Goal: Task Accomplishment & Management: Complete application form

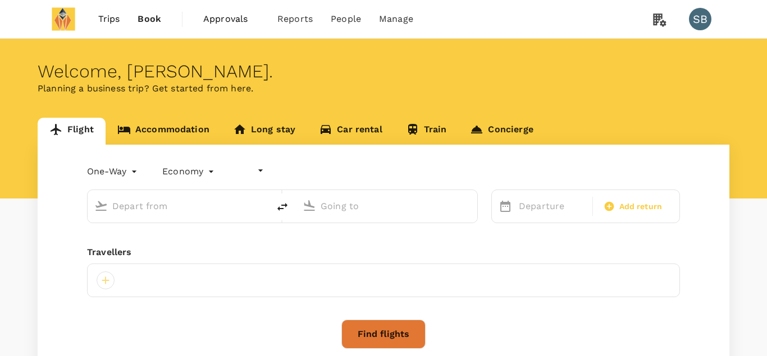
type input "undefined, undefined (any)"
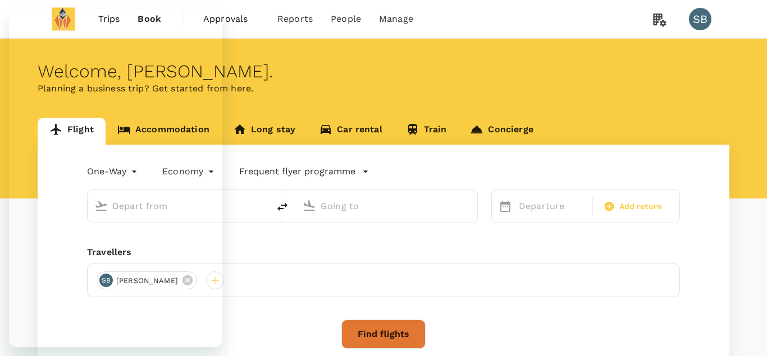
type input "roundtrip"
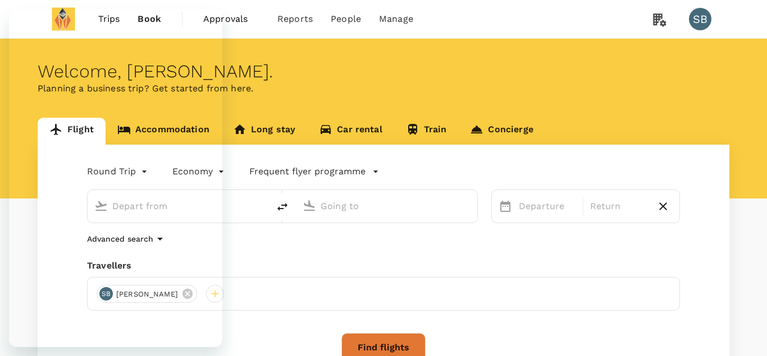
type input "London Heathrow (LHR)"
type input "Dubai Intl (DXB)"
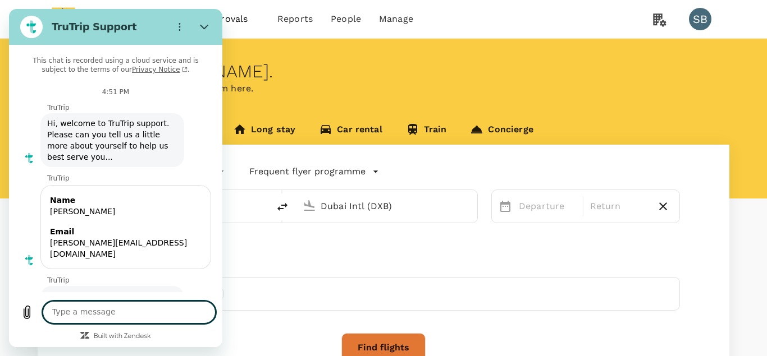
scroll to position [88, 0]
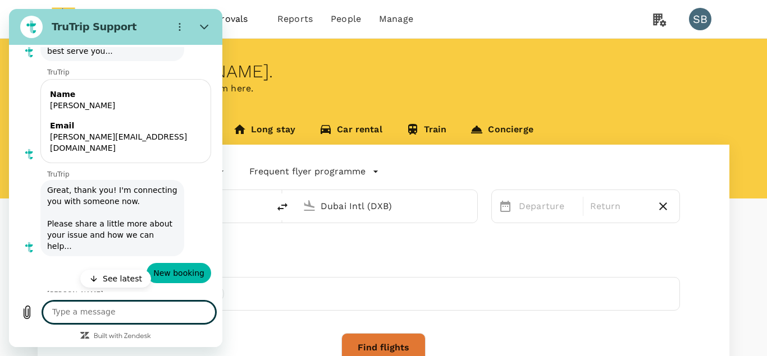
type textarea "x"
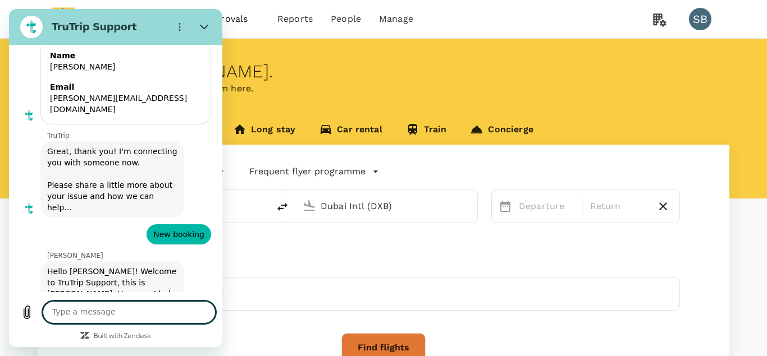
scroll to position [147, 0]
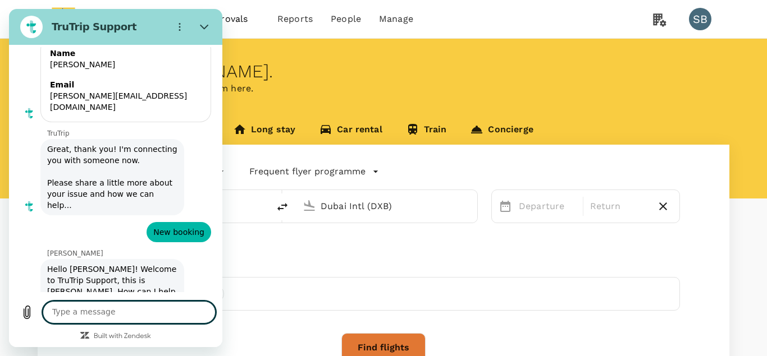
click at [139, 316] on textarea at bounding box center [129, 312] width 173 height 22
type textarea "M"
type textarea "x"
type textarea "Ma"
type textarea "x"
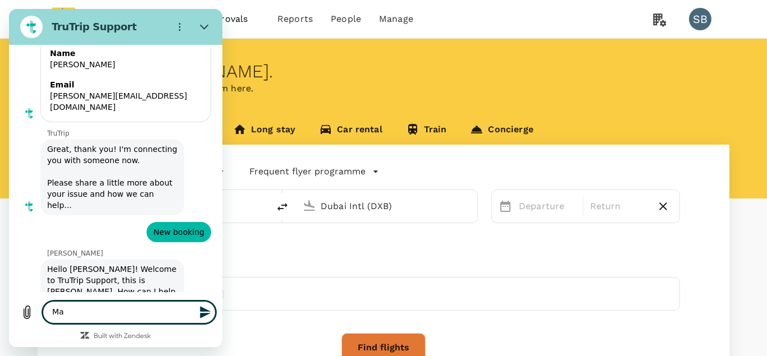
type textarea "M"
type textarea "x"
type textarea "G"
type textarea "x"
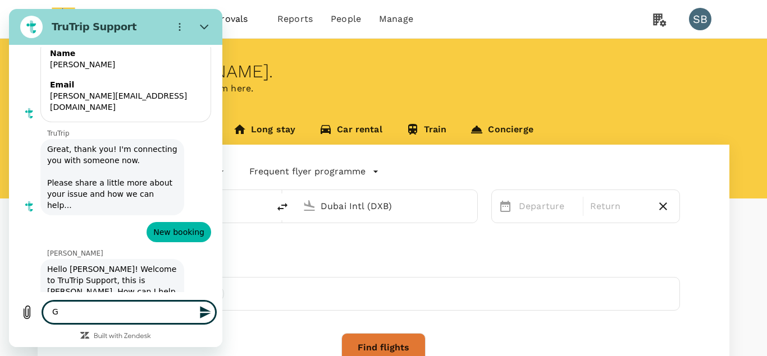
type textarea "Go"
type textarea "x"
type textarea "Goo"
type textarea "x"
type textarea "Good"
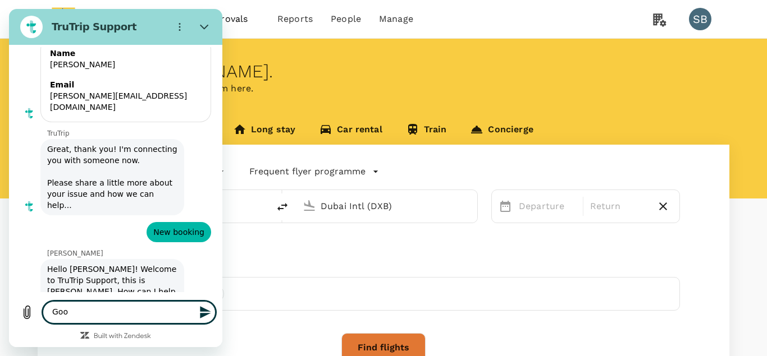
type textarea "x"
type textarea "Goodd"
type textarea "x"
type textarea "Goodda"
type textarea "x"
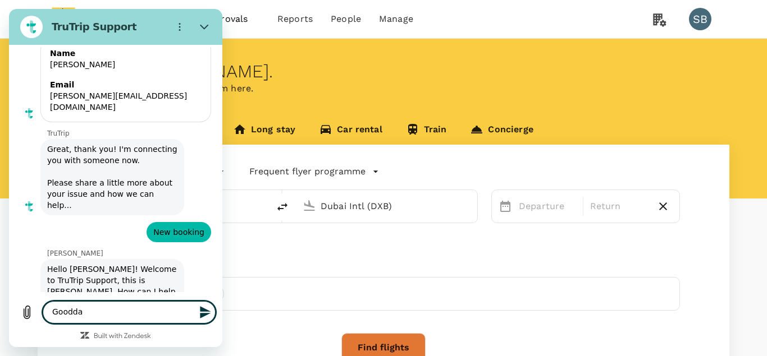
type textarea "Goodday"
type textarea "x"
type textarea "Goodday"
type textarea "x"
type textarea "Goodday M"
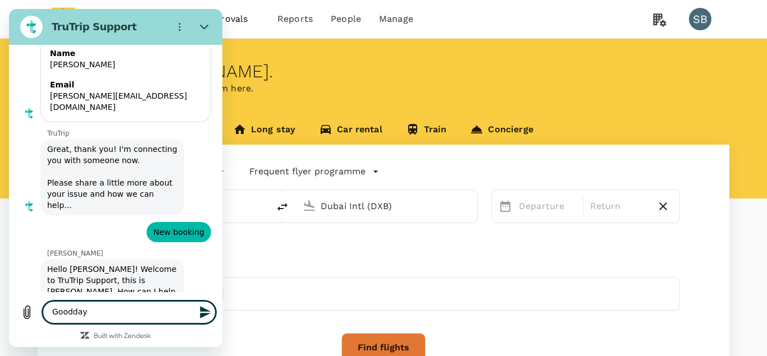
type textarea "x"
type textarea "Goodday Ma"
type textarea "x"
type textarea "Goodday Mat"
type textarea "x"
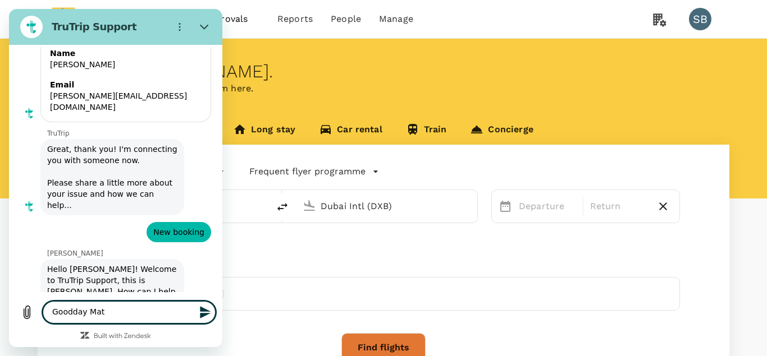
type textarea "Goodday Mate"
type textarea "x"
type textarea "Goodday Mateo"
type textarea "x"
click at [72, 313] on textarea "Goodday Mateo" at bounding box center [129, 312] width 173 height 22
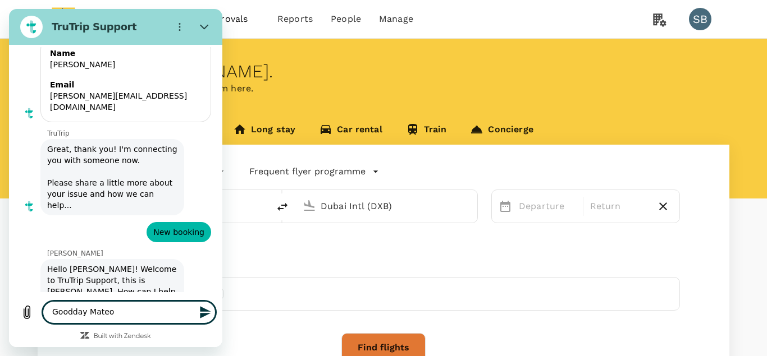
type textarea "Good day [PERSON_NAME]"
type textarea "x"
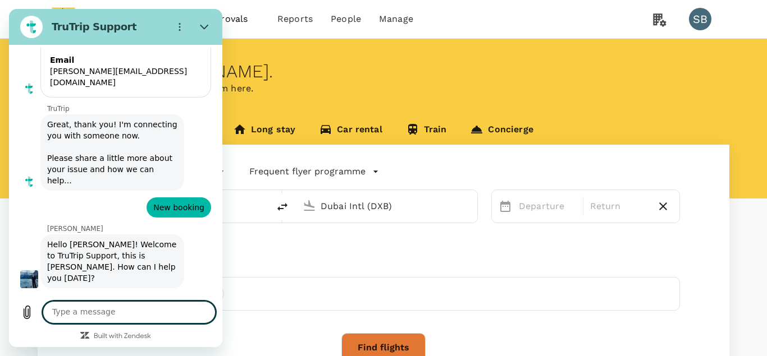
type textarea "x"
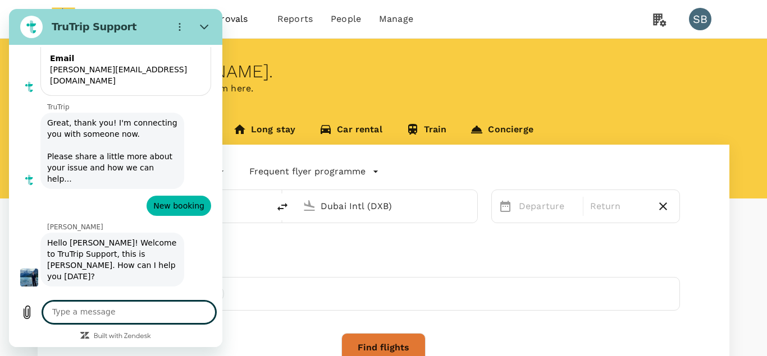
scroll to position [174, 0]
click at [107, 315] on textarea at bounding box center [129, 312] width 173 height 22
type textarea "I"
type textarea "x"
type textarea "I"
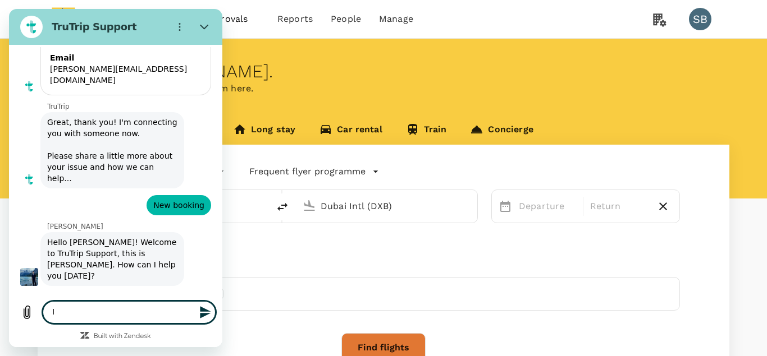
type textarea "x"
type textarea "I n"
type textarea "x"
type textarea "I ne"
type textarea "x"
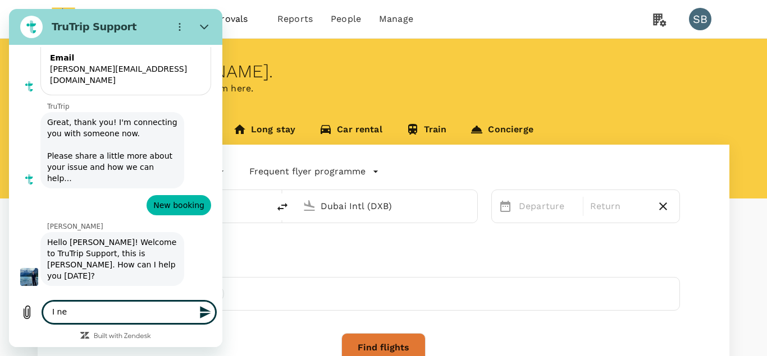
type textarea "I nee"
type textarea "x"
type textarea "I need"
type textarea "x"
type textarea "I need"
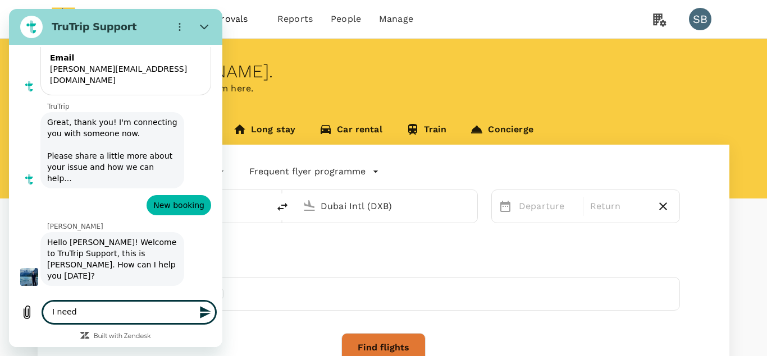
type textarea "x"
type textarea "I need t"
type textarea "x"
type textarea "I need to"
type textarea "x"
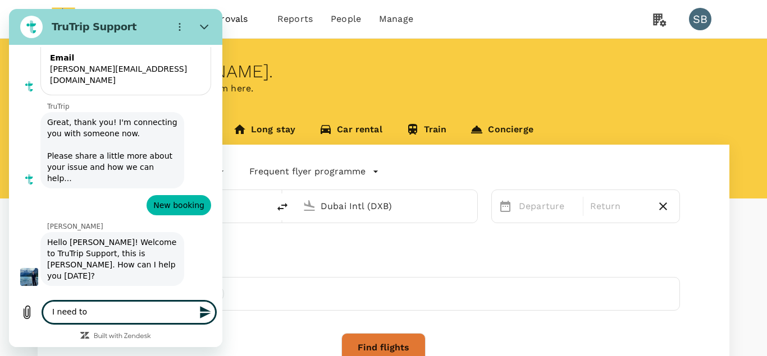
type textarea "I need to"
type textarea "x"
type textarea "I need to m"
type textarea "x"
type textarea "I need to ma"
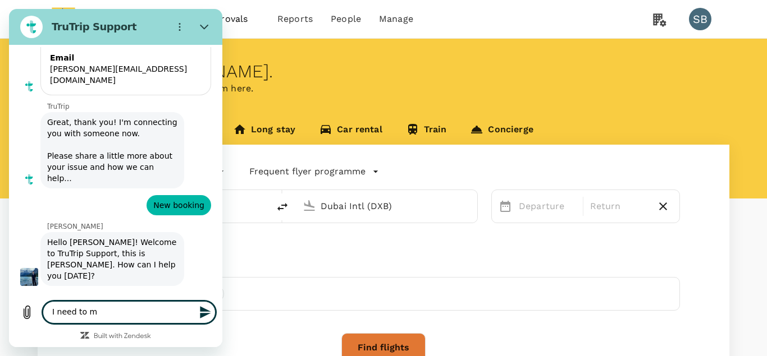
type textarea "x"
type textarea "I need to mak"
type textarea "x"
type textarea "I need to make"
type textarea "x"
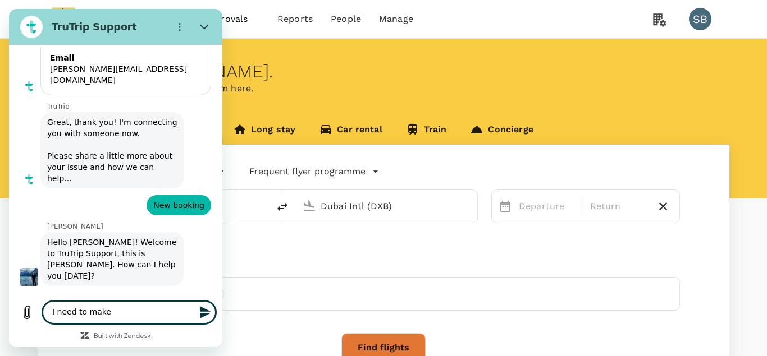
type textarea "I need to make"
type textarea "x"
type textarea "I need to make a"
type textarea "x"
type textarea "I need to make a"
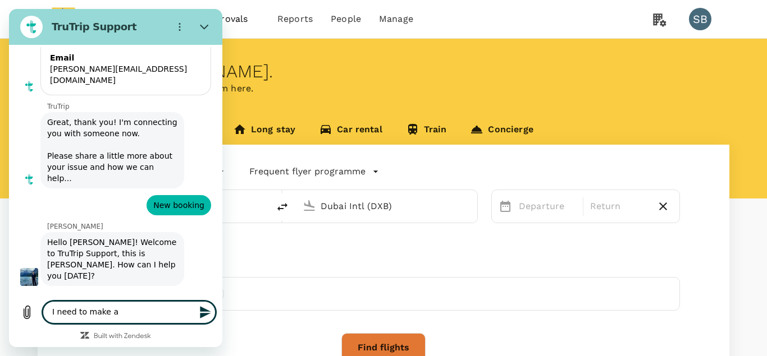
type textarea "x"
type textarea "I need to make a b"
type textarea "x"
type textarea "I need to make a"
type textarea "x"
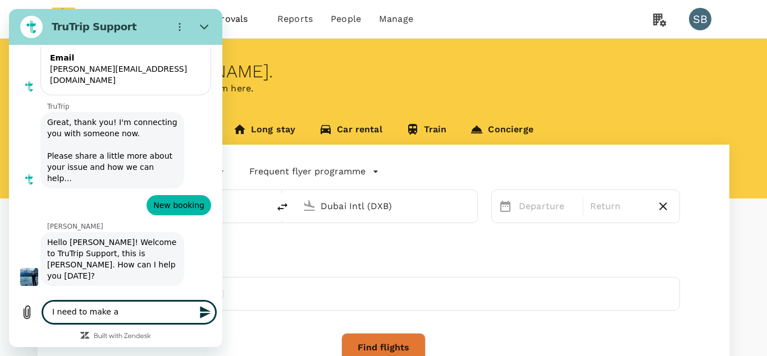
type textarea "I need to make a f"
type textarea "x"
type textarea "I need to make a fl"
type textarea "x"
type textarea "I need to make a fli"
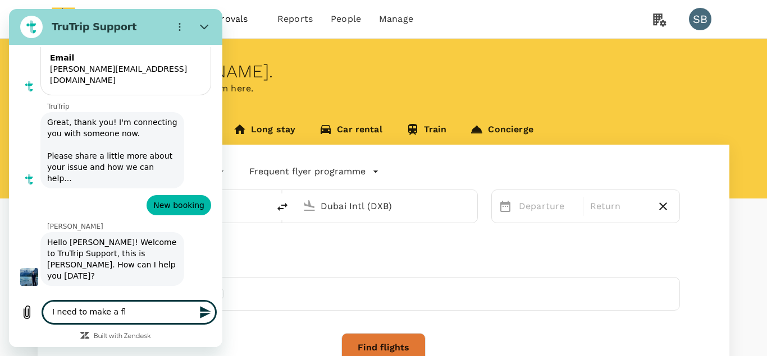
type textarea "x"
type textarea "I need to make a flig"
type textarea "x"
type textarea "I need to make a fligh"
type textarea "x"
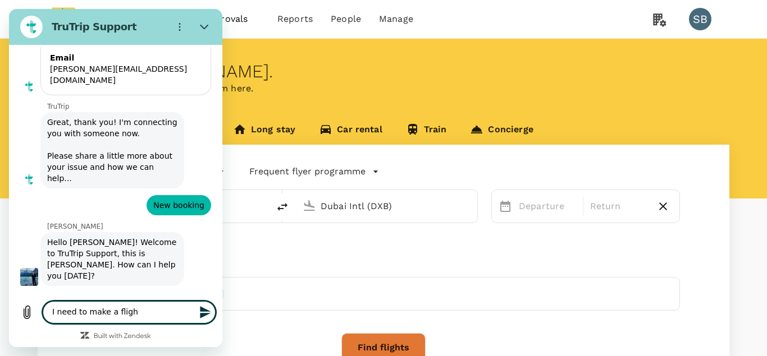
type textarea "I need to make a flight"
type textarea "x"
type textarea "I need to make a flight"
type textarea "x"
type textarea "I need to make a flight b"
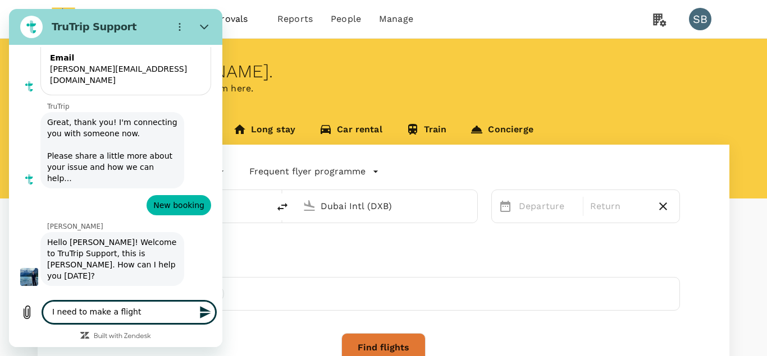
type textarea "x"
type textarea "I need to make a flight bo"
type textarea "x"
type textarea "I need to make a flight boo"
type textarea "x"
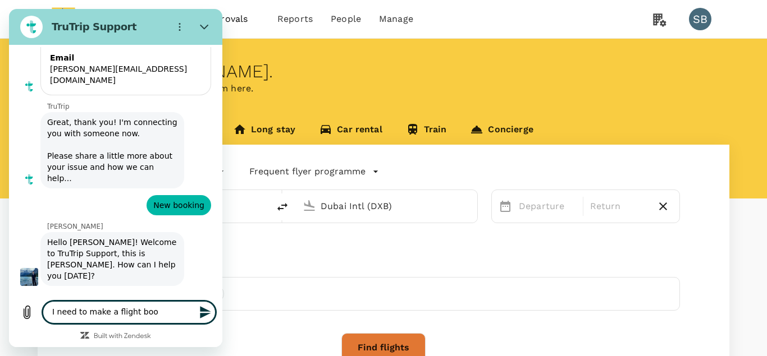
type textarea "I need to make a flight book"
type textarea "x"
type textarea "I need to make a flight booki"
type textarea "x"
type textarea "I need to make a flight bookin"
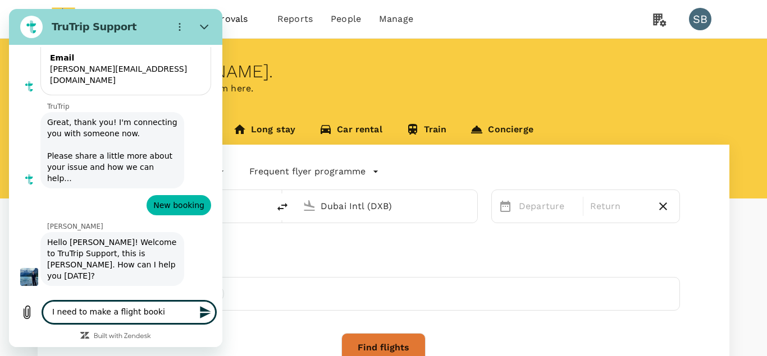
type textarea "x"
type textarea "I need to make a flight booking"
type textarea "x"
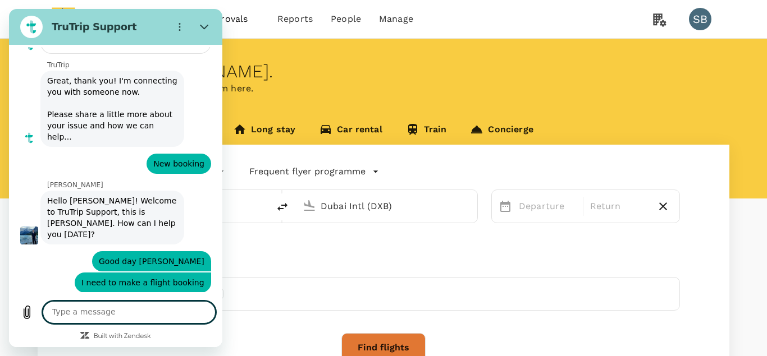
scroll to position [217, 0]
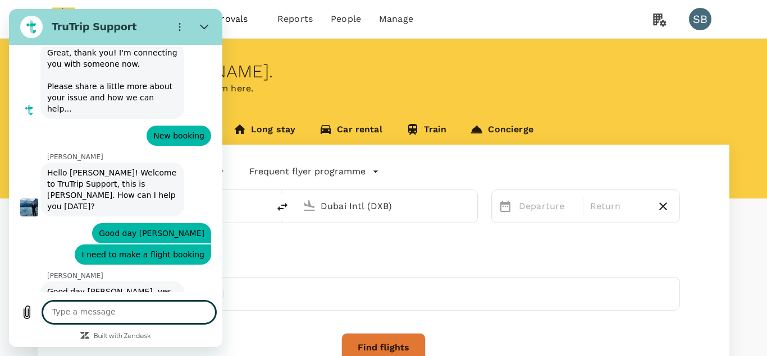
type textarea "x"
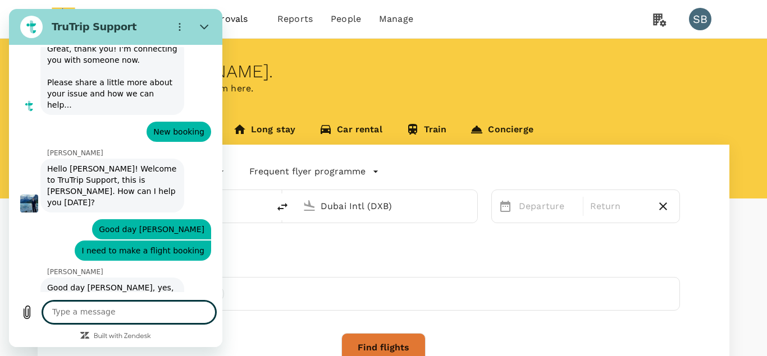
scroll to position [249, 0]
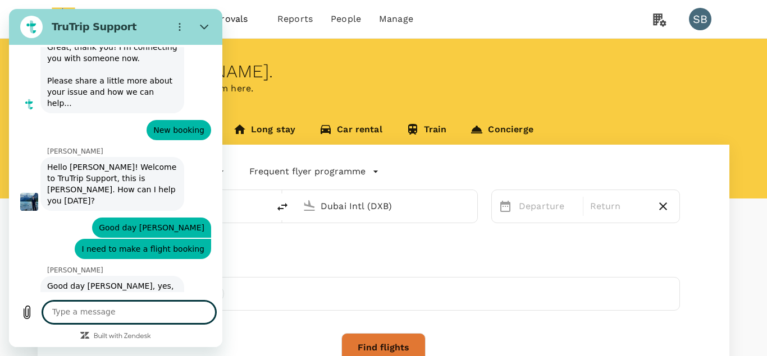
type textarea "I"
type textarea "x"
type textarea "I"
type textarea "x"
type textarea "I n"
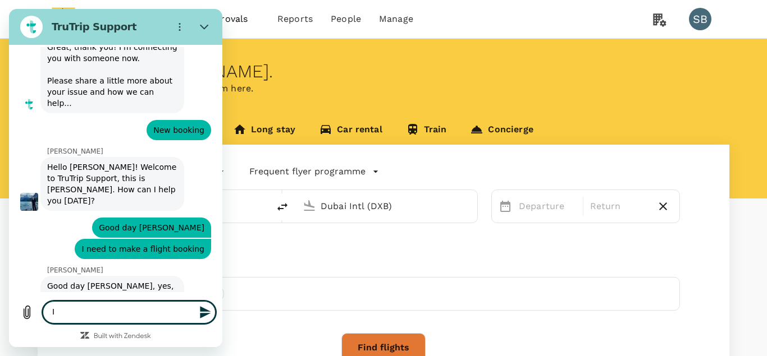
type textarea "x"
type textarea "I ne"
type textarea "x"
type textarea "I nee"
type textarea "x"
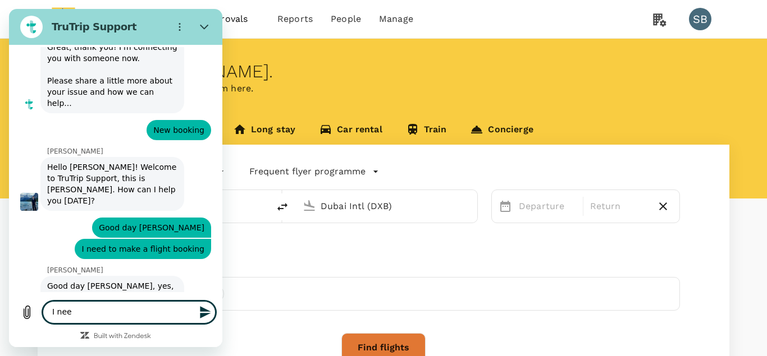
type textarea "I need"
type textarea "x"
type textarea "I need"
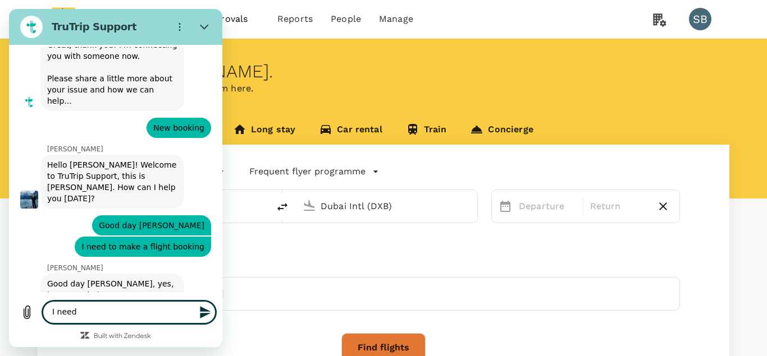
type textarea "x"
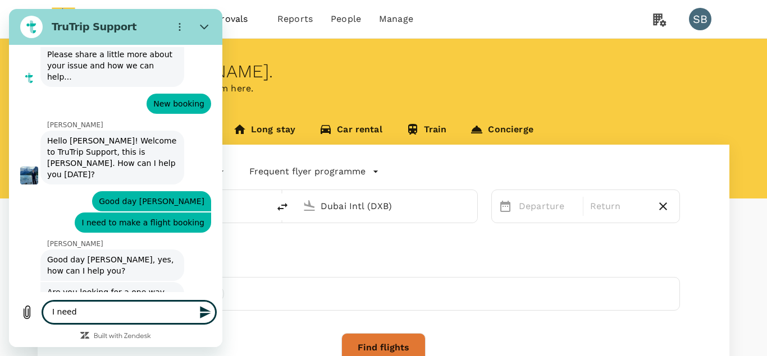
scroll to position [276, 0]
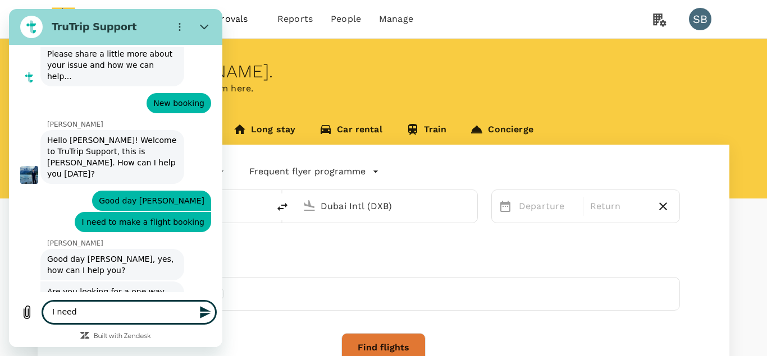
type textarea "I need"
type textarea "x"
type textarea "I nee"
type textarea "x"
type textarea "I ne"
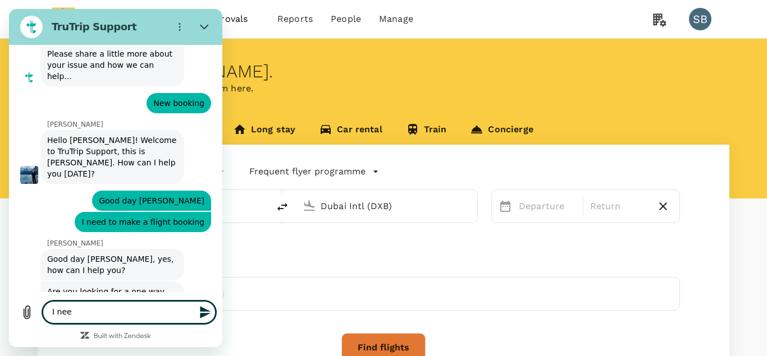
type textarea "x"
type textarea "I n"
type textarea "x"
type textarea "I"
type textarea "x"
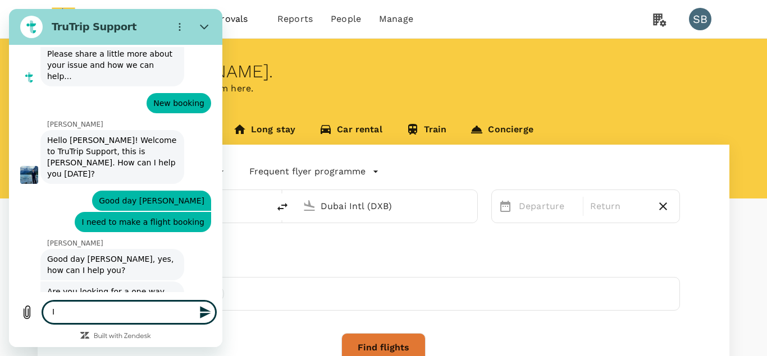
type textarea "I"
type textarea "x"
type textarea "R"
type textarea "x"
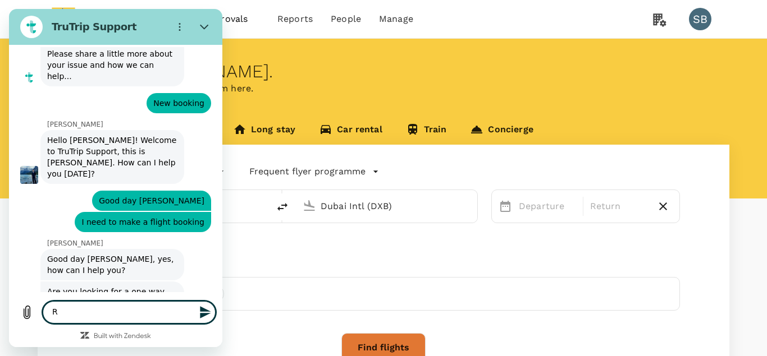
type textarea "Ro"
type textarea "x"
type textarea "Rou"
type textarea "x"
type textarea "Roun"
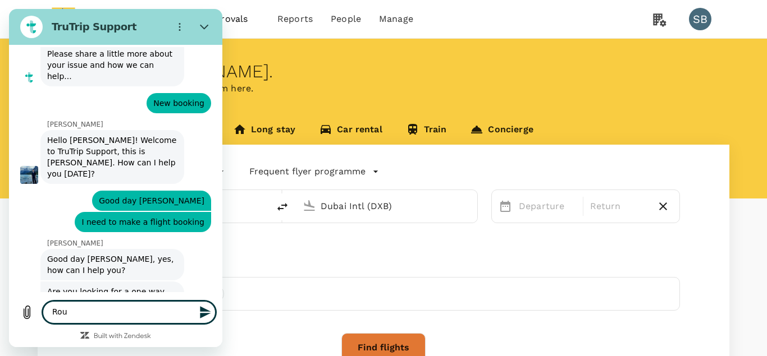
type textarea "x"
type textarea "Round"
type textarea "x"
type textarea "Round"
type textarea "x"
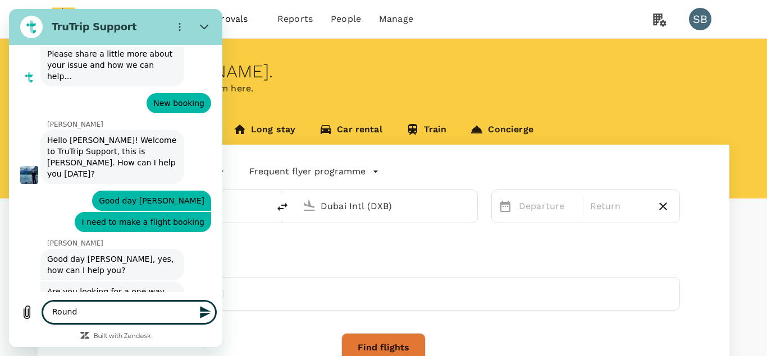
type textarea "Round t"
type textarea "x"
type textarea "Round tr"
type textarea "x"
type textarea "Round tri"
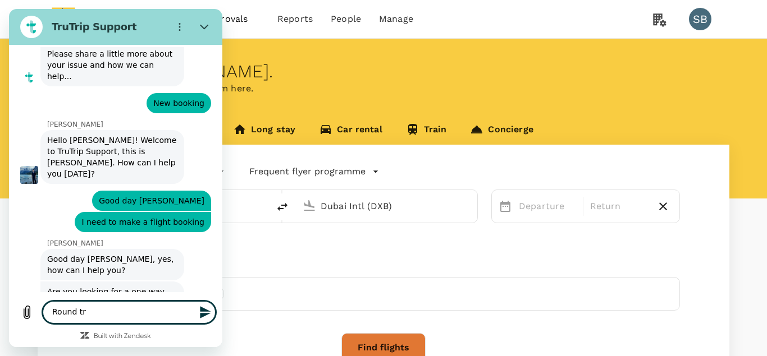
type textarea "x"
type textarea "Round trip"
type textarea "x"
type textarea "Round trip."
type textarea "x"
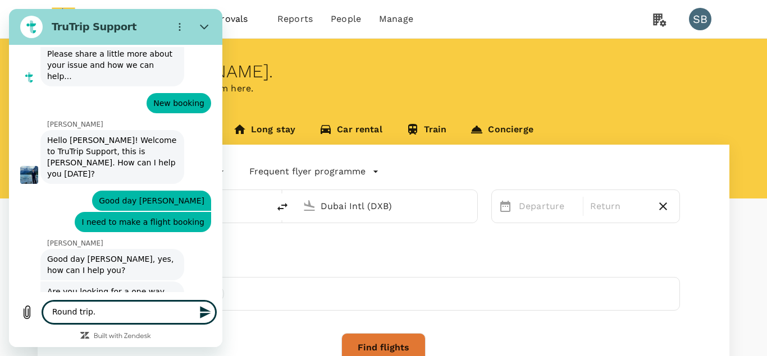
type textarea "Round trip.T"
type textarea "x"
type textarea "Round trip.Th"
type textarea "x"
type textarea "Round trip.Thi"
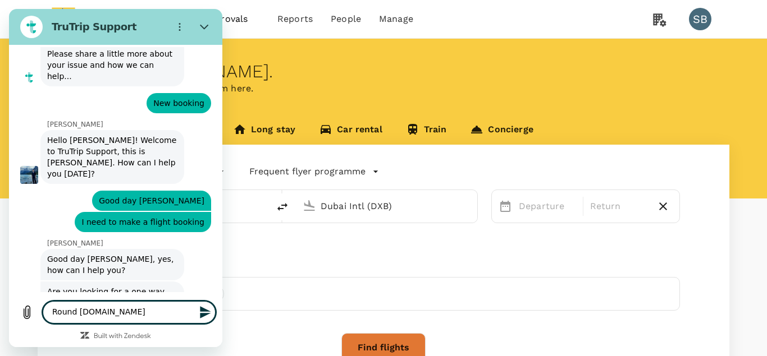
type textarea "x"
type textarea "Round trip.This"
type textarea "x"
type textarea "Round trip.This"
type textarea "x"
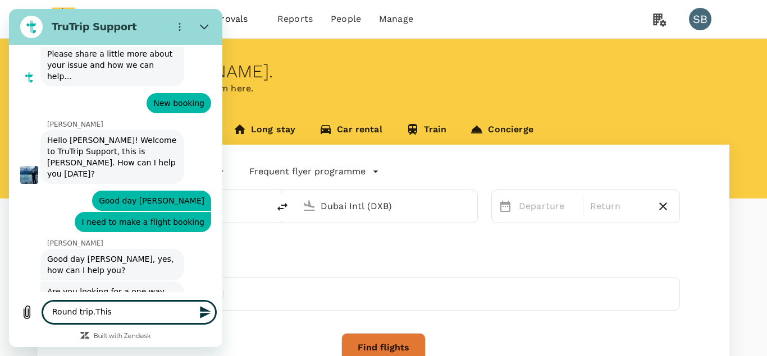
type textarea "Round trip.This w"
type textarea "x"
type textarea "Round trip.This wi"
type textarea "x"
type textarea "Round trip.This wil"
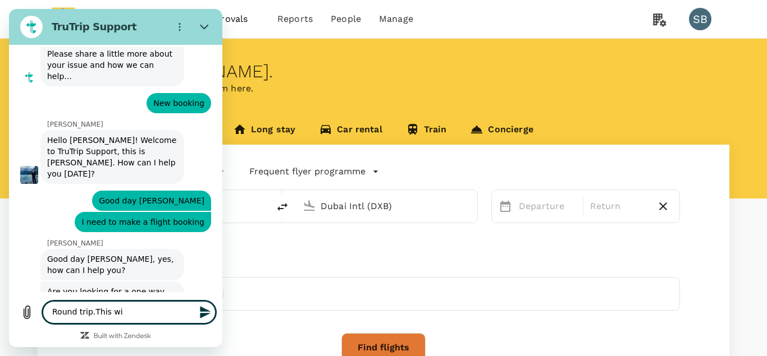
type textarea "x"
type textarea "Round trip.This will"
type textarea "x"
type textarea "Round trip.This will"
type textarea "x"
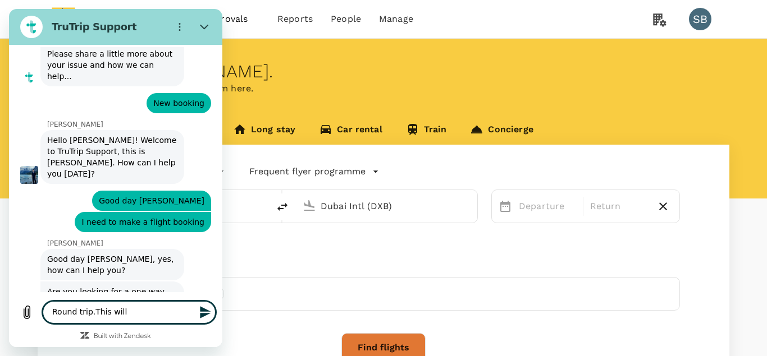
type textarea "Round trip.This will b"
type textarea "x"
type textarea "Round trip.This will be"
type textarea "x"
type textarea "Round trip.This will be"
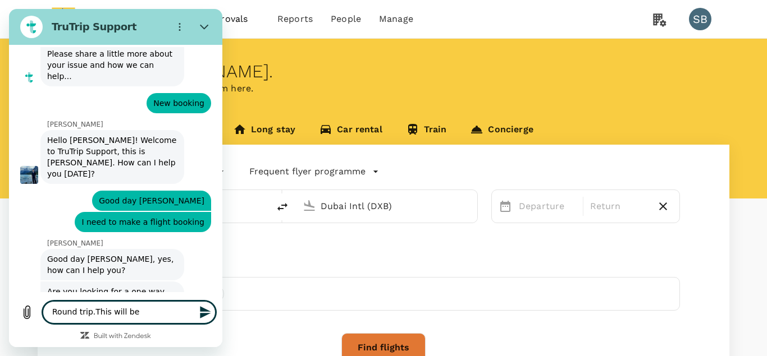
type textarea "x"
type textarea "Round trip.This will be f"
type textarea "x"
type textarea "Round trip.This will be fo"
type textarea "x"
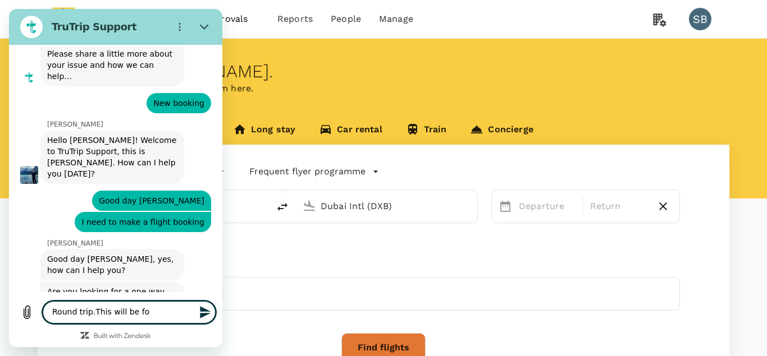
type textarea "Round trip.This will be for"
type textarea "x"
type textarea "Round trip.This will be for"
type textarea "x"
type textarea "Round trip.This will be for 5"
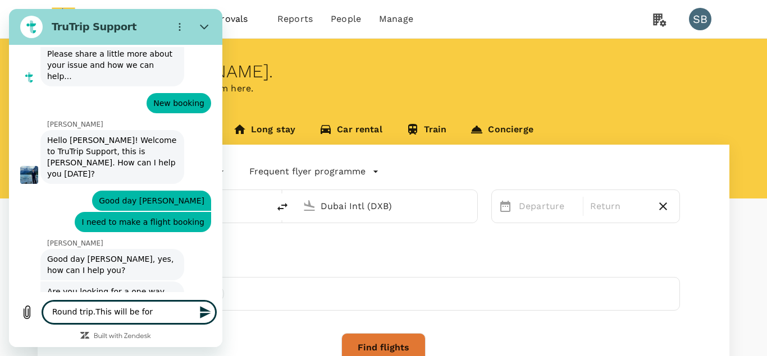
type textarea "x"
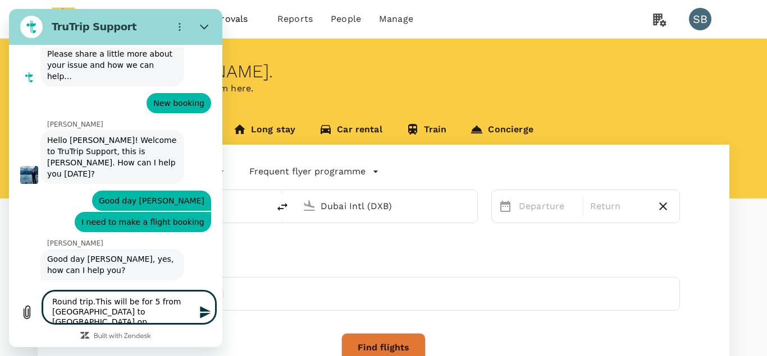
click at [134, 314] on textarea "Round trip.This will be for 5 from Accra to Johannesburg on" at bounding box center [129, 307] width 173 height 33
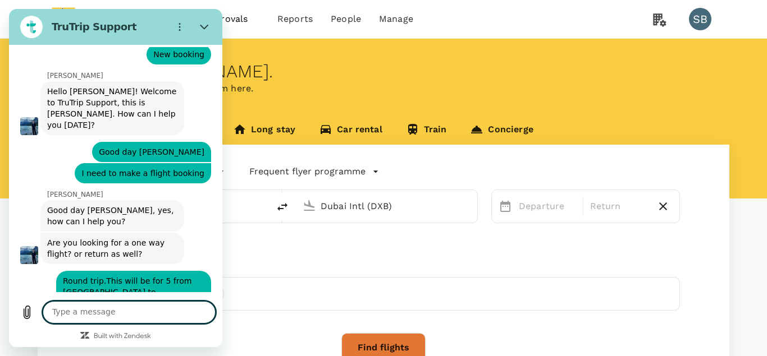
scroll to position [326, 0]
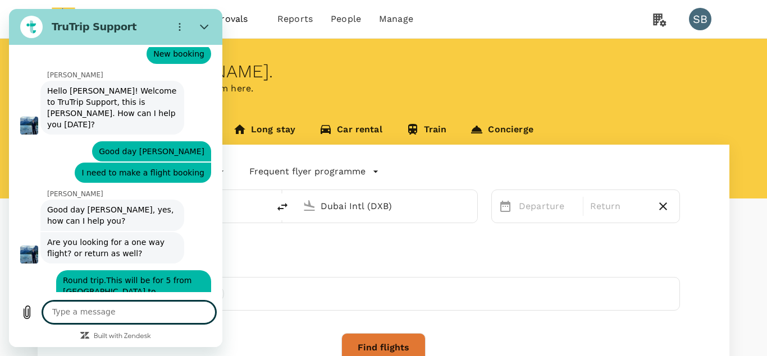
click at [249, 206] on div "London Heathrow (LHR)" at bounding box center [187, 207] width 150 height 18
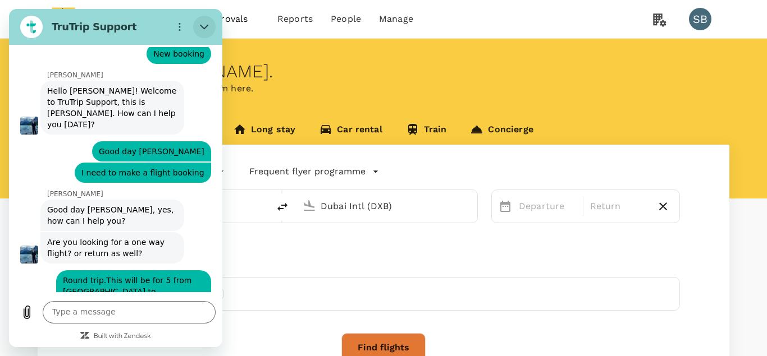
click at [199, 26] on button "Close" at bounding box center [204, 27] width 22 height 22
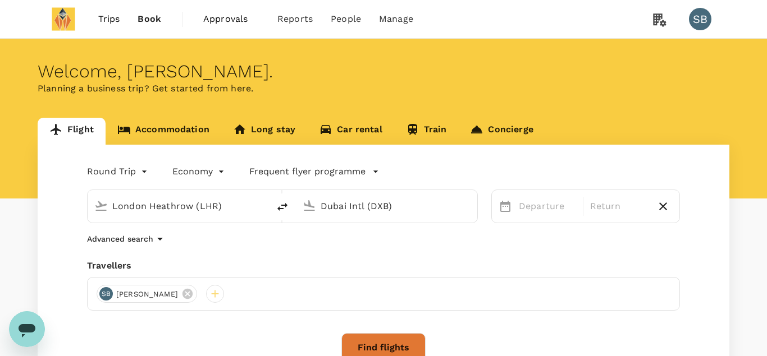
scroll to position [0, 0]
click at [149, 205] on input "London Heathrow (LHR)" at bounding box center [178, 206] width 133 height 17
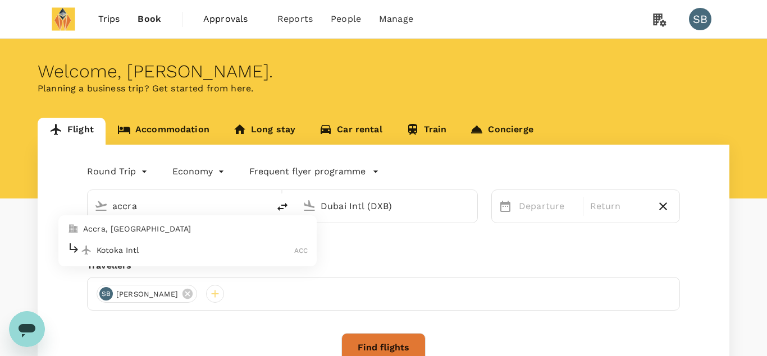
click at [111, 242] on div "Kotoka Intl ACC" at bounding box center [187, 249] width 240 height 17
drag, startPoint x: 403, startPoint y: 205, endPoint x: 313, endPoint y: 198, distance: 90.1
click at [321, 198] on input "Dubai Intl (DXB)" at bounding box center [387, 206] width 133 height 17
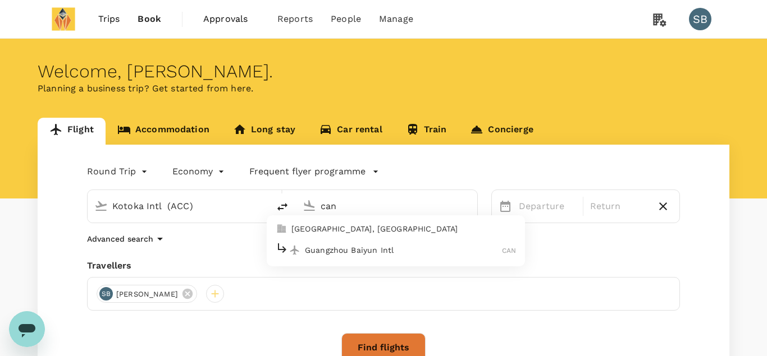
click at [335, 252] on p "Guangzhou Baiyun Intl" at bounding box center [403, 250] width 197 height 11
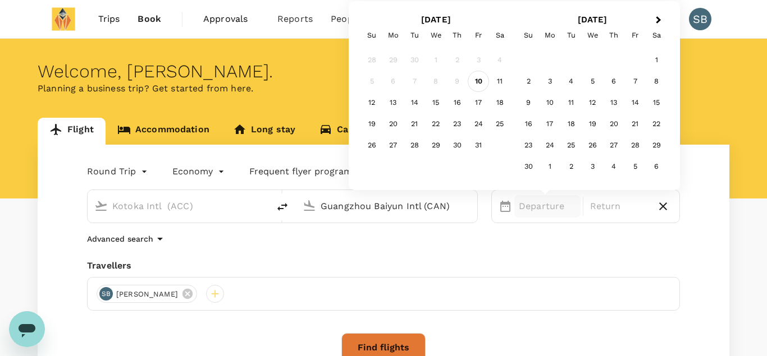
click at [480, 83] on div "10" at bounding box center [478, 81] width 21 height 21
click at [659, 19] on span "Next Month" at bounding box center [659, 20] width 0 height 13
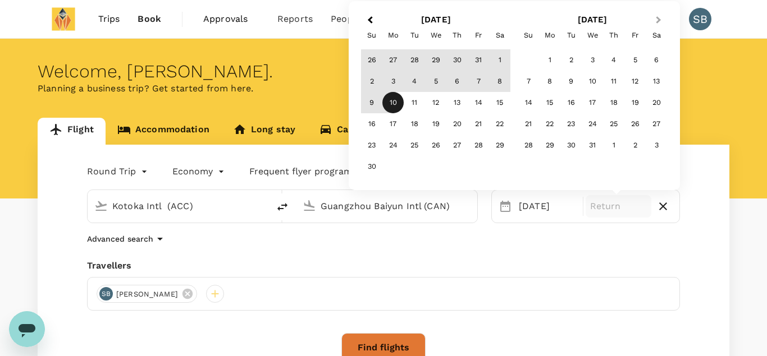
click at [659, 19] on span "Next Month" at bounding box center [659, 20] width 0 height 13
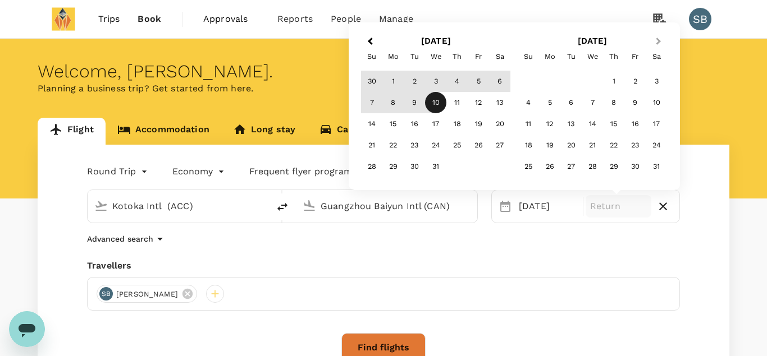
click at [657, 37] on button "Next Month" at bounding box center [660, 42] width 18 height 18
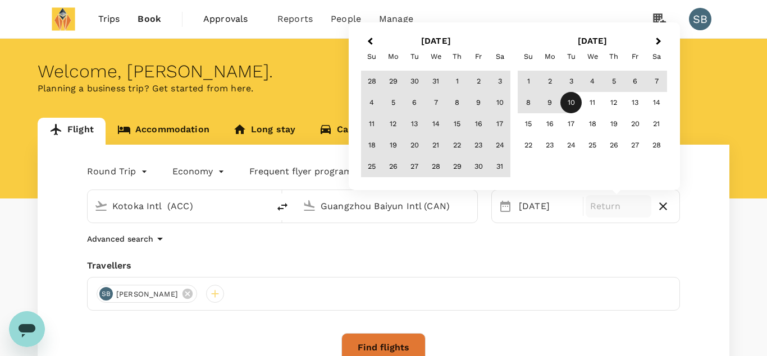
click at [575, 95] on div "10" at bounding box center [570, 102] width 21 height 21
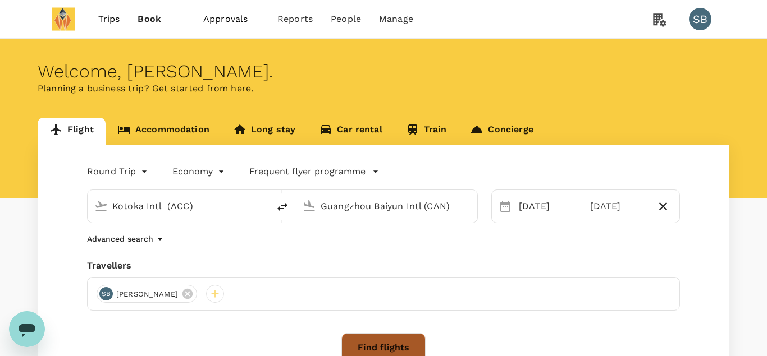
click at [377, 349] on button "Find flights" at bounding box center [383, 347] width 84 height 29
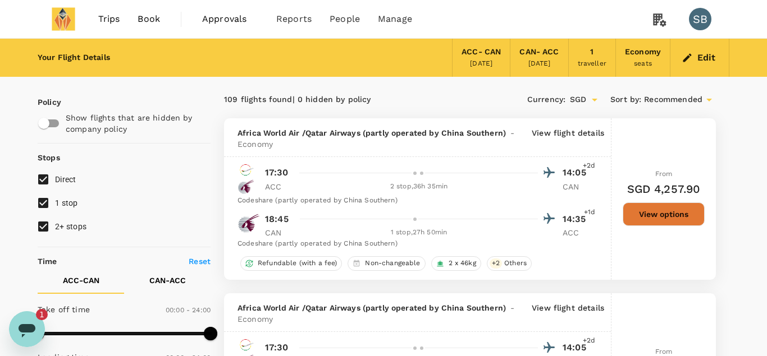
click at [35, 323] on icon "Open messaging window, 1 unread message" at bounding box center [27, 329] width 20 height 20
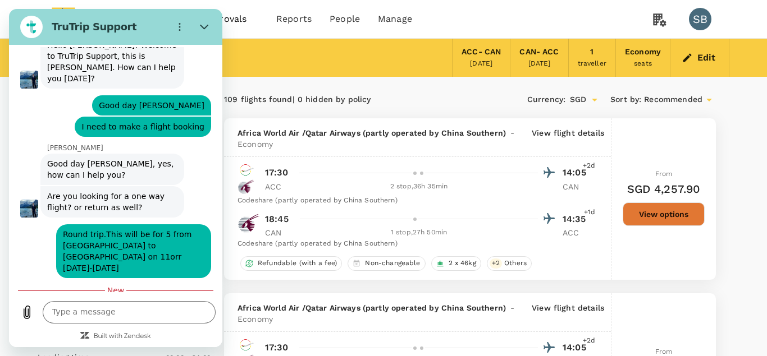
scroll to position [386, 0]
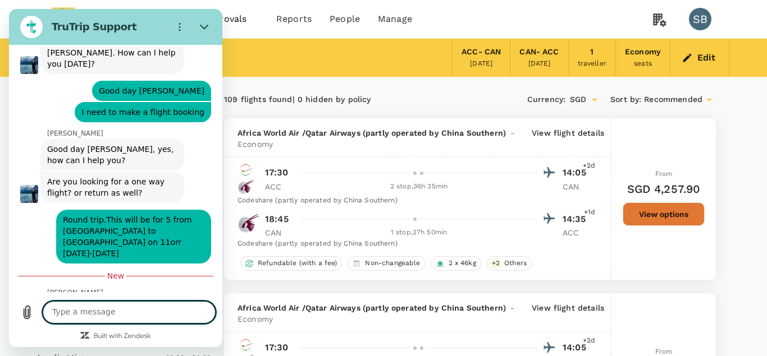
click at [127, 315] on textarea at bounding box center [129, 312] width 173 height 22
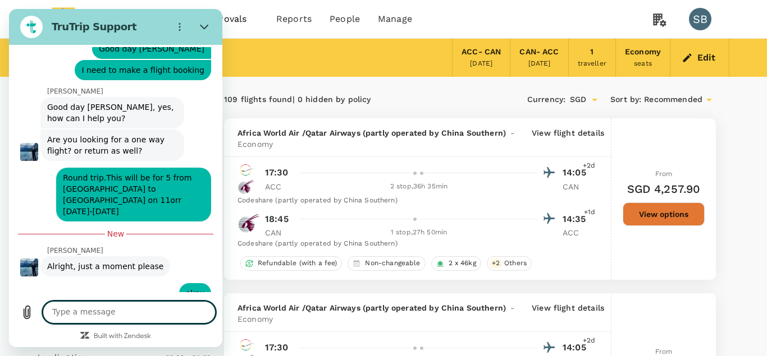
scroll to position [429, 0]
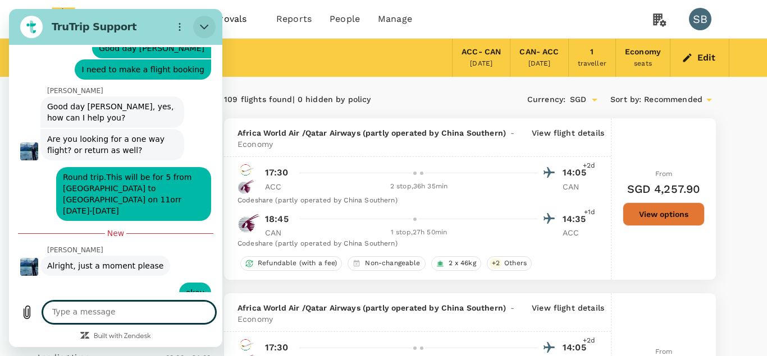
click at [202, 27] on icon "Close" at bounding box center [204, 27] width 8 height 5
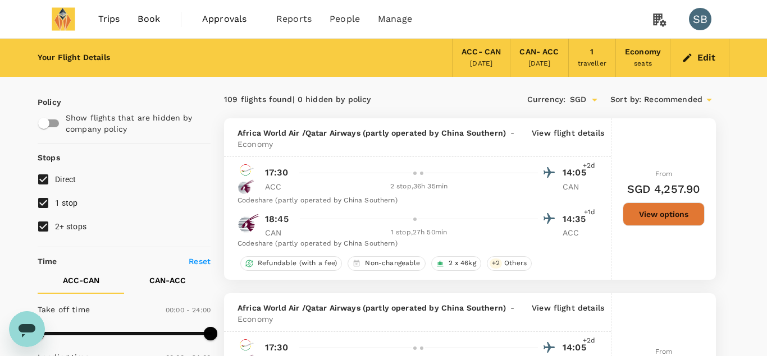
click at [689, 57] on icon "button" at bounding box center [687, 57] width 8 height 8
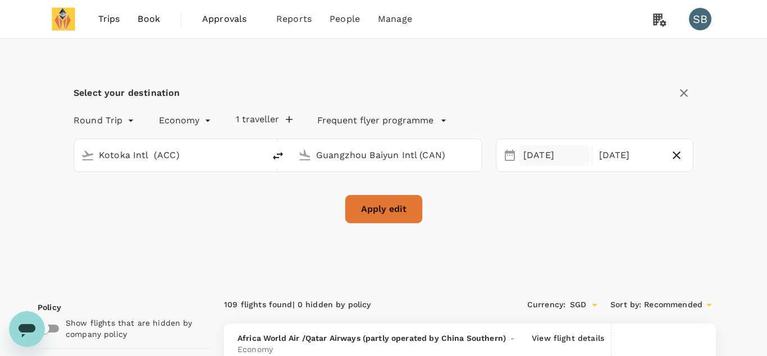
click at [536, 151] on div "10 Oct" at bounding box center [554, 156] width 71 height 22
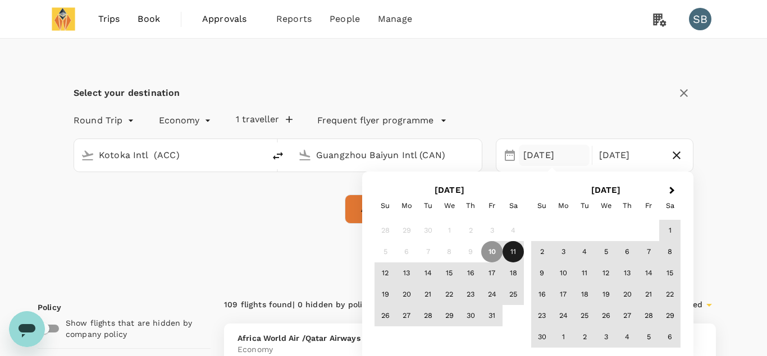
click at [512, 248] on div "11" at bounding box center [512, 251] width 21 height 21
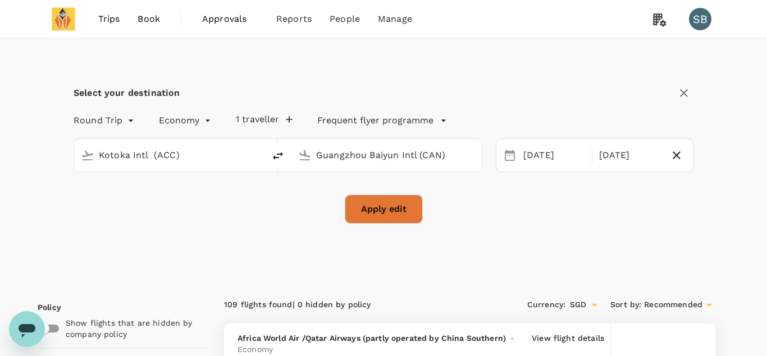
click at [732, 144] on div "Select your destination Round Trip roundtrip Economy economy 1 traveller Freque…" at bounding box center [383, 161] width 719 height 244
click at [372, 205] on button "Apply edit" at bounding box center [384, 209] width 78 height 29
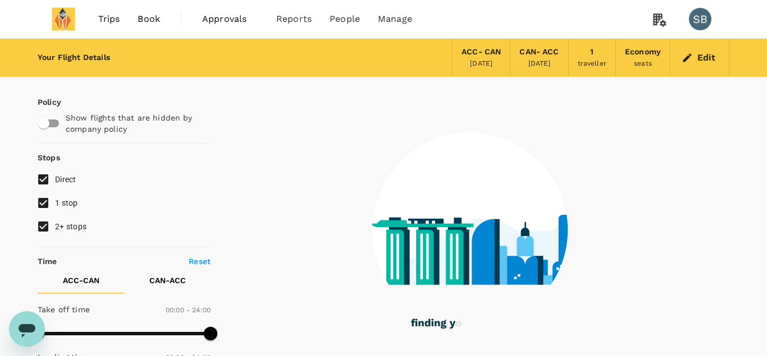
click at [27, 327] on icon "Open messaging window, 1 unread message" at bounding box center [27, 330] width 17 height 13
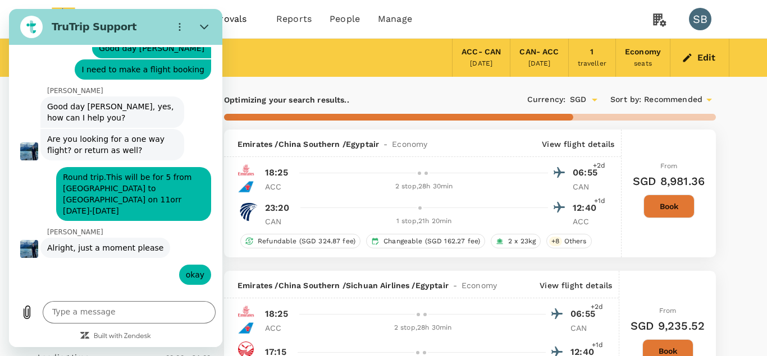
scroll to position [478, 0]
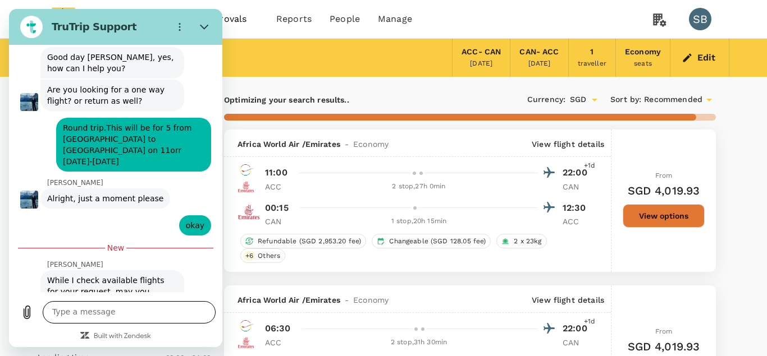
click at [118, 313] on textarea at bounding box center [129, 312] width 173 height 22
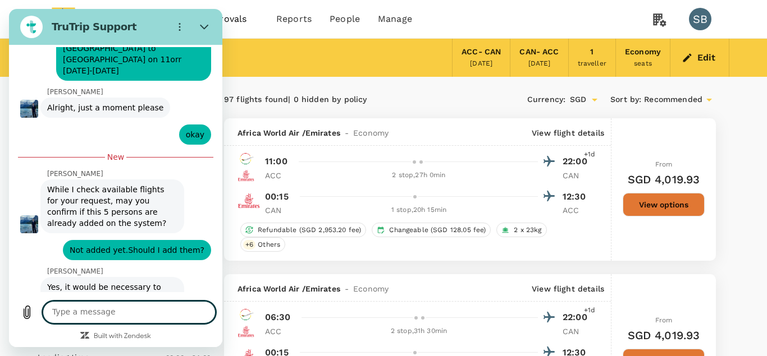
scroll to position [570, 0]
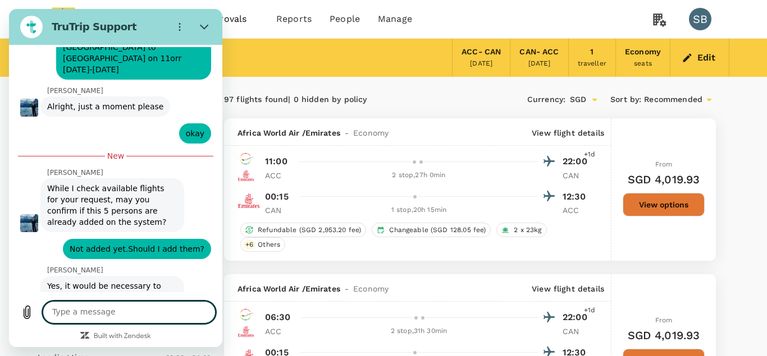
click at [115, 315] on textarea at bounding box center [129, 312] width 173 height 22
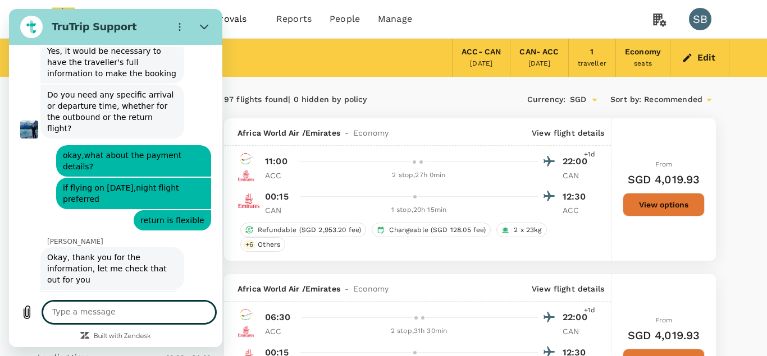
scroll to position [819, 0]
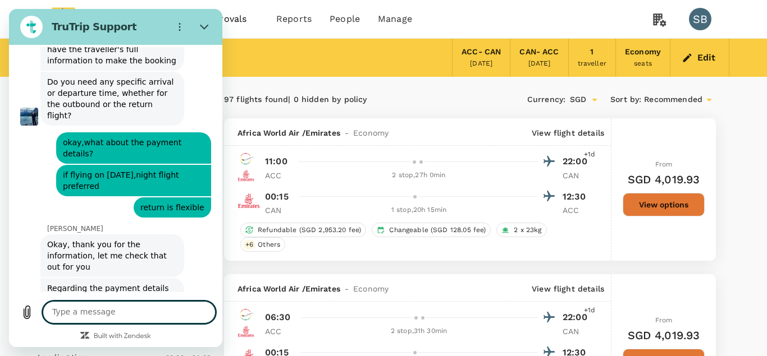
click at [92, 310] on textarea at bounding box center [129, 312] width 173 height 22
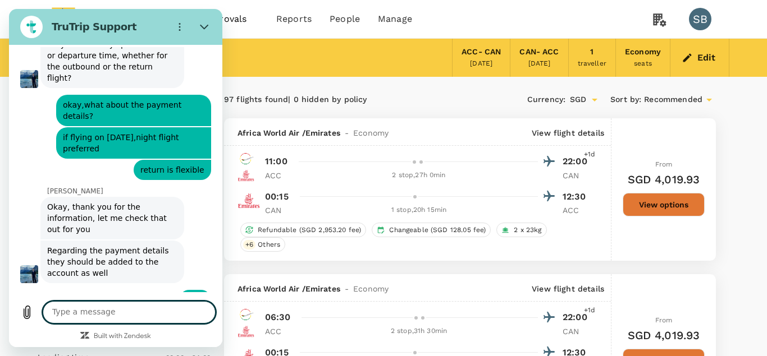
scroll to position [857, 0]
click at [126, 314] on textarea at bounding box center [129, 312] width 173 height 22
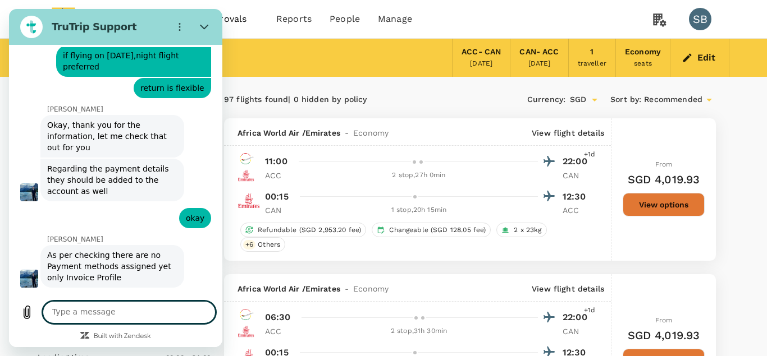
scroll to position [939, 0]
click at [104, 314] on textarea at bounding box center [129, 312] width 173 height 22
click at [103, 313] on textarea at bounding box center [129, 312] width 173 height 22
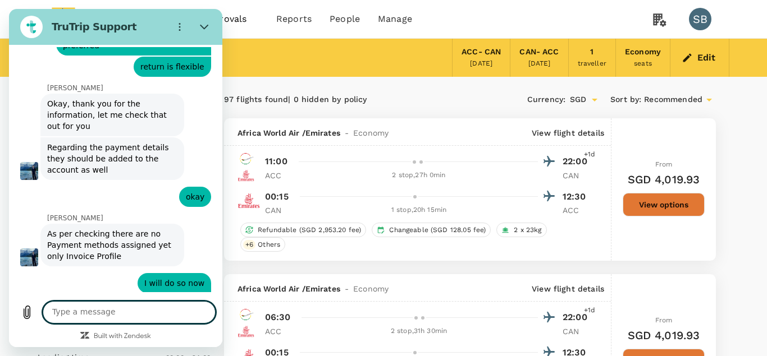
scroll to position [960, 0]
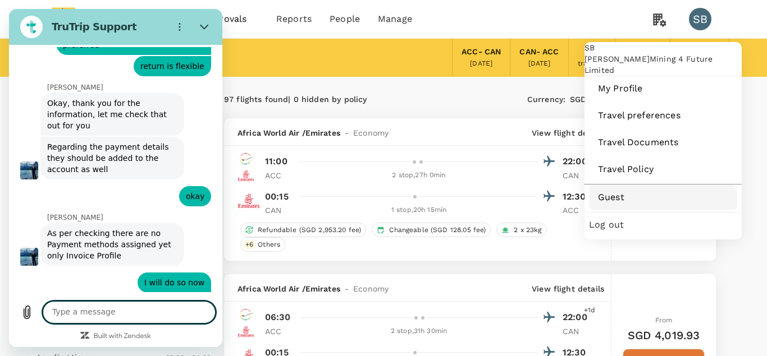
click at [610, 204] on span "Guest" at bounding box center [663, 197] width 130 height 13
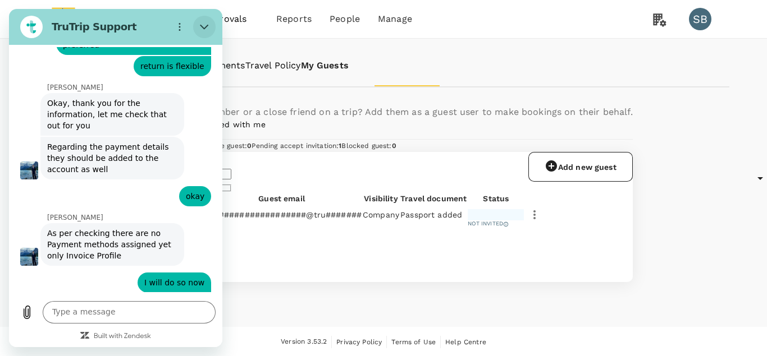
click at [203, 26] on icon "Close" at bounding box center [204, 26] width 9 height 9
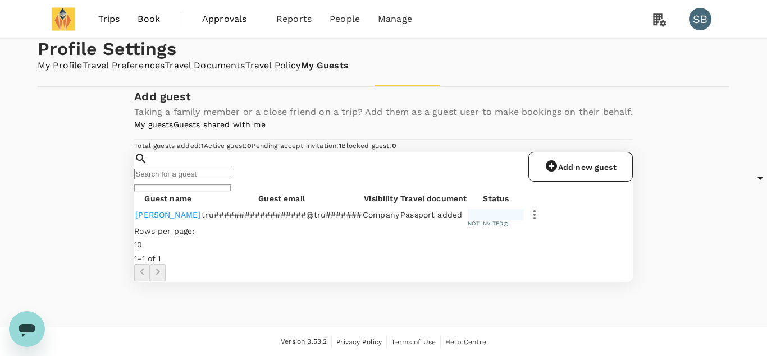
click at [580, 182] on link "Add new guest" at bounding box center [580, 167] width 104 height 30
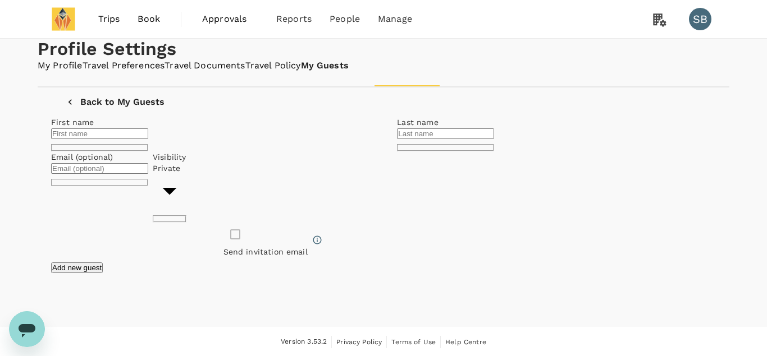
click at [148, 139] on input "text" at bounding box center [99, 134] width 97 height 11
click at [487, 290] on body "Trips Book Approvals 0 Reports People Manage SB Profile Settings My Profile Tra…" at bounding box center [383, 179] width 767 height 358
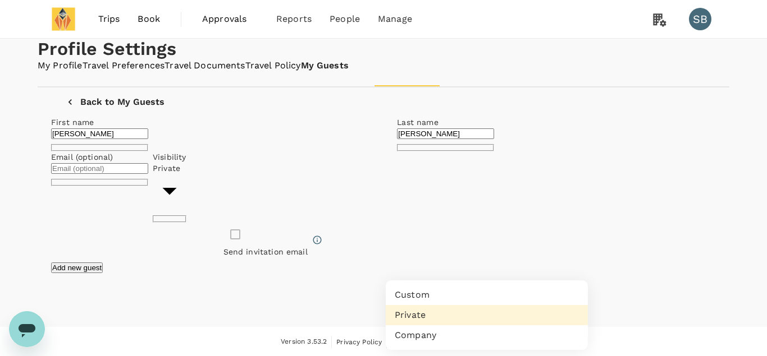
click at [439, 336] on li "Company" at bounding box center [487, 336] width 202 height 20
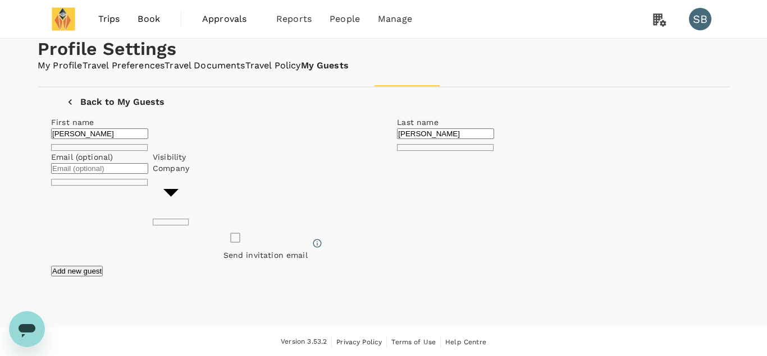
scroll to position [86, 0]
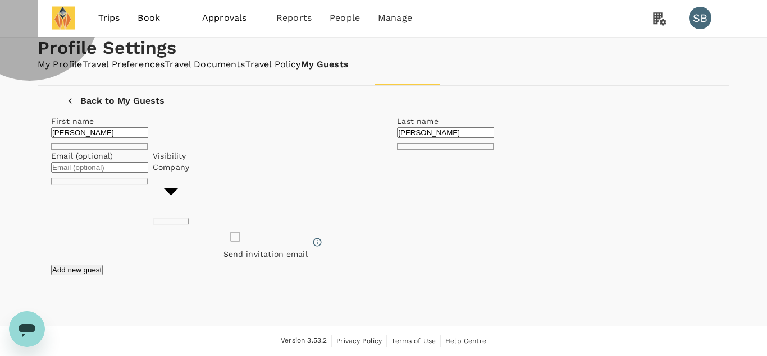
click at [103, 276] on button "Add new guest" at bounding box center [77, 270] width 52 height 11
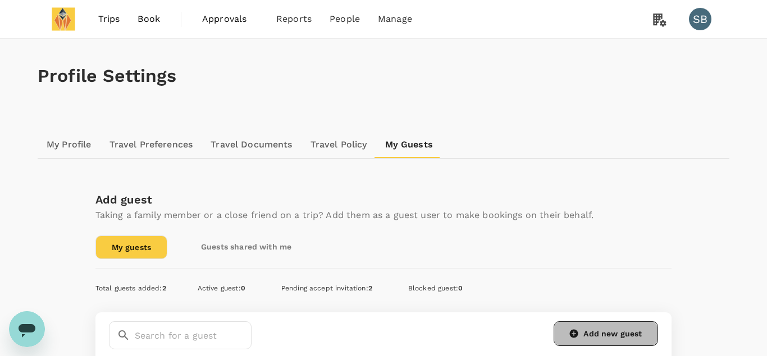
click at [598, 339] on link "Add new guest" at bounding box center [606, 334] width 104 height 25
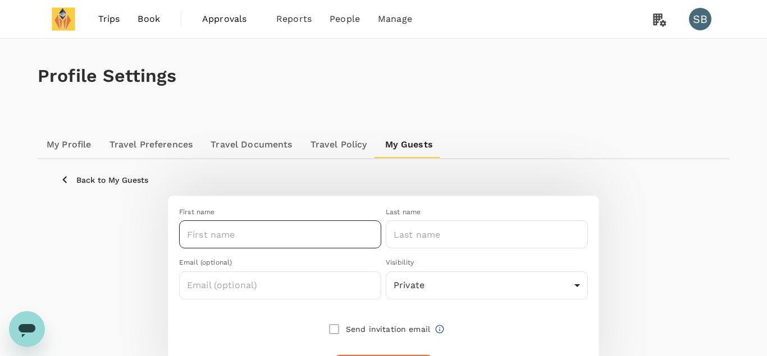
click at [231, 234] on input "text" at bounding box center [280, 235] width 202 height 28
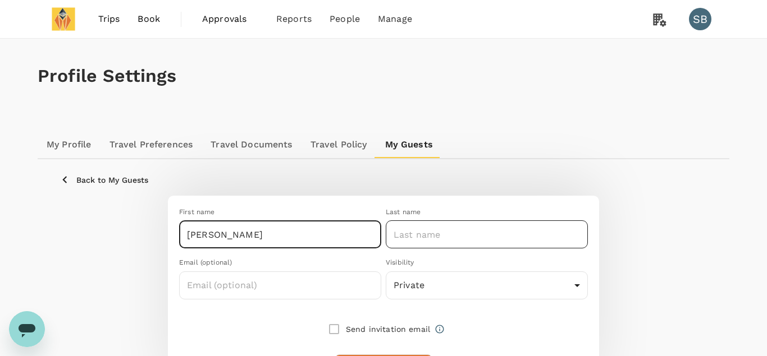
type input "CELESTINA"
click at [440, 237] on input "text" at bounding box center [487, 235] width 202 height 28
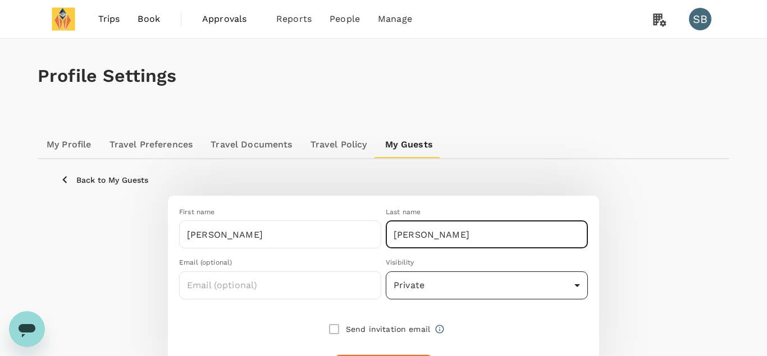
type input "YEBOAH"
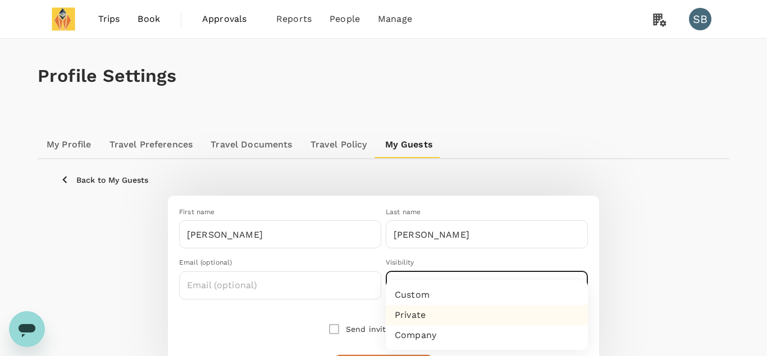
click at [441, 289] on body "Trips Book Approvals 0 Reports People Manage SB Profile Settings My Profile Tra…" at bounding box center [383, 221] width 767 height 443
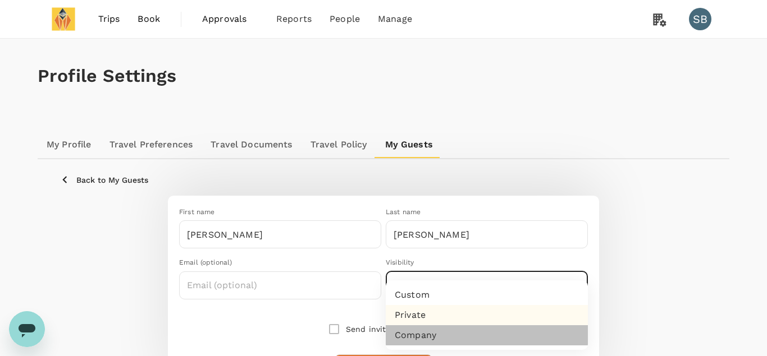
click at [416, 336] on li "Company" at bounding box center [487, 336] width 202 height 20
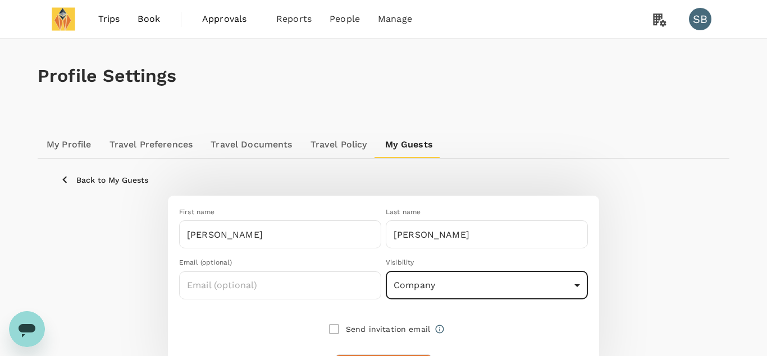
type input "company"
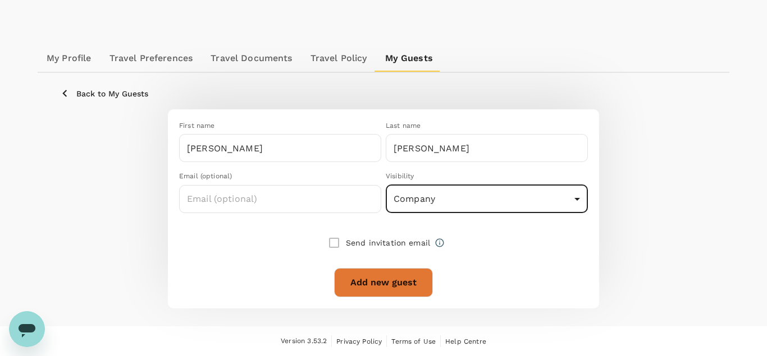
click at [378, 282] on button "Add new guest" at bounding box center [383, 282] width 99 height 29
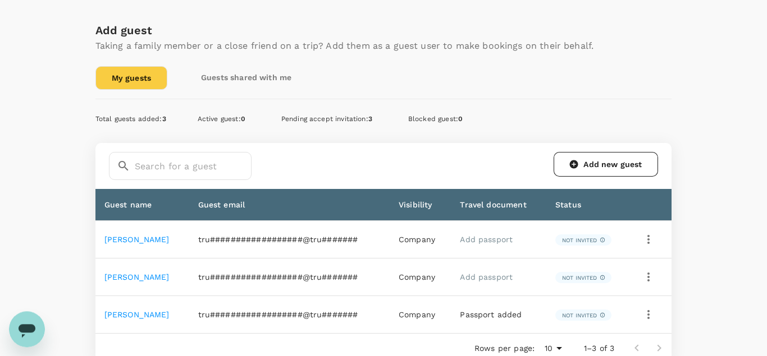
scroll to position [173, 0]
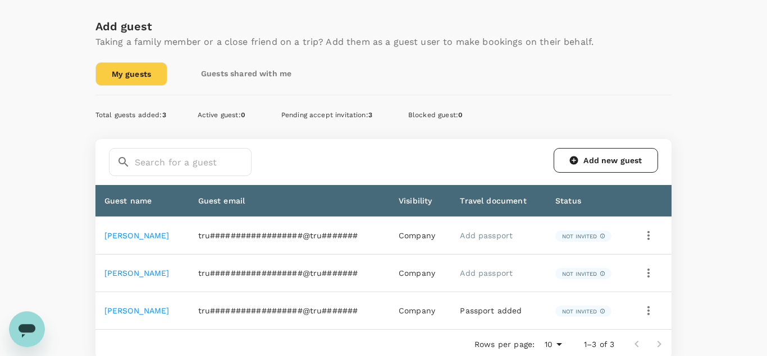
click at [606, 157] on link "Add new guest" at bounding box center [606, 160] width 104 height 25
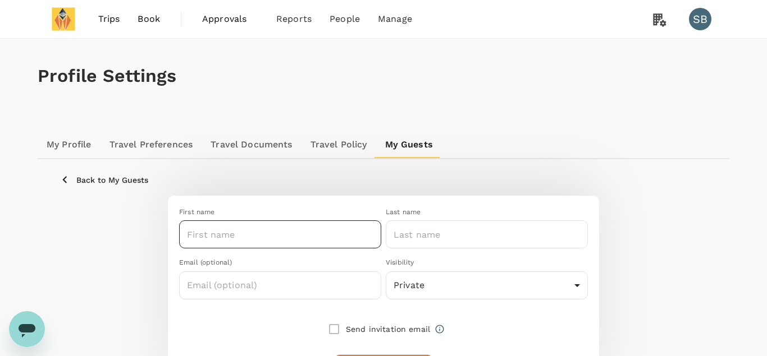
click at [272, 232] on input "text" at bounding box center [280, 235] width 202 height 28
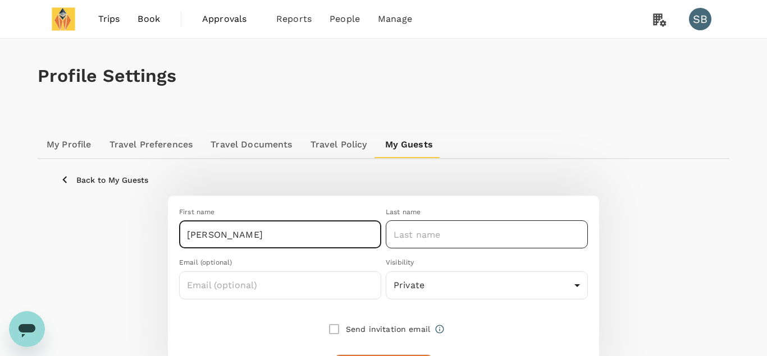
type input "JOSEPH"
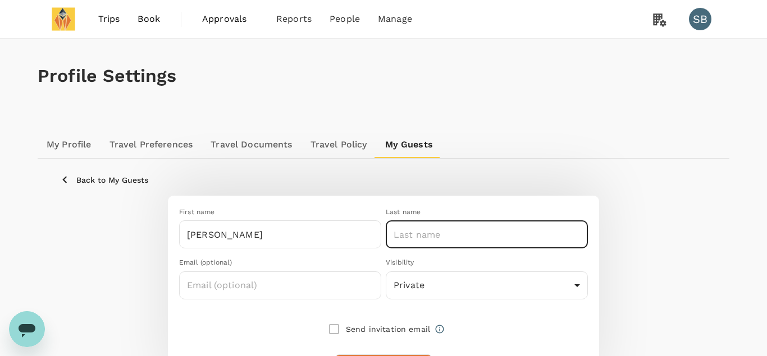
click at [488, 232] on input "text" at bounding box center [487, 235] width 202 height 28
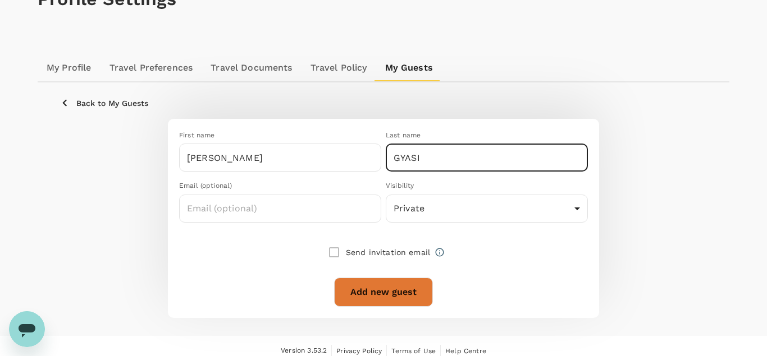
scroll to position [81, 0]
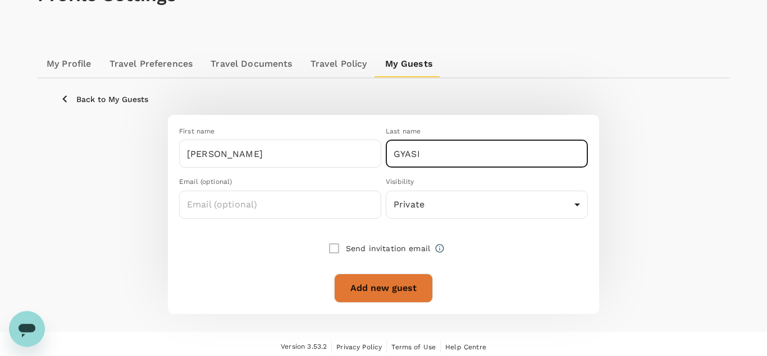
type input "GYASI"
click at [435, 220] on div at bounding box center [379, 223] width 418 height 9
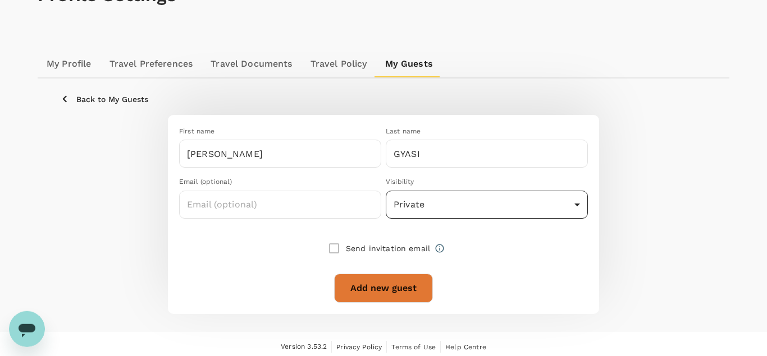
click at [427, 212] on body "Trips Book Approvals 0 Reports People Manage SB Profile Settings My Profile Tra…" at bounding box center [383, 140] width 767 height 443
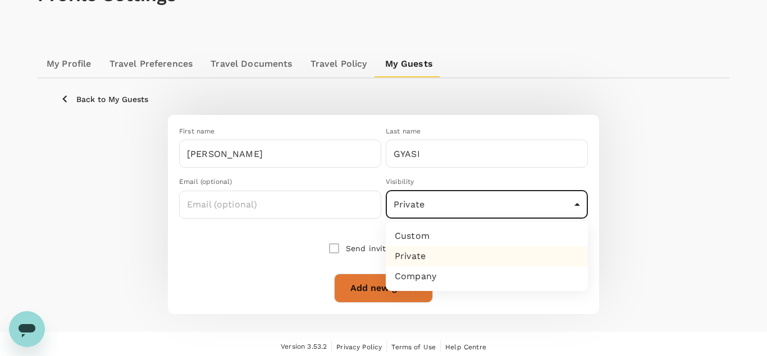
click at [404, 280] on li "Company" at bounding box center [487, 277] width 202 height 20
type input "company"
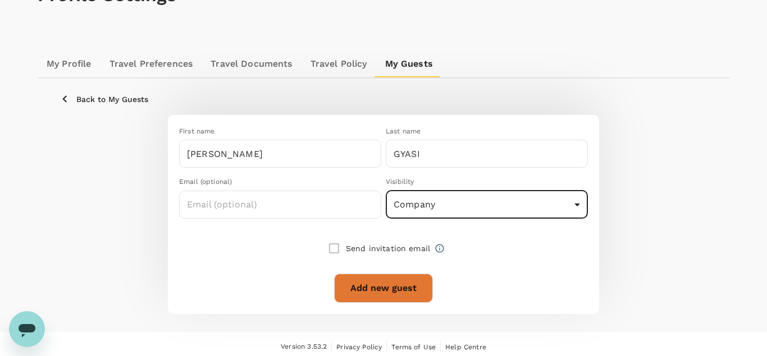
click at [373, 284] on button "Add new guest" at bounding box center [383, 288] width 99 height 29
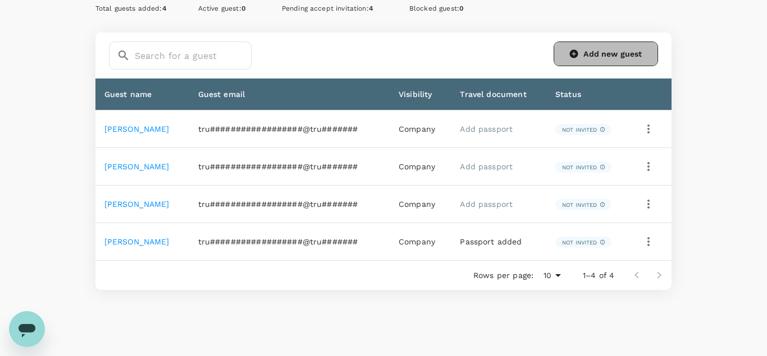
click at [597, 58] on link "Add new guest" at bounding box center [606, 54] width 104 height 25
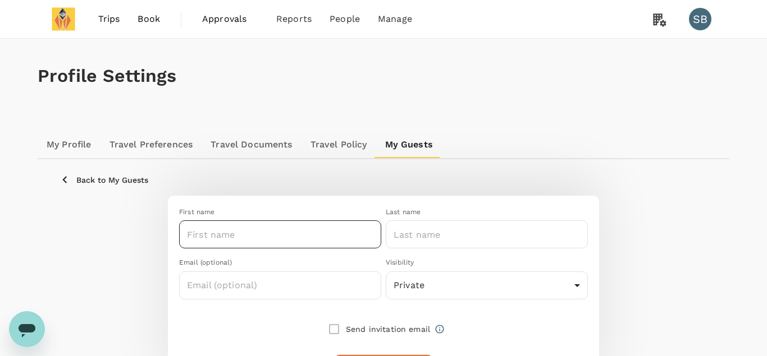
click at [210, 229] on input "text" at bounding box center [280, 235] width 202 height 28
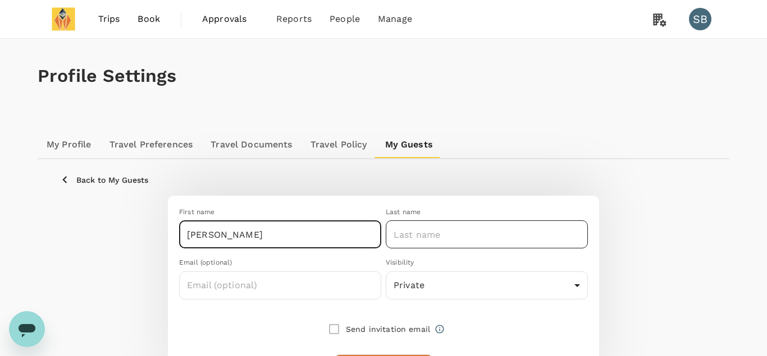
type input "NANCY"
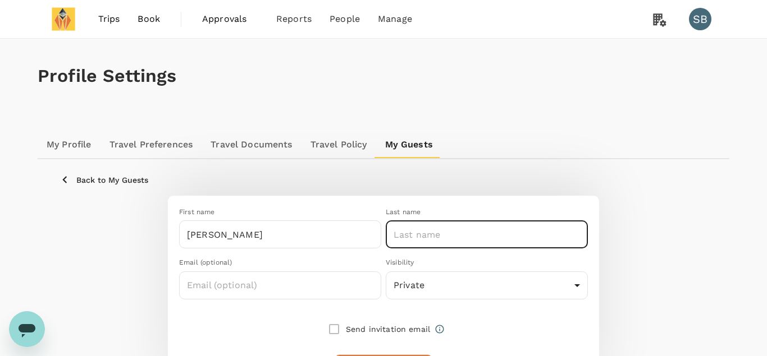
click at [466, 233] on input "text" at bounding box center [487, 235] width 202 height 28
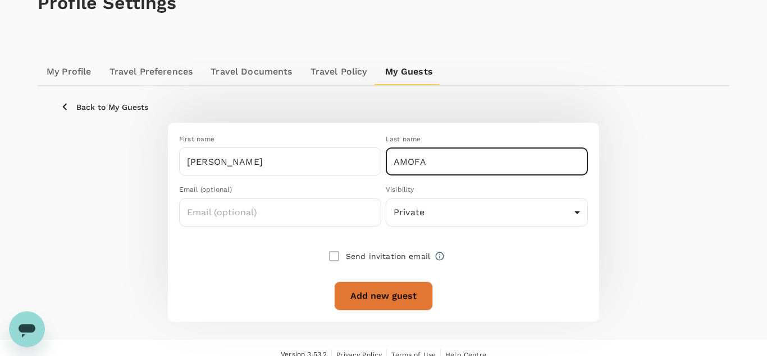
scroll to position [80, 0]
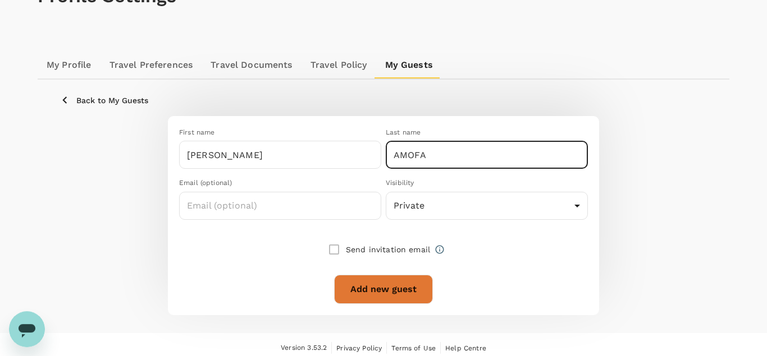
type input "AMOFA"
click at [383, 289] on button "Add new guest" at bounding box center [383, 289] width 99 height 29
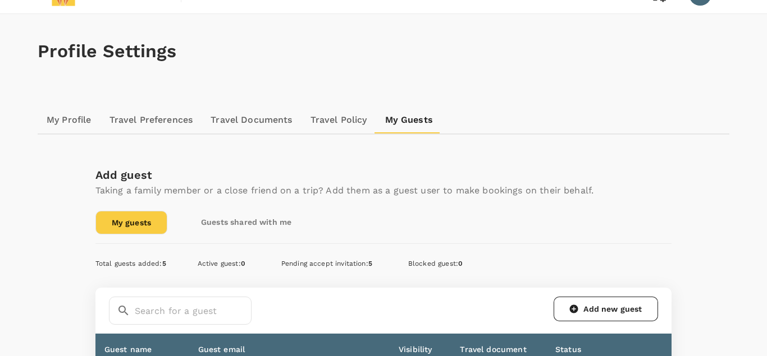
scroll to position [223, 0]
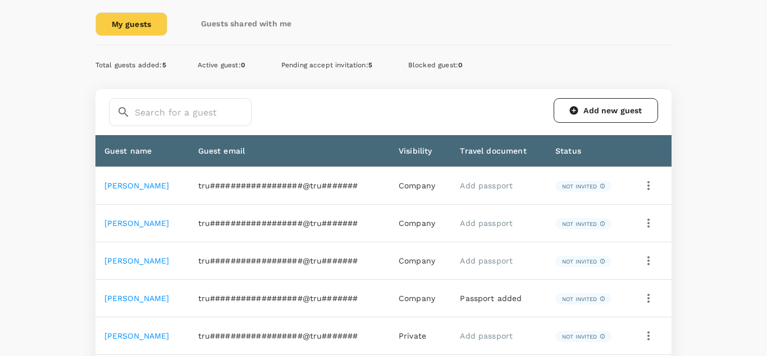
click at [606, 110] on link "Add new guest" at bounding box center [606, 110] width 104 height 25
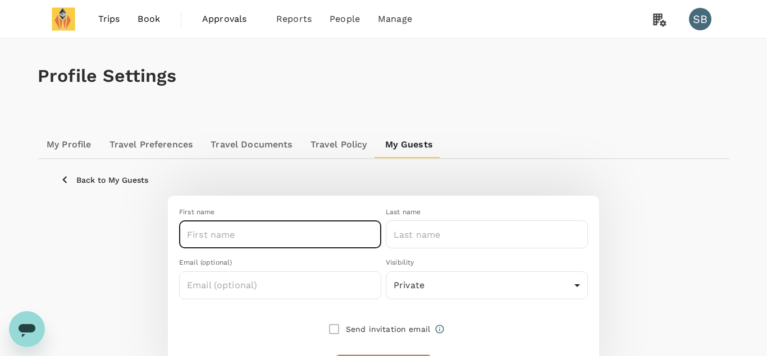
click at [216, 232] on input "text" at bounding box center [280, 235] width 202 height 28
type input "DOROTHY"
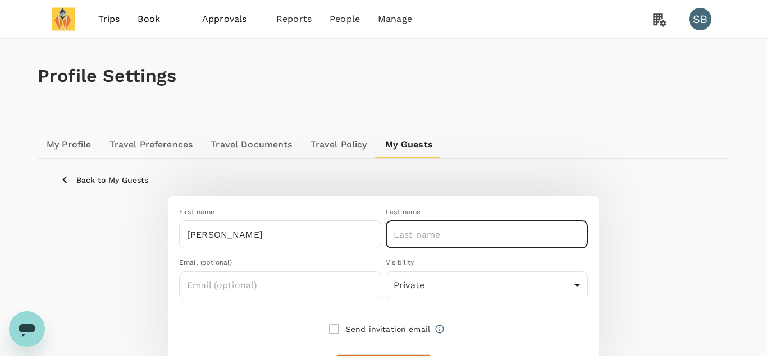
click at [426, 236] on input "text" at bounding box center [487, 235] width 202 height 28
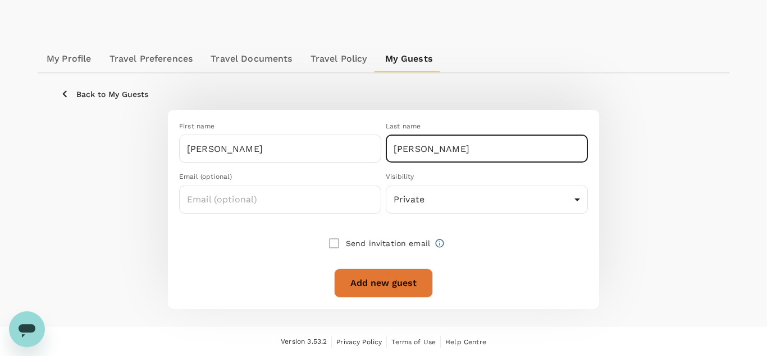
scroll to position [86, 0]
type input "AGYEMANG"
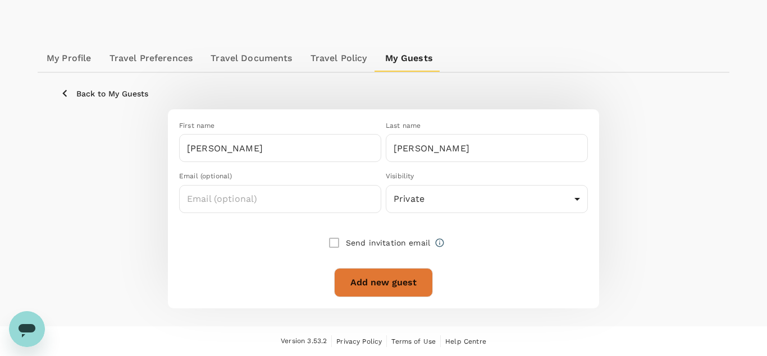
drag, startPoint x: 372, startPoint y: 282, endPoint x: 442, endPoint y: 165, distance: 136.7
click at [444, 158] on div "First name DOROTHY ​ Last name AGYEMANG ​ Email (optional) ​ Visibility Private…" at bounding box center [379, 204] width 418 height 185
click at [410, 205] on body "Trips Book Approvals 0 Reports People Manage SB Profile Settings My Profile Tra…" at bounding box center [383, 135] width 767 height 443
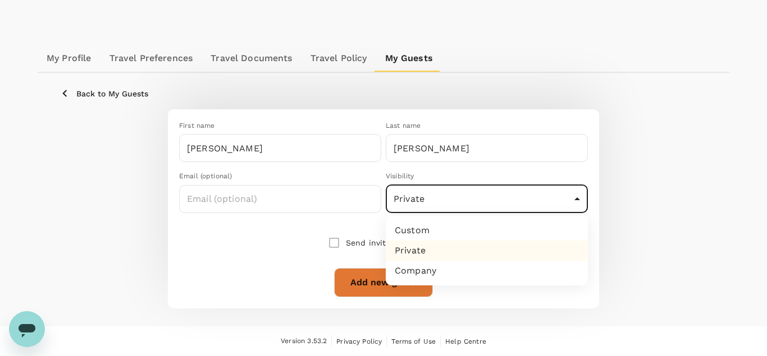
click at [408, 274] on li "Company" at bounding box center [487, 271] width 202 height 20
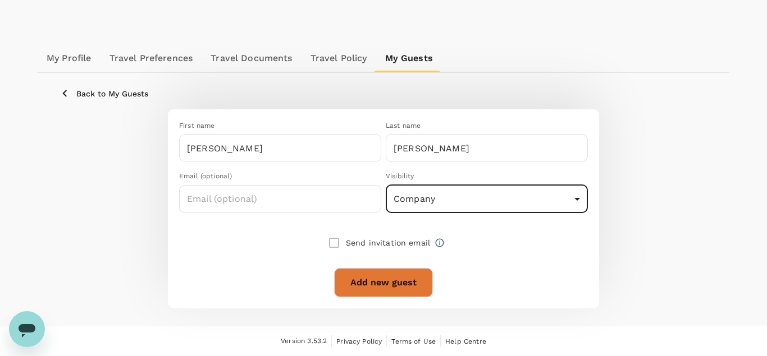
type input "company"
click at [378, 282] on button "Add new guest" at bounding box center [383, 282] width 99 height 29
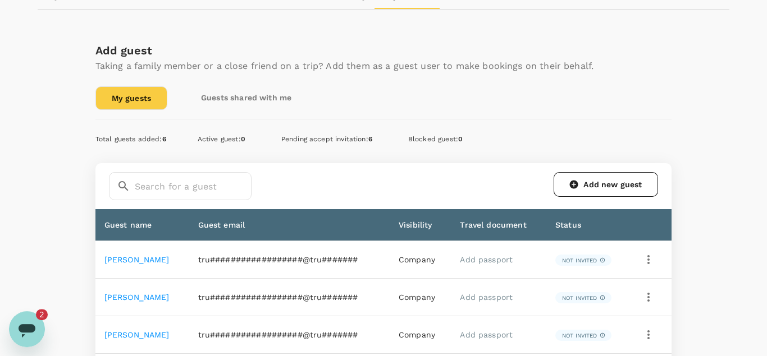
scroll to position [143, 0]
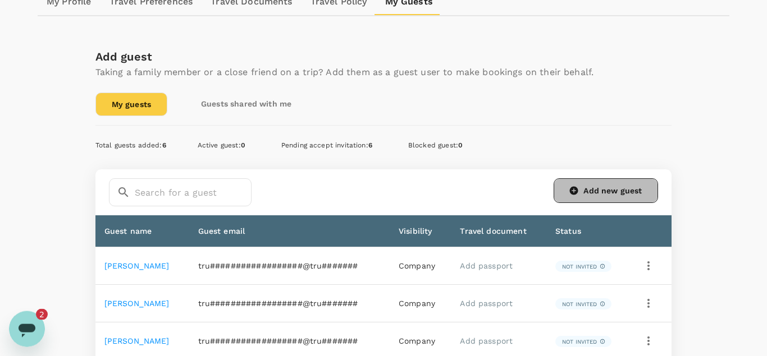
click at [600, 190] on link "Add new guest" at bounding box center [606, 191] width 104 height 25
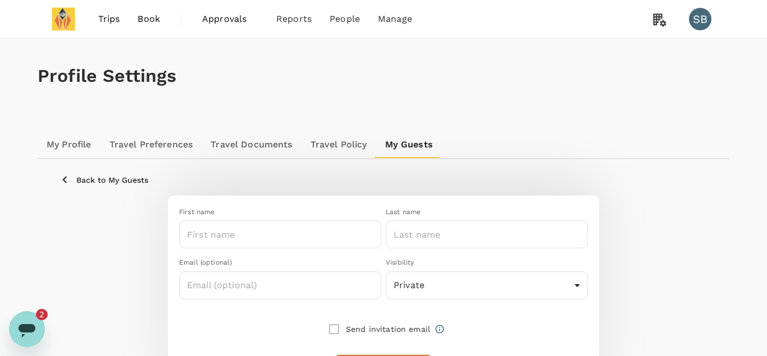
click at [40, 322] on div "Open messaging window, 2 unread messages" at bounding box center [27, 330] width 34 height 34
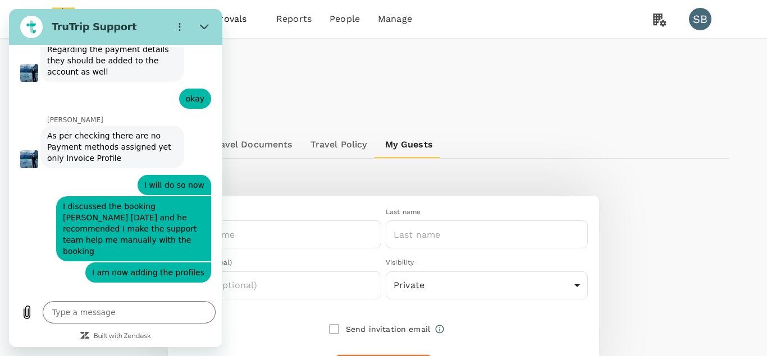
scroll to position [1041, 0]
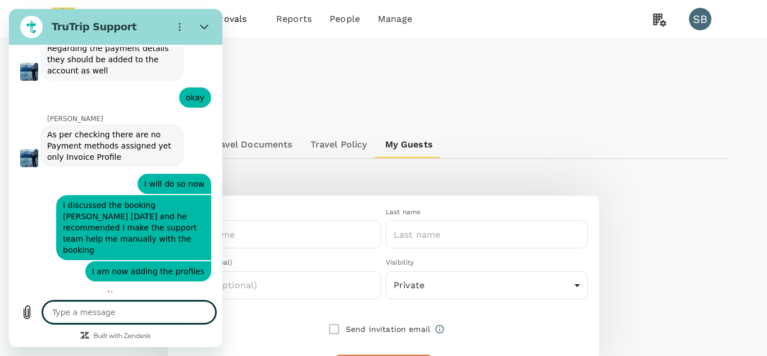
click at [113, 313] on textarea at bounding box center [129, 312] width 173 height 22
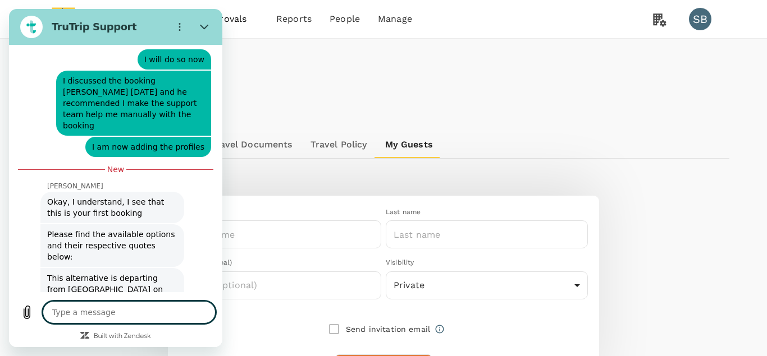
scroll to position [1168, 0]
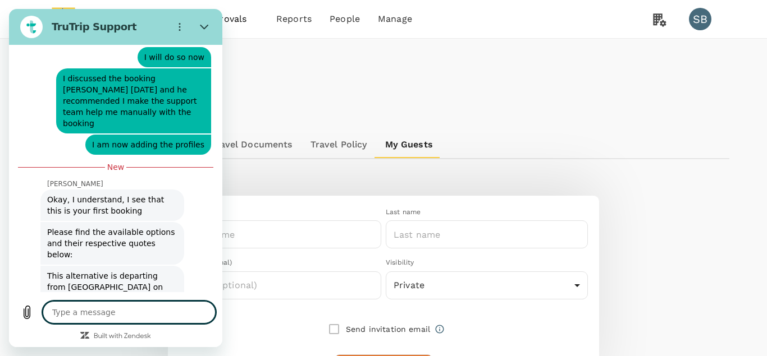
click at [140, 321] on img "Image shared. Ask your agent for more context, if required. Open in new tab." at bounding box center [112, 362] width 144 height 82
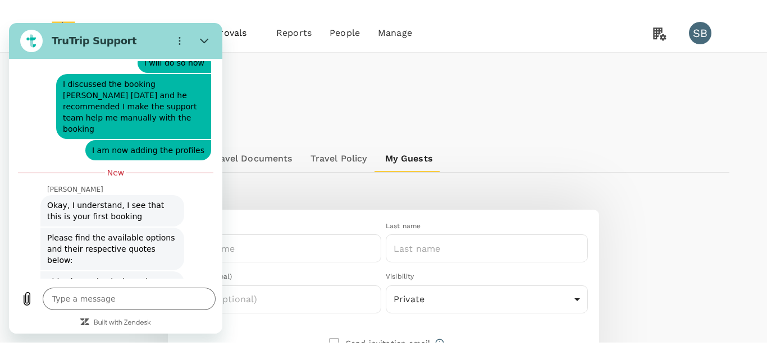
scroll to position [1195, 0]
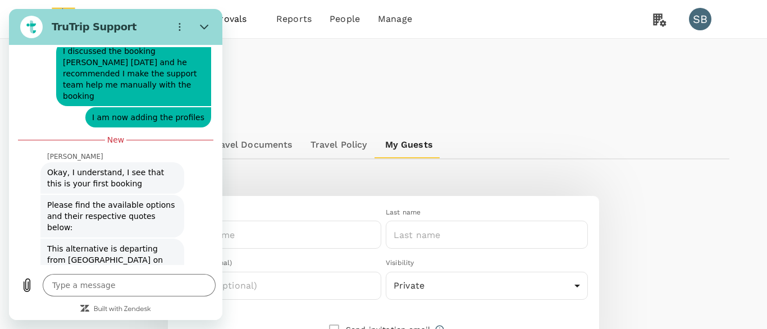
click at [108, 294] on img "Image shared. Ask your agent for more context, if required. Open in new tab." at bounding box center [112, 335] width 144 height 82
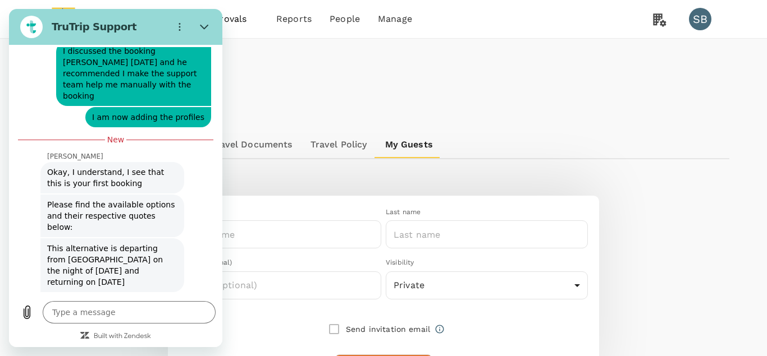
scroll to position [1168, 0]
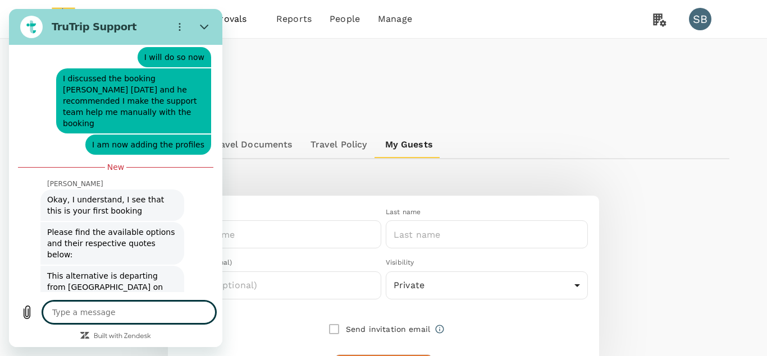
click at [102, 308] on textarea at bounding box center [129, 312] width 173 height 22
type textarea "x"
click at [121, 307] on textarea at bounding box center [129, 312] width 173 height 22
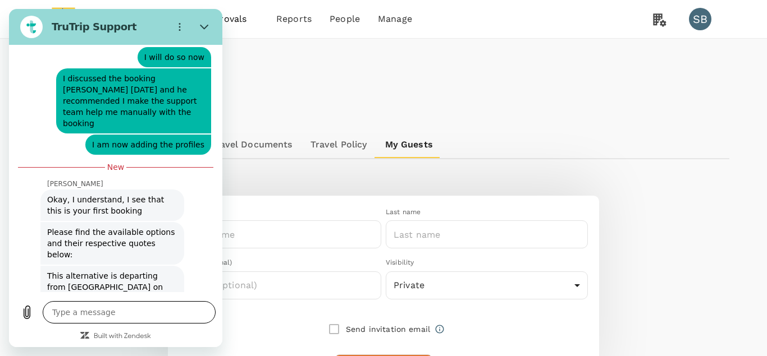
click at [109, 316] on textarea at bounding box center [129, 312] width 173 height 22
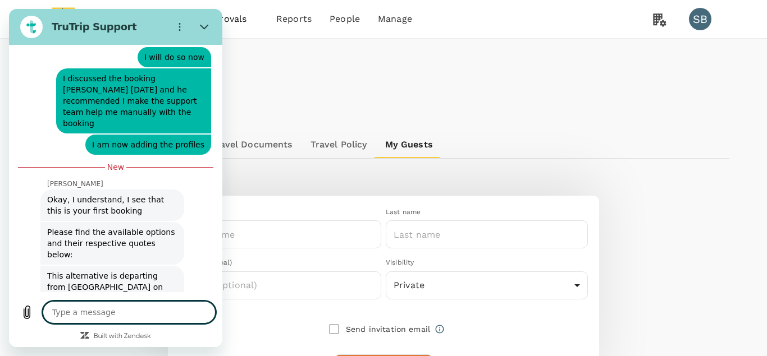
type textarea "A"
type textarea "x"
type textarea "A"
type textarea "x"
type textarea "A m"
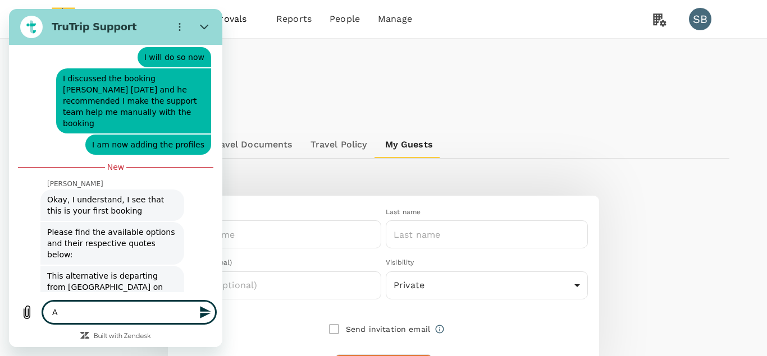
type textarea "x"
type textarea "A mo"
type textarea "x"
type textarea "A mom"
type textarea "x"
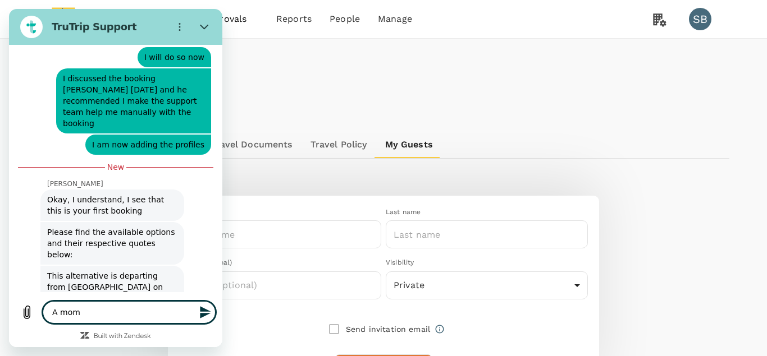
scroll to position [1173, 0]
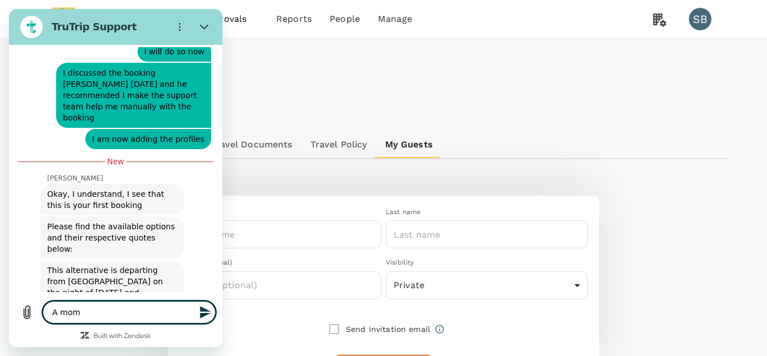
type textarea "A mome"
type textarea "x"
type textarea "A momen"
type textarea "x"
type textarea "A moment"
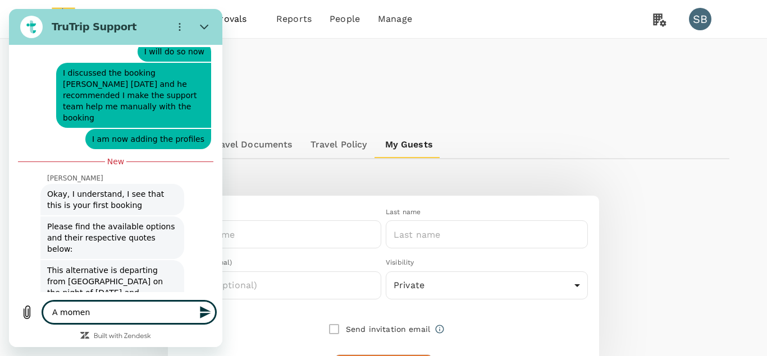
type textarea "x"
type textarea "A moment"
type textarea "x"
type textarea "A moment p"
type textarea "x"
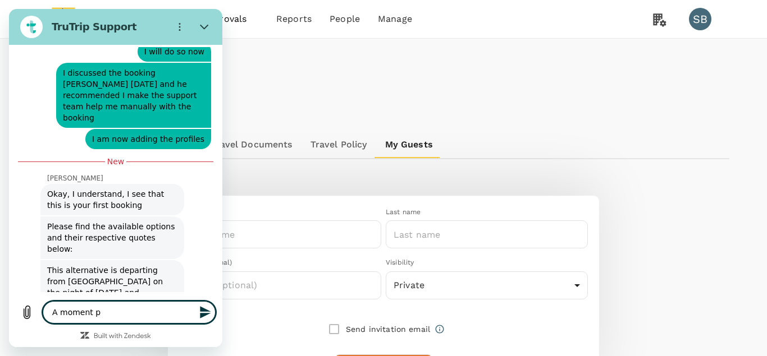
type textarea "A moment pl"
type textarea "x"
type textarea "A moment ple"
type textarea "x"
type textarea "A moment plea"
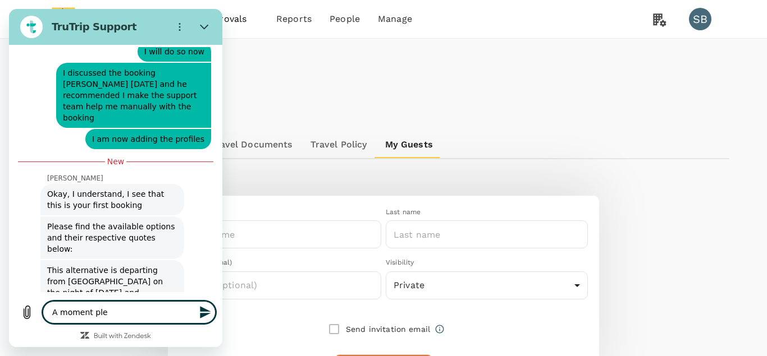
type textarea "x"
type textarea "A moment pleas"
type textarea "x"
type textarea "A moment please"
type textarea "x"
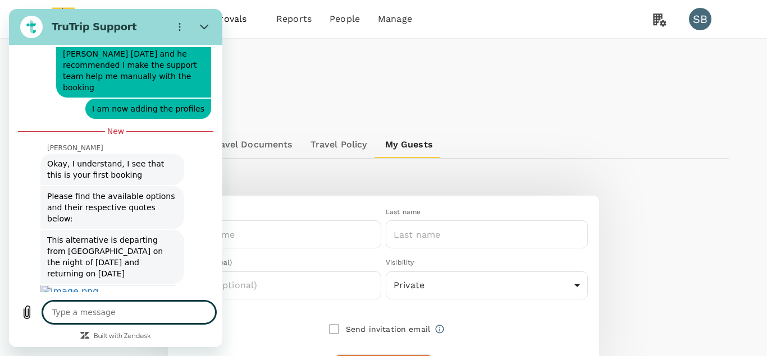
scroll to position [1216, 0]
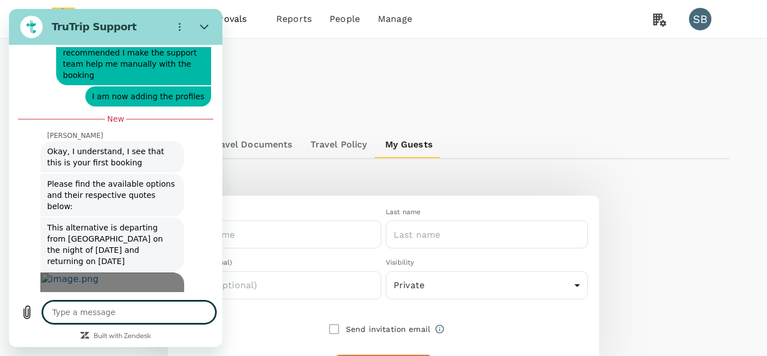
click at [141, 273] on img "Image shared. Ask your agent for more context, if required. Open in new tab." at bounding box center [112, 314] width 144 height 82
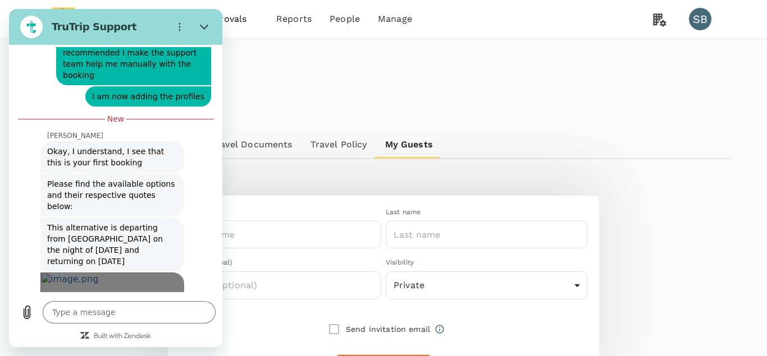
scroll to position [1192, 0]
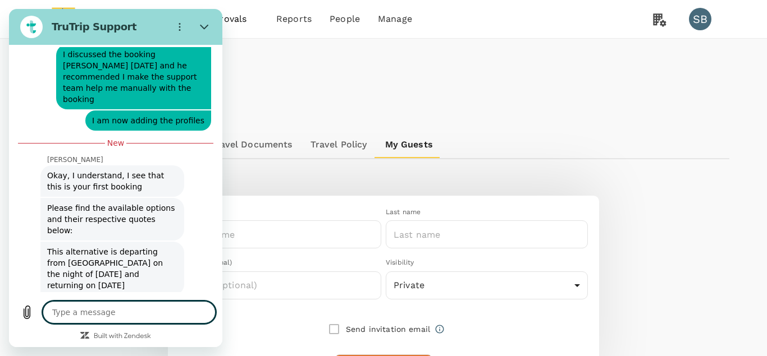
type textarea "x"
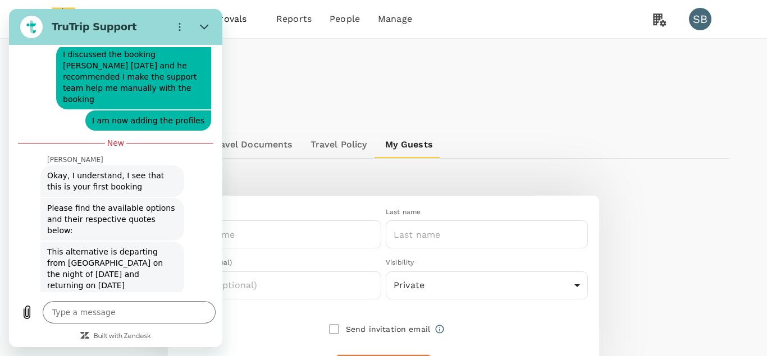
scroll to position [1232, 0]
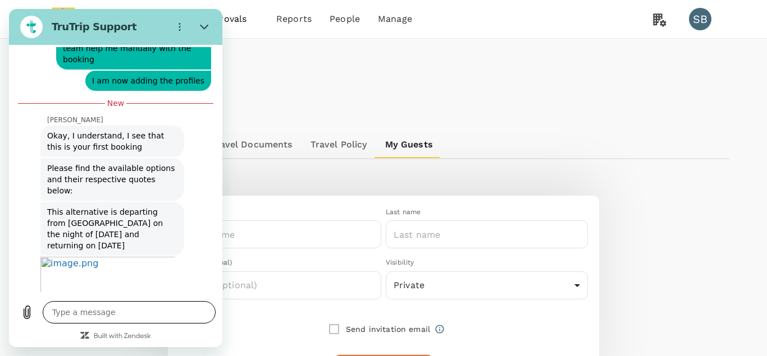
click at [114, 316] on textarea at bounding box center [129, 312] width 173 height 22
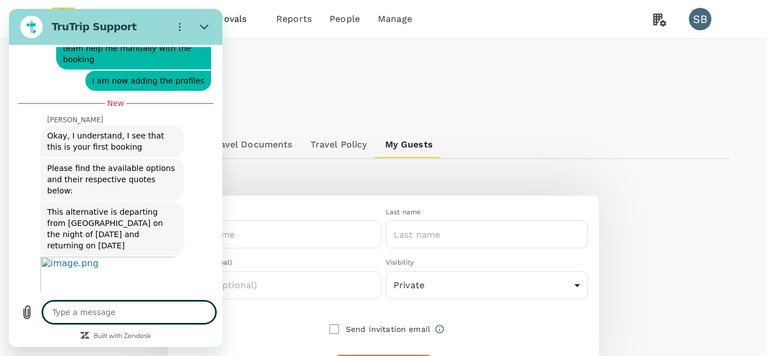
type textarea "i"
type textarea "x"
type textarea "is"
type textarea "x"
type textarea "is"
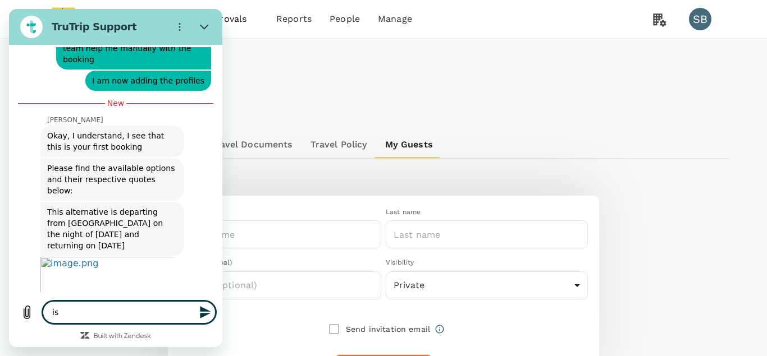
type textarea "x"
type textarea "is t"
type textarea "x"
type textarea "is th"
type textarea "x"
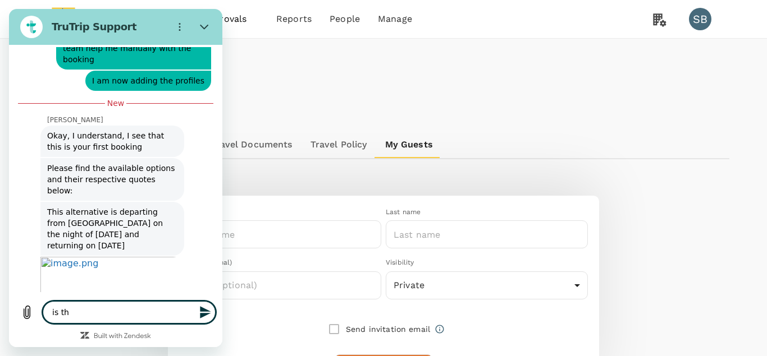
type textarea "is the"
type textarea "x"
type textarea "is ther"
type textarea "x"
type textarea "is there"
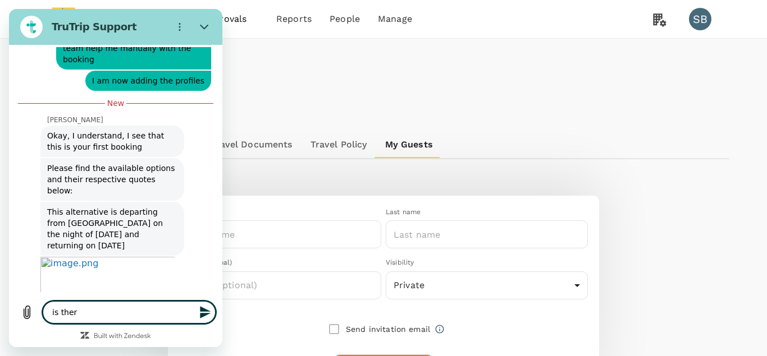
type textarea "x"
type textarea "is there"
type textarea "x"
type textarea "is there a"
type textarea "x"
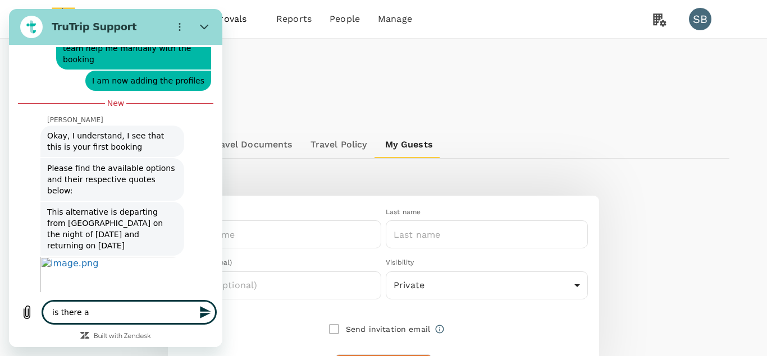
type textarea "is there an"
type textarea "x"
type textarea "is there any"
type textarea "x"
type textarea "is there any"
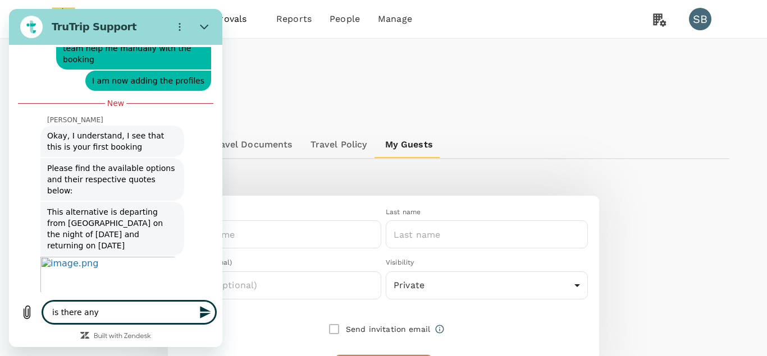
type textarea "x"
type textarea "is there any c"
type textarea "x"
type textarea "is there any ch"
type textarea "x"
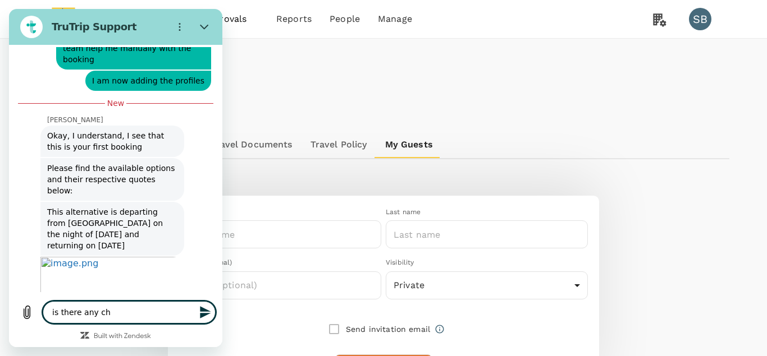
type textarea "is there any che"
type textarea "x"
type textarea "is there any chea"
type textarea "x"
type textarea "is there any cheap"
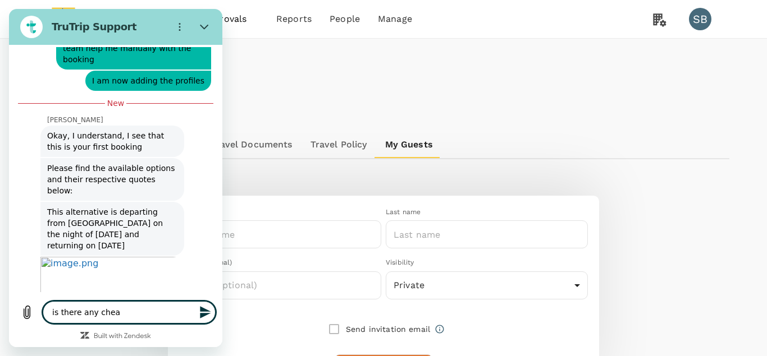
type textarea "x"
type textarea "is there any cheape"
type textarea "x"
type textarea "is there any cheaper"
type textarea "x"
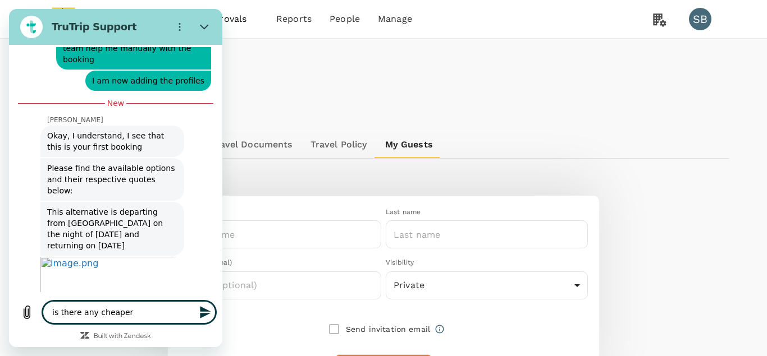
type textarea "is there any cheaper"
type textarea "x"
type textarea "is there any cheaper i"
type textarea "x"
type textarea "is there any cheaper in"
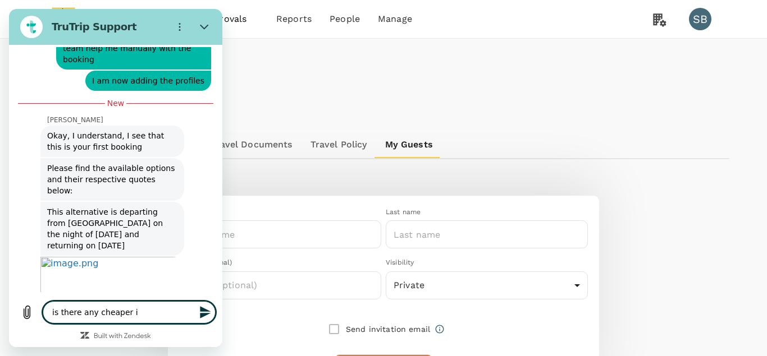
type textarea "x"
type textarea "is there any cheaper ind"
type textarea "x"
type textarea "is there any cheaper indi"
type textarea "x"
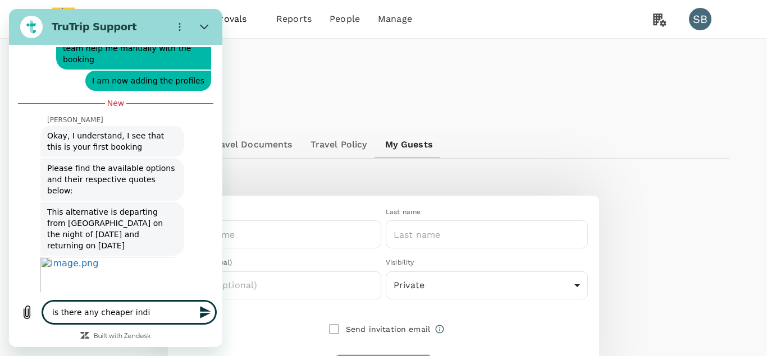
type textarea "is there any cheaper indir"
type textarea "x"
type textarea "is there any cheaper indire"
type textarea "x"
type textarea "is there any cheaper indirec"
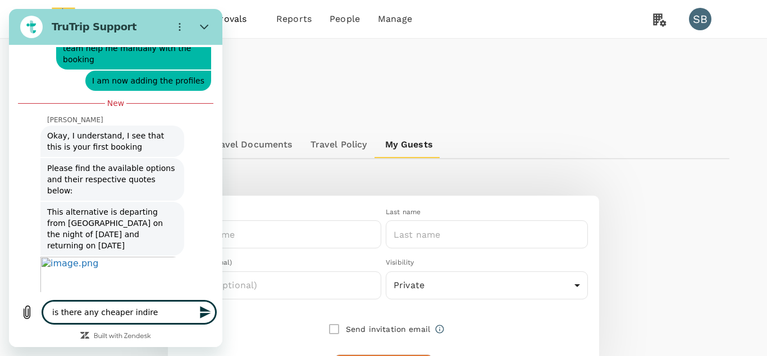
type textarea "x"
type textarea "is there any cheaper indirect"
type textarea "x"
type textarea "is there any cheaper indirect"
type textarea "x"
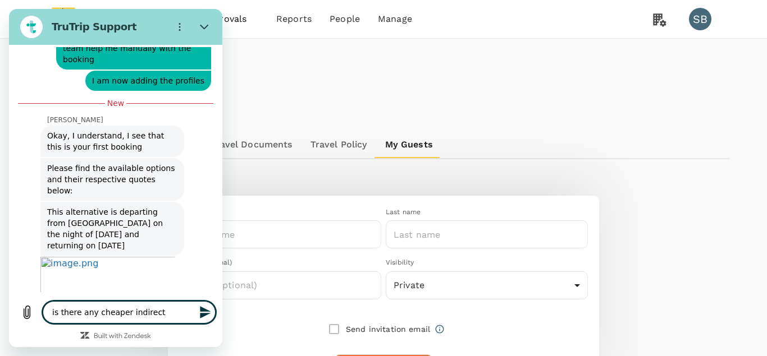
type textarea "is there any cheaper indirect a"
type textarea "x"
type textarea "is there any cheaper indirect ar"
type textarea "x"
type textarea "is there any cheaper indirect aro"
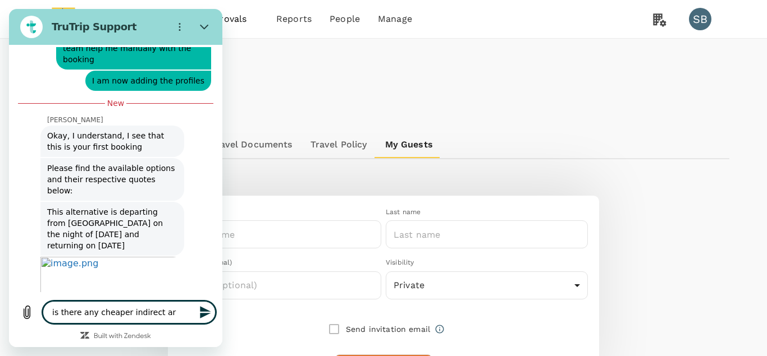
type textarea "x"
type textarea "is there any cheaper indirect arou"
type textarea "x"
type textarea "is there any cheaper indirect aroun"
type textarea "x"
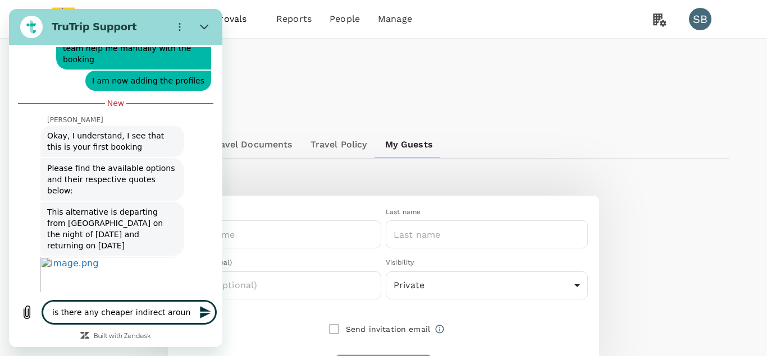
type textarea "is there any cheaper indirect around"
type textarea "x"
type textarea "is there any cheaper indirect around"
type textarea "x"
type textarea "is there any cheaper indirect around m"
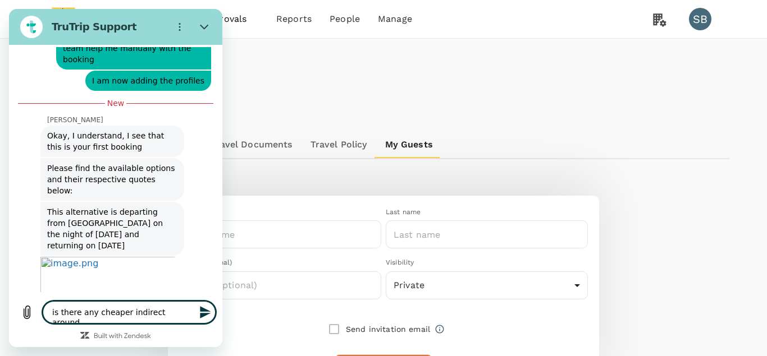
type textarea "x"
type textarea "is there any cheaper indirect around mi"
type textarea "x"
type textarea "is there any cheaper indirect around mid"
type textarea "x"
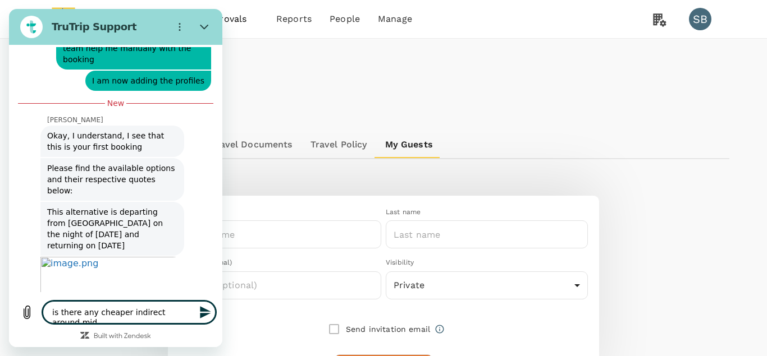
type textarea "is there any cheaper indirect around mid"
type textarea "x"
type textarea "is there any cheaper indirect around mid d"
type textarea "x"
type textarea "is there any cheaper indirect around mid da"
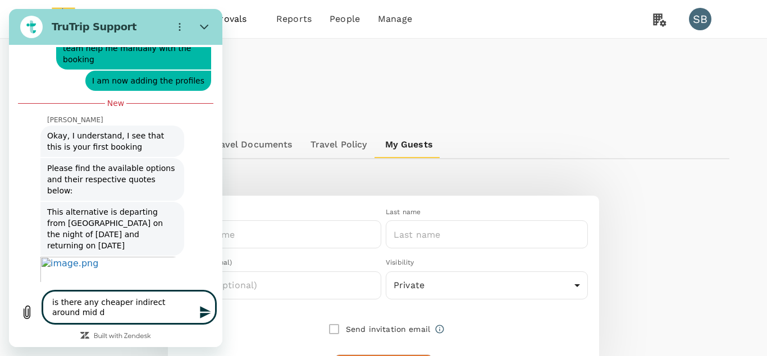
type textarea "x"
type textarea "is there any cheaper indirect around mid day"
type textarea "x"
type textarea "is there any cheaper indirect around mid day?"
type textarea "x"
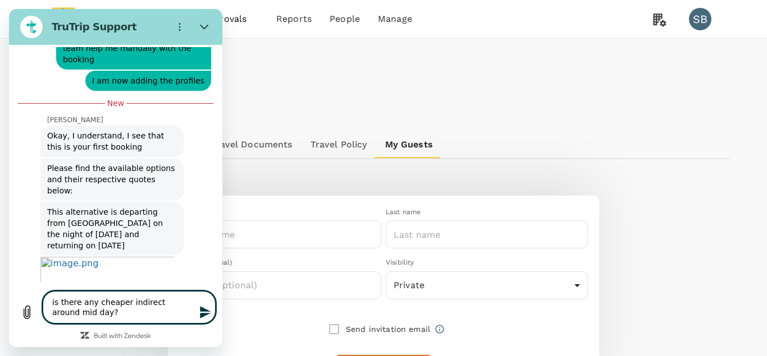
type textarea "is there any cheaper indirect around mid day?o"
type textarea "x"
type textarea "is there any cheaper indirect around mid day?on"
type textarea "x"
type textarea "is there any cheaper indirect around mid day?on"
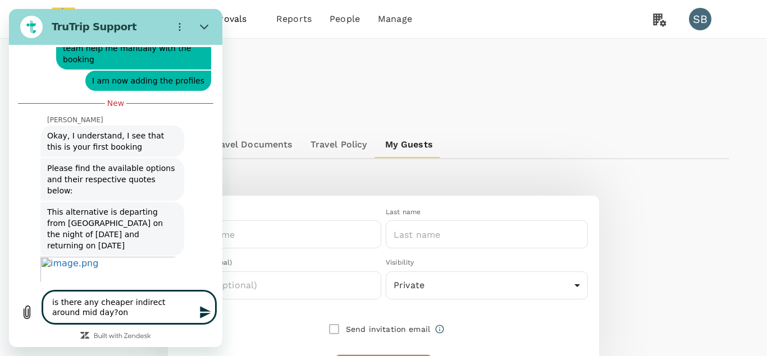
type textarea "x"
type textarea "is there any cheaper indirect around mid day?on 1"
type textarea "x"
type textarea "is there any cheaper indirect around mid day?on 11"
type textarea "x"
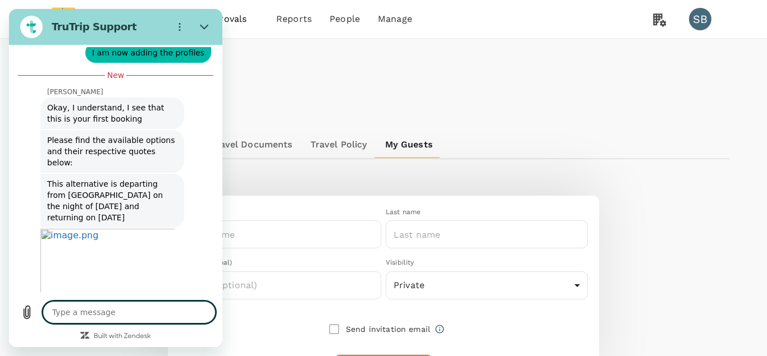
type textarea "x"
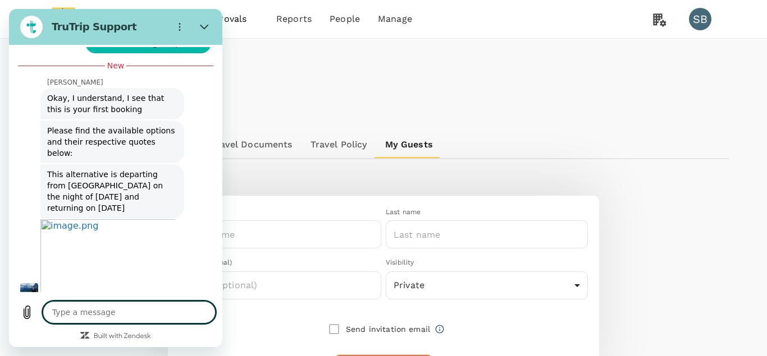
scroll to position [1270, 0]
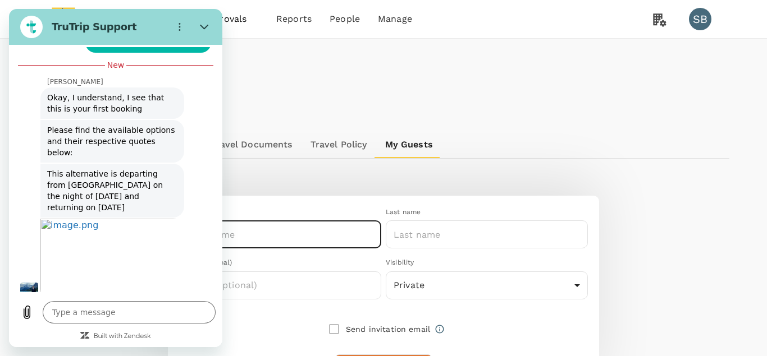
click at [273, 235] on input "text" at bounding box center [280, 235] width 202 height 28
click at [267, 235] on input "text" at bounding box center [280, 235] width 202 height 28
type input "GEORGE"
click at [434, 236] on input "text" at bounding box center [487, 235] width 202 height 28
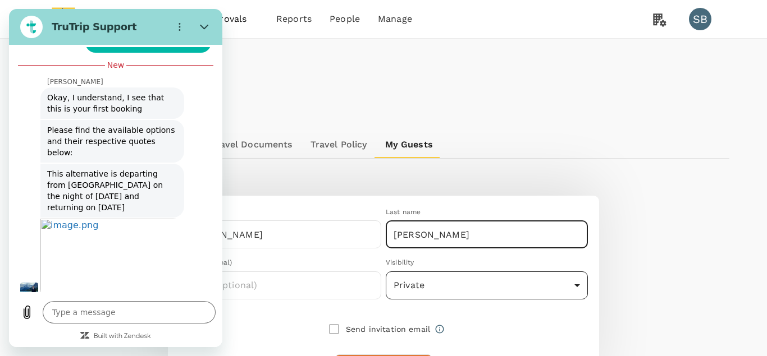
type input "ODURO MENSAH"
click at [476, 287] on body "Trips Book Approvals 0 Reports People Manage SB Profile Settings My Profile Tra…" at bounding box center [383, 221] width 767 height 443
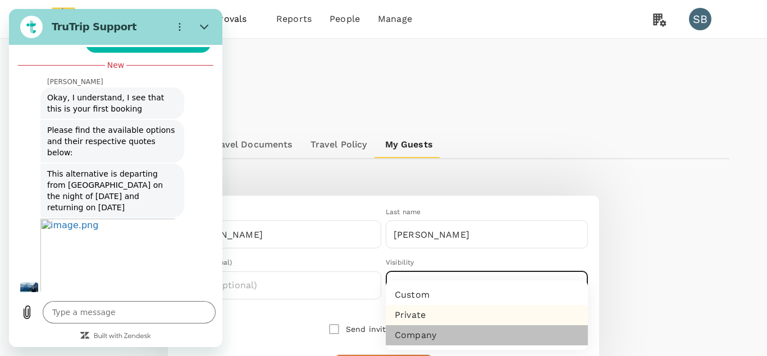
click at [419, 331] on li "Company" at bounding box center [487, 336] width 202 height 20
type input "company"
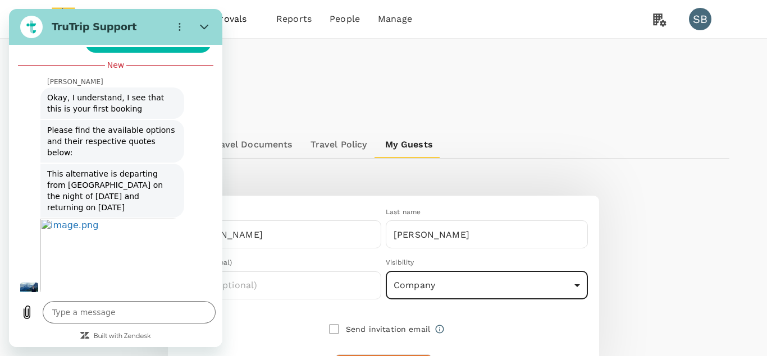
scroll to position [86, 0]
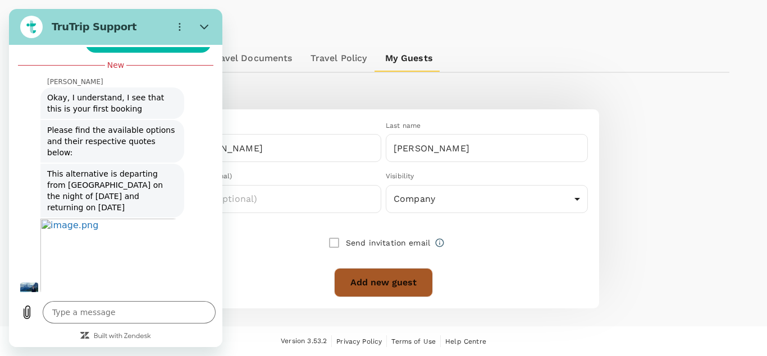
click at [363, 282] on button "Add new guest" at bounding box center [383, 282] width 99 height 29
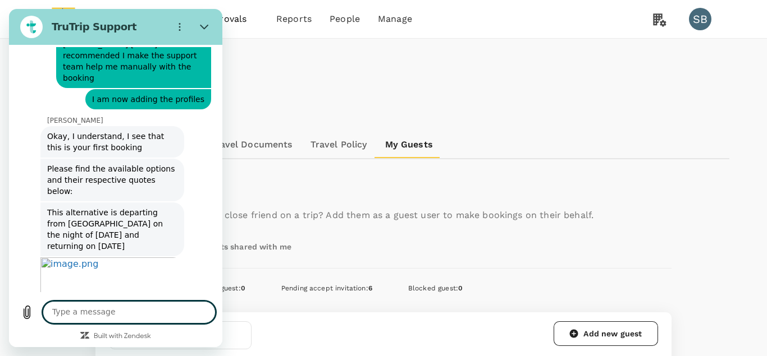
scroll to position [1214, 0]
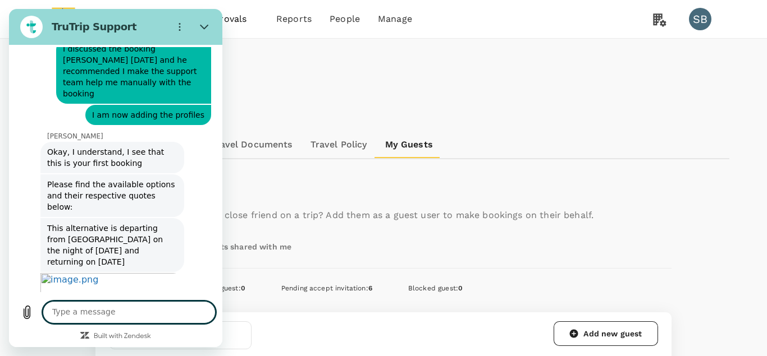
scroll to position [1198, 0]
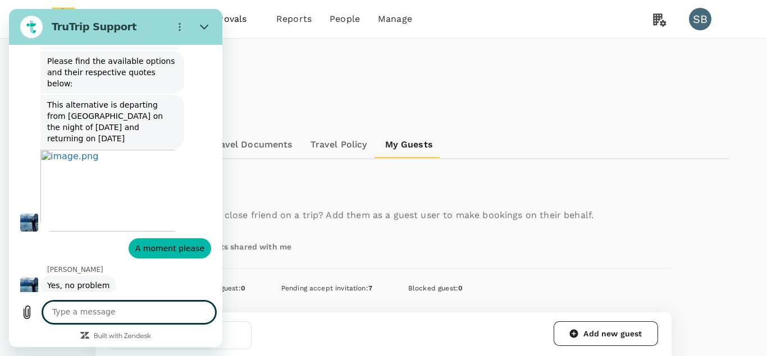
scroll to position [1323, 0]
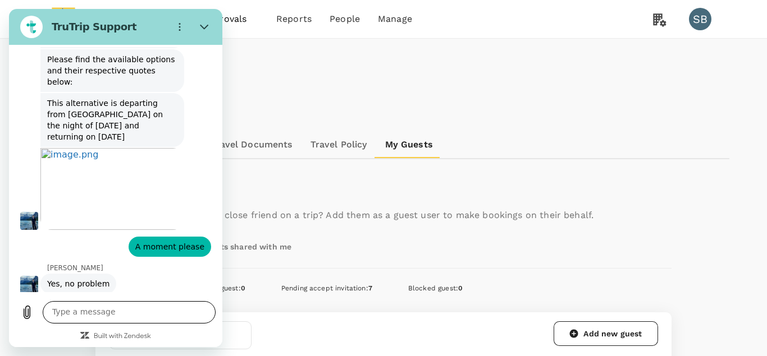
click at [139, 309] on textarea at bounding box center [129, 312] width 173 height 22
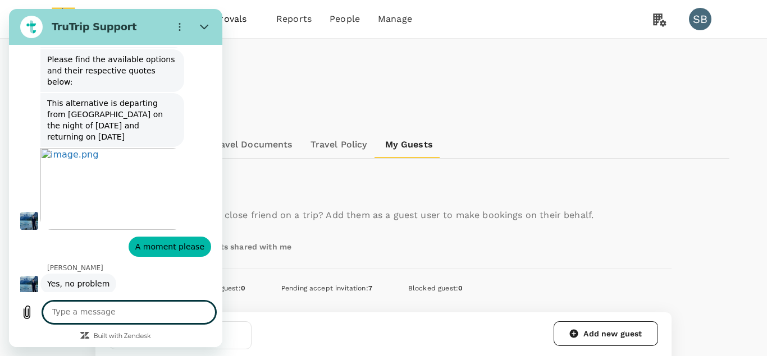
type textarea "O"
type textarea "A moment please"
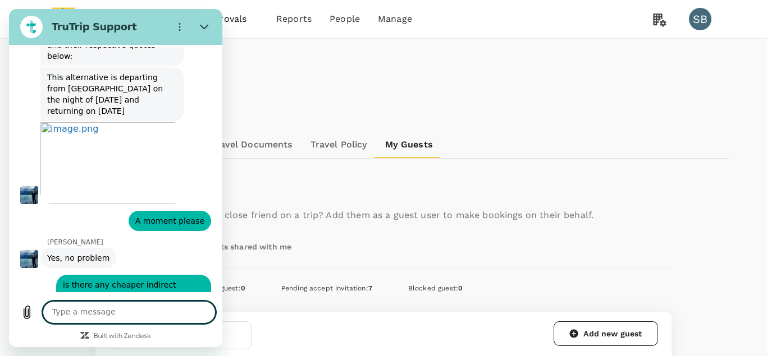
scroll to position [1350, 0]
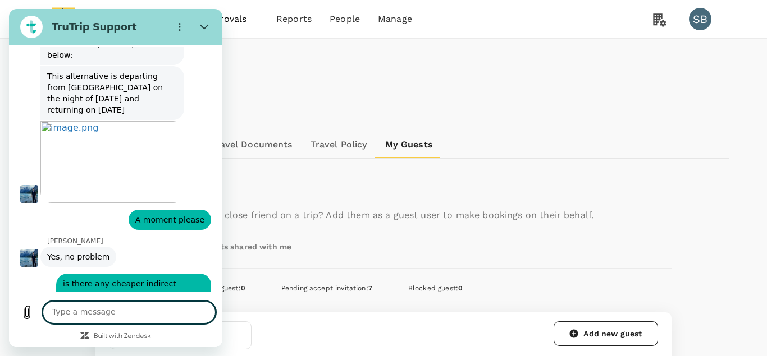
click at [114, 316] on textarea at bounding box center [129, 312] width 173 height 22
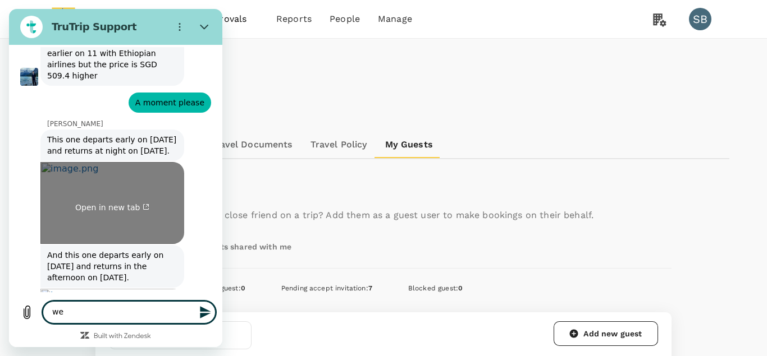
scroll to position [1652, 0]
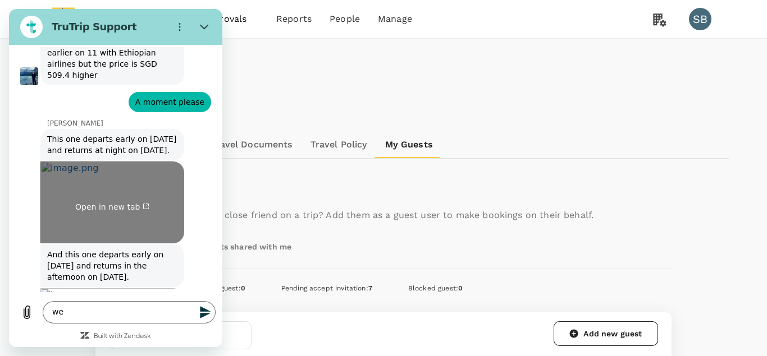
click at [125, 162] on img "Image shared. Ask your agent for more context, if required. Open in new tab." at bounding box center [112, 203] width 144 height 82
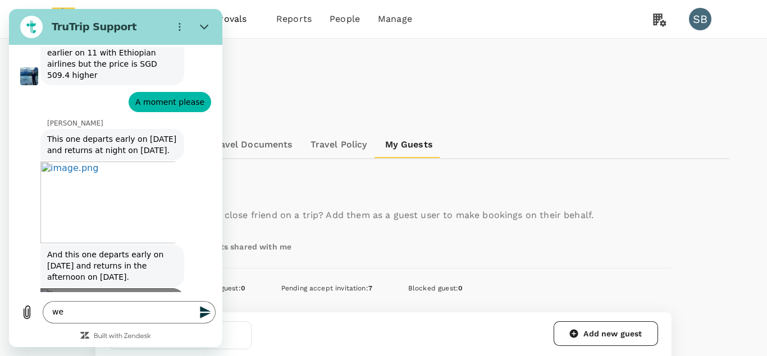
click at [107, 289] on img "Image shared. Ask your agent for more context, if required. Open in new tab." at bounding box center [112, 330] width 144 height 82
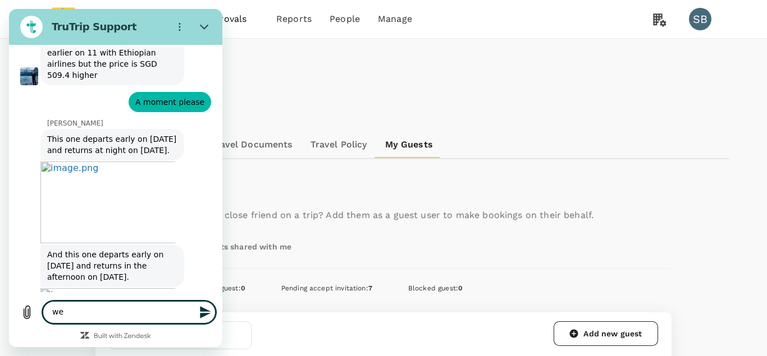
click at [102, 313] on textarea "we" at bounding box center [129, 312] width 173 height 22
type textarea "we will do SAA option"
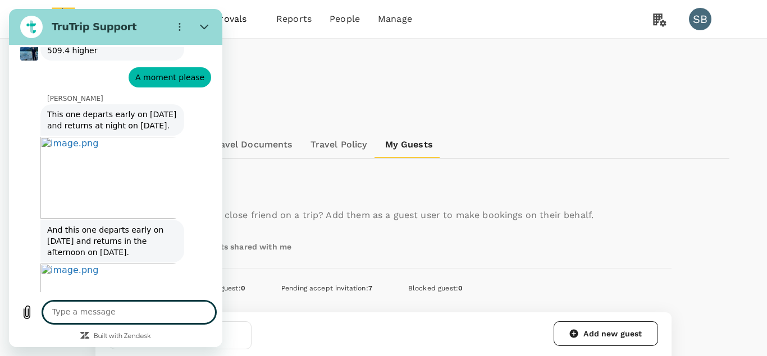
scroll to position [1679, 0]
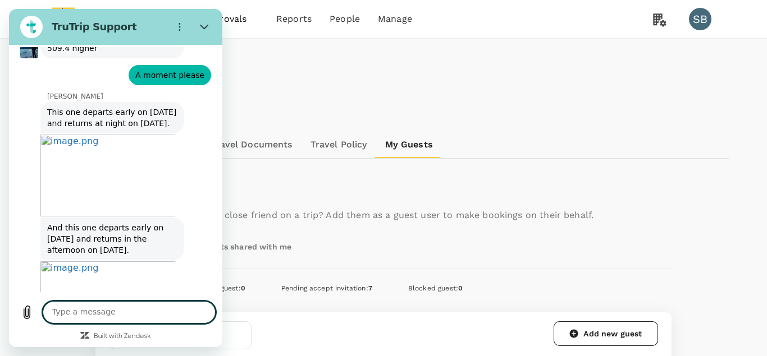
click at [117, 312] on textarea at bounding box center [129, 312] width 173 height 22
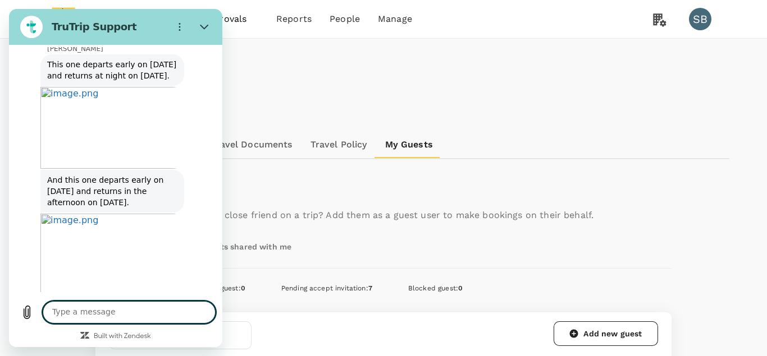
scroll to position [1727, 0]
type textarea "kiuy"
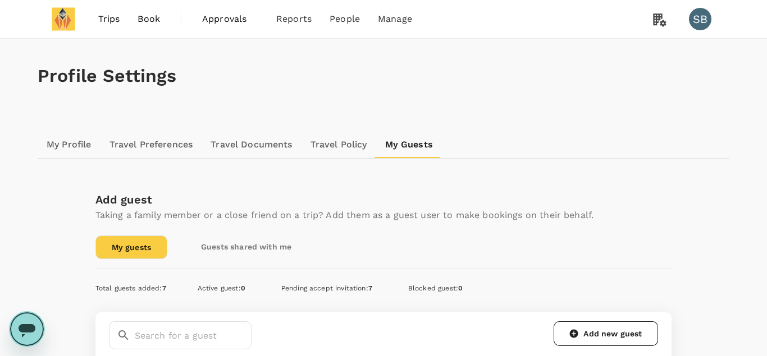
scroll to position [0, 0]
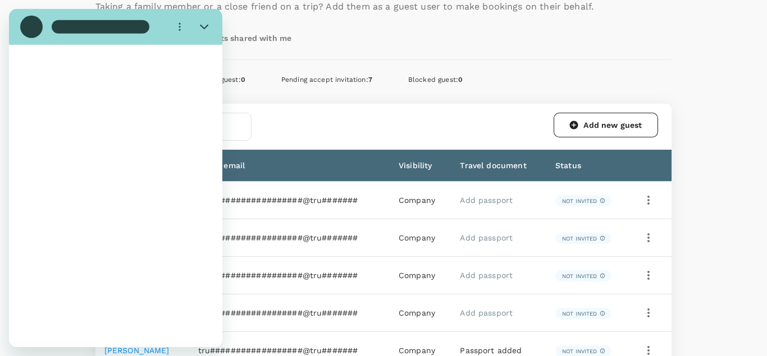
scroll to position [348, 0]
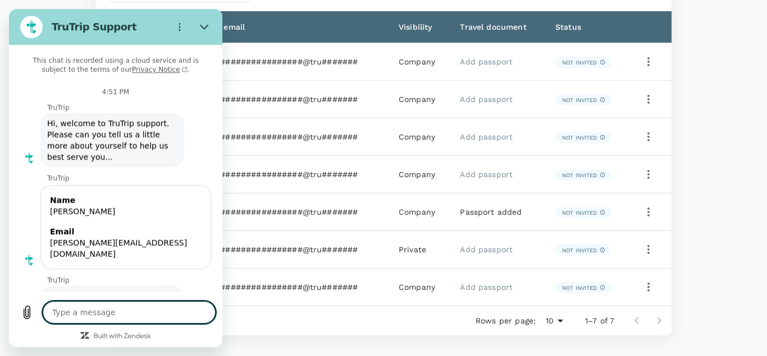
type textarea "x"
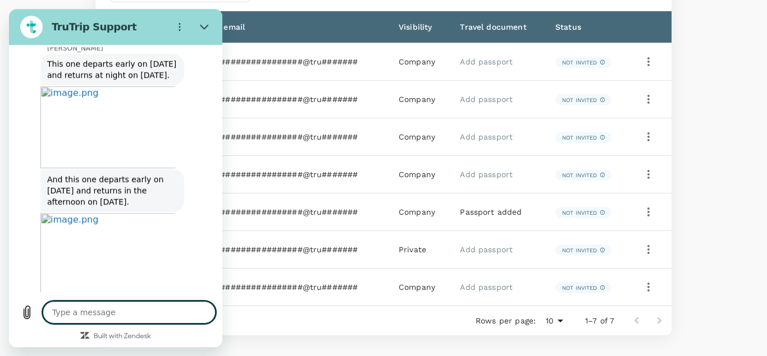
click at [115, 309] on textarea at bounding box center [129, 312] width 173 height 22
type textarea "y"
type textarea "x"
type textarea "ye"
type textarea "x"
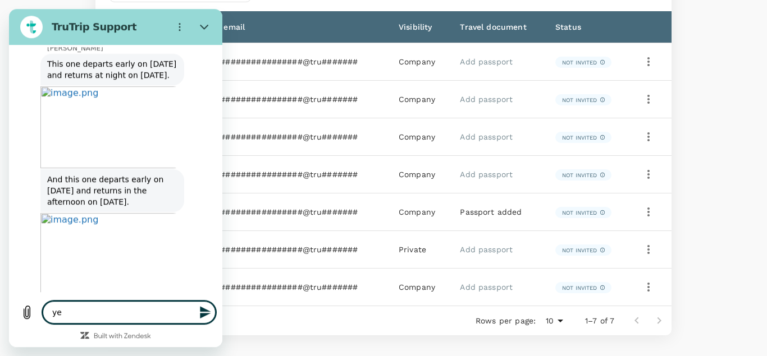
type textarea "yes"
type textarea "x"
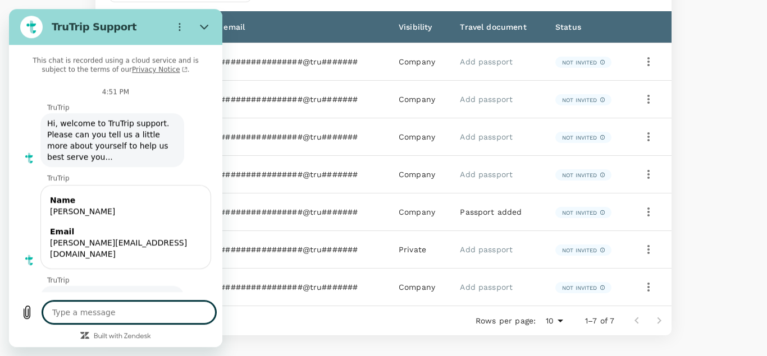
scroll to position [1748, 0]
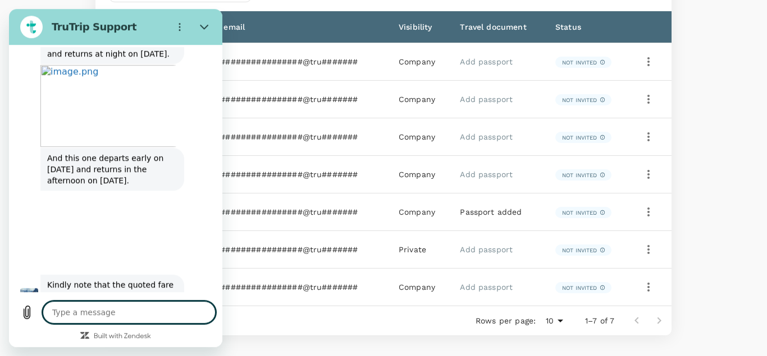
type textarea "x"
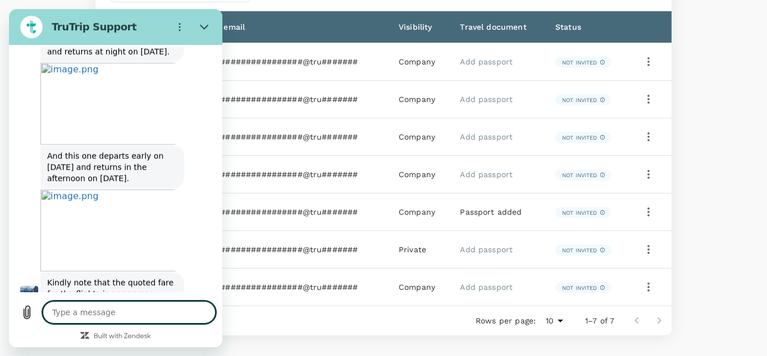
scroll to position [1754, 0]
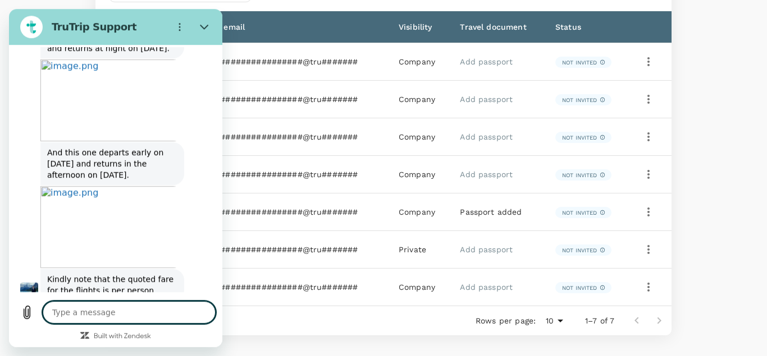
click at [149, 311] on textarea at bounding box center [129, 312] width 173 height 22
type textarea "H"
type textarea "x"
type textarea "Hi"
type textarea "x"
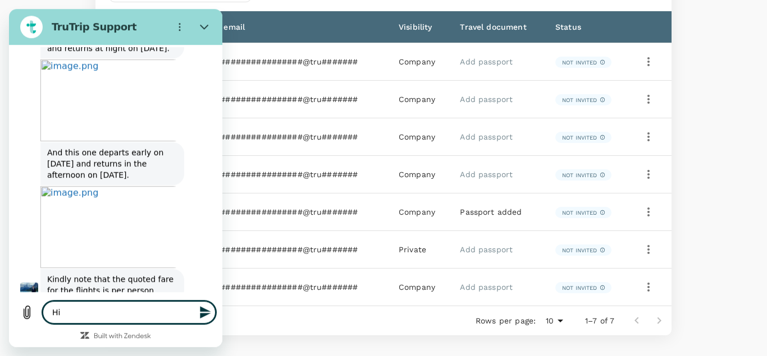
type textarea "Hi"
type textarea "x"
type textarea "Hi M"
type textarea "x"
type textarea "Hi [PERSON_NAME]"
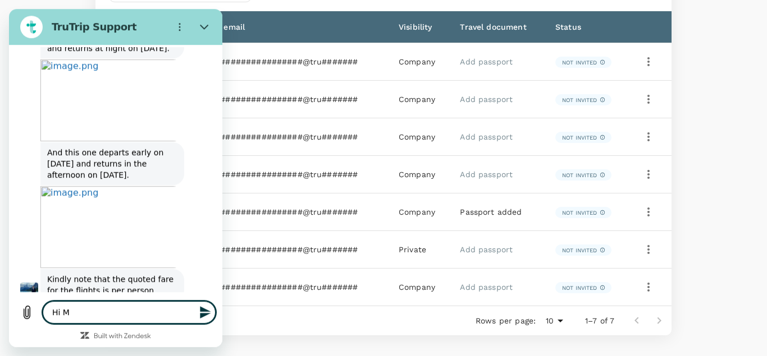
type textarea "x"
type textarea "Hi [PERSON_NAME]"
type textarea "x"
type textarea "Hi Mate"
type textarea "x"
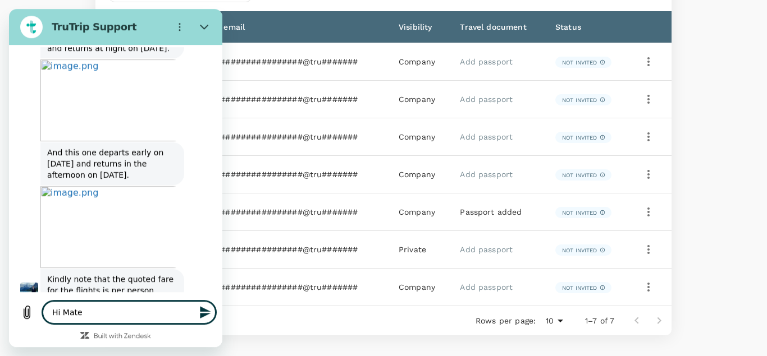
type textarea "Hi [PERSON_NAME]"
type textarea "x"
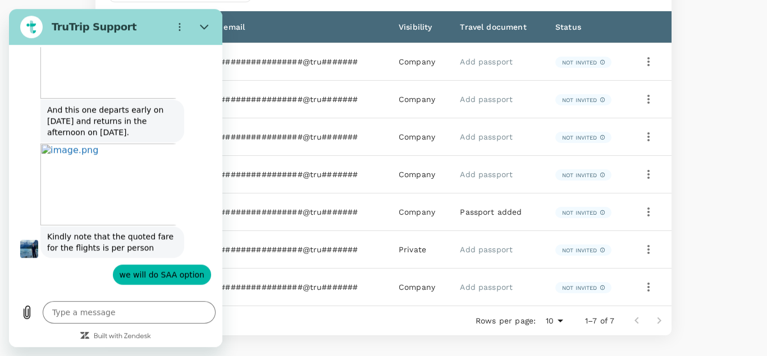
scroll to position [1823, 0]
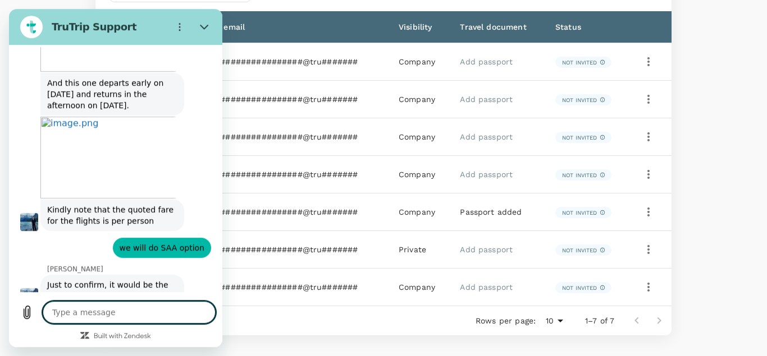
click at [132, 317] on textarea at bounding box center [129, 312] width 173 height 22
type textarea "x"
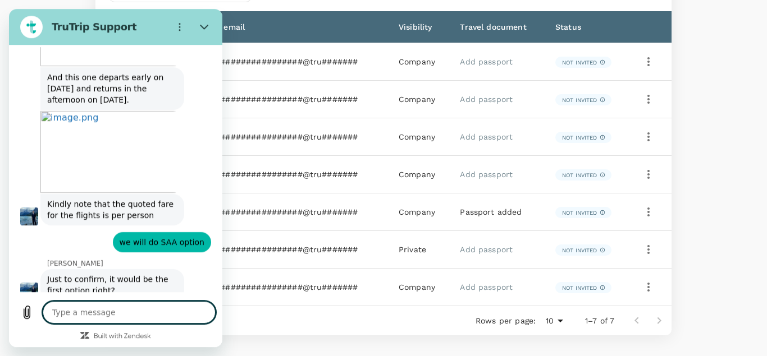
scroll to position [1829, 0]
type textarea "m"
type textarea "x"
type textarea "my"
type textarea "x"
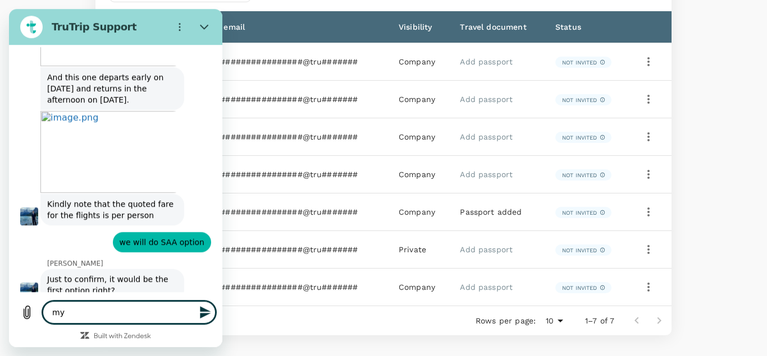
type textarea "my"
type textarea "x"
type textarea "my p"
type textarea "x"
type textarea "my p;"
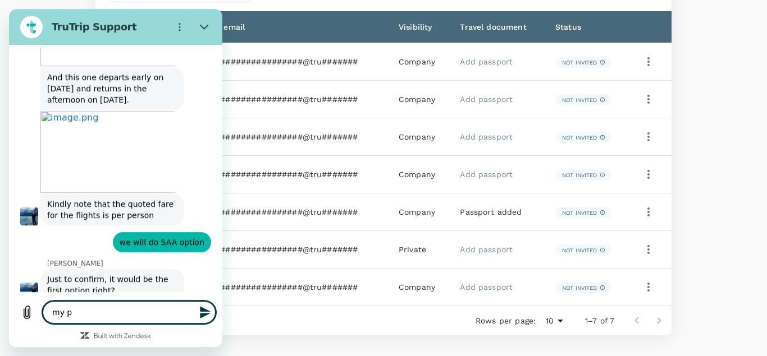
type textarea "x"
type textarea "my p"
type textarea "x"
type textarea "my pl"
type textarea "x"
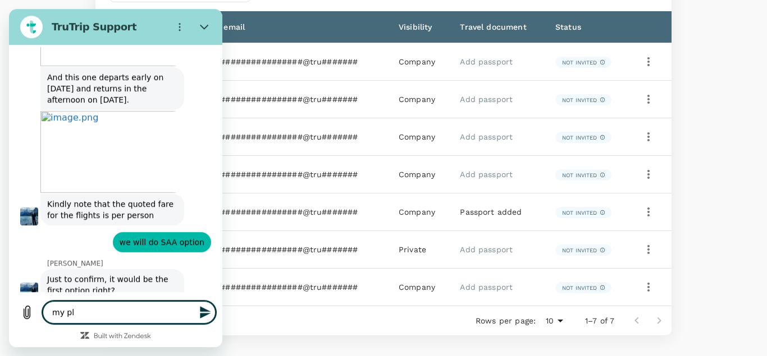
type textarea "my ple"
type textarea "x"
type textarea "my plea"
type textarea "x"
type textarea "my pleas"
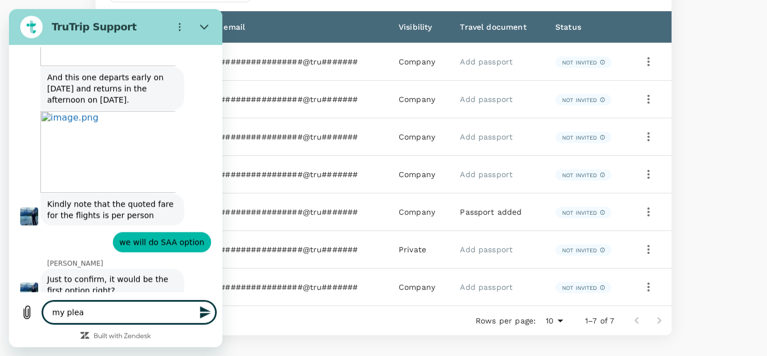
type textarea "x"
type textarea "my pleasu"
type textarea "x"
type textarea "my pleasur"
type textarea "x"
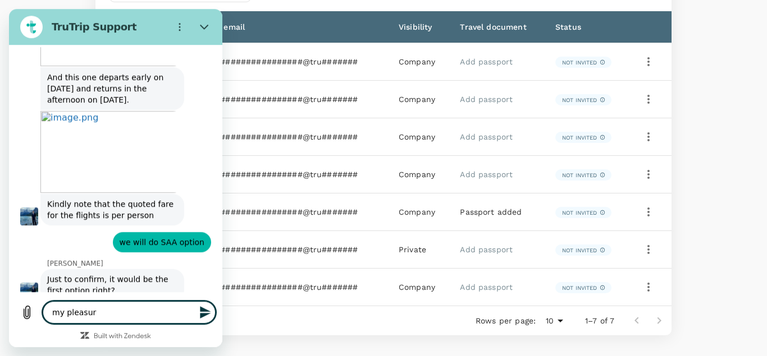
type textarea "my pleasure"
type textarea "x"
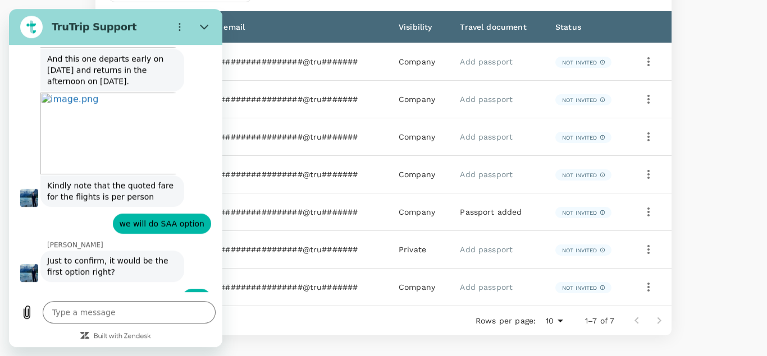
scroll to position [1872, 0]
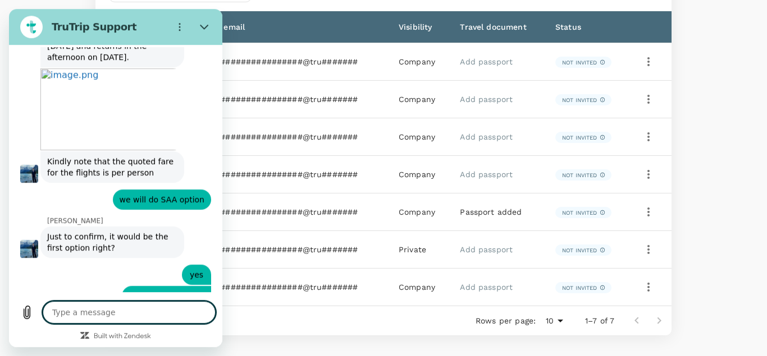
click at [131, 310] on textarea at bounding box center [129, 312] width 173 height 22
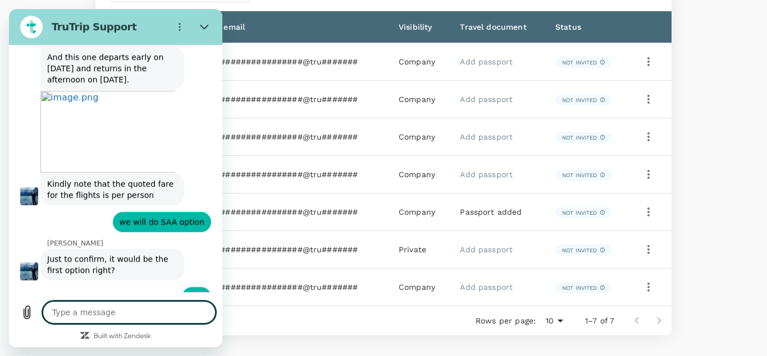
scroll to position [1850, 0]
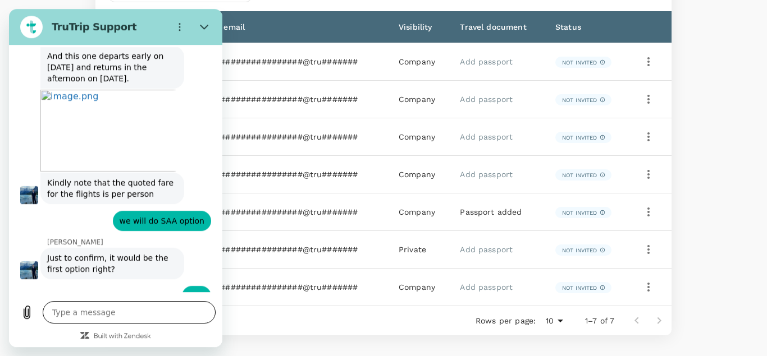
click at [152, 312] on textarea at bounding box center [129, 312] width 173 height 22
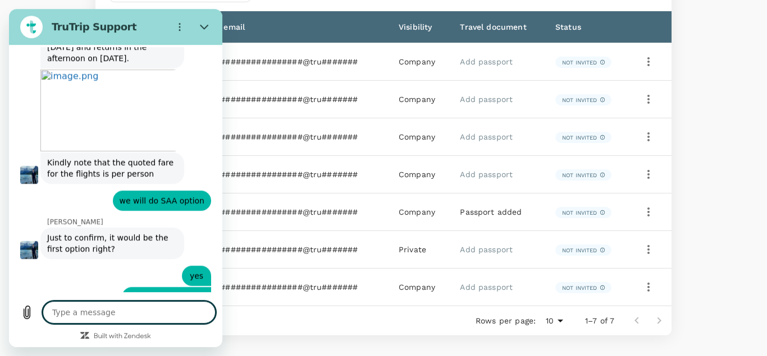
scroll to position [1872, 0]
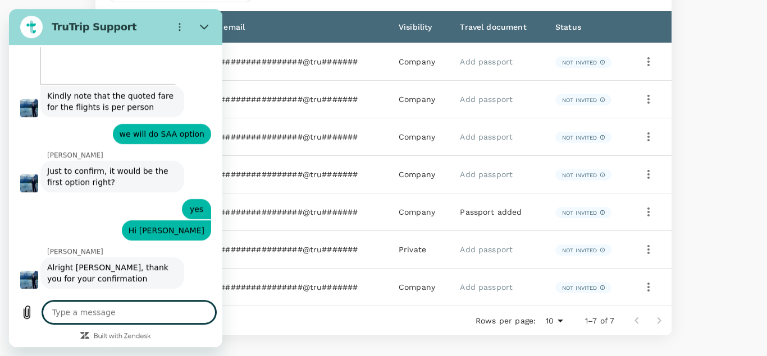
type textarea "x"
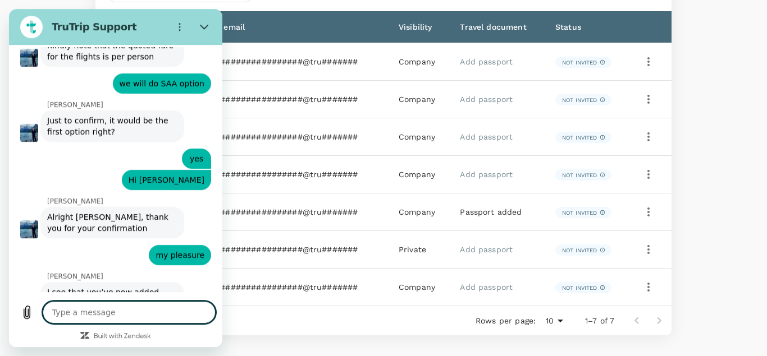
scroll to position [1988, 0]
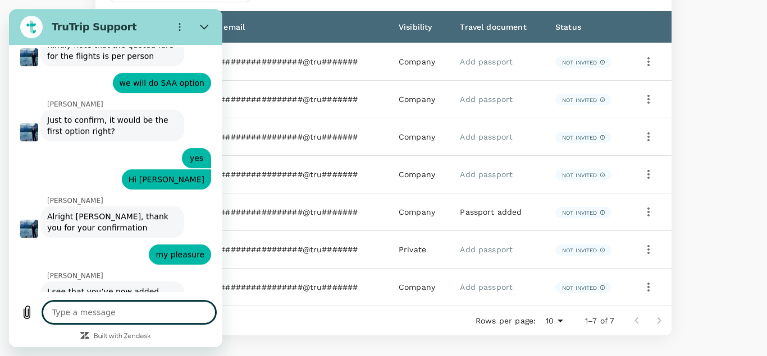
click at [104, 310] on textarea at bounding box center [129, 312] width 173 height 22
type textarea "F"
type textarea "x"
type textarea "Fo"
type textarea "x"
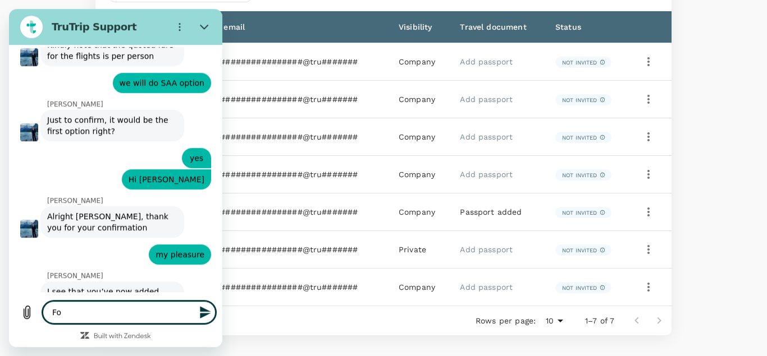
type textarea "For"
type textarea "x"
type textarea "For"
type textarea "x"
type textarea "For t"
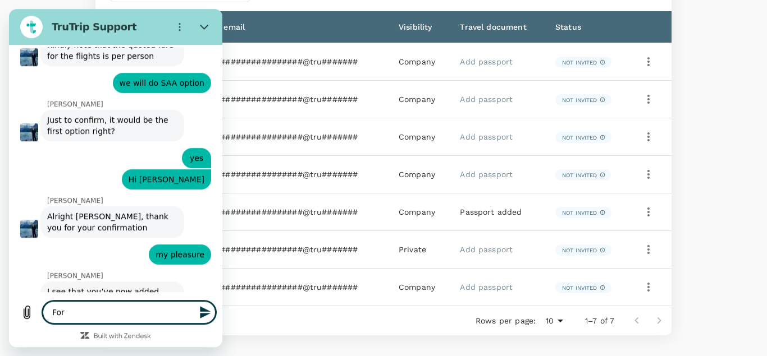
type textarea "x"
type textarea "For th"
type textarea "x"
type textarea "For the"
type textarea "x"
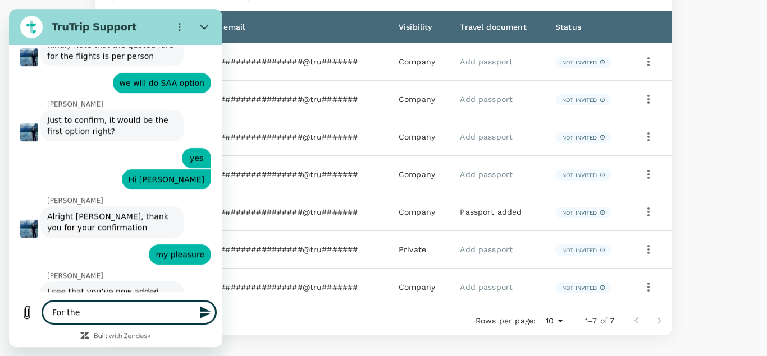
type textarea "For the"
type textarea "x"
type textarea "For the f"
type textarea "x"
type textarea "For the fi"
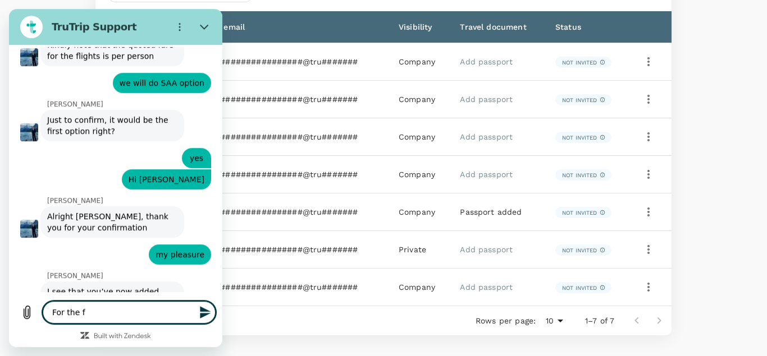
type textarea "x"
type textarea "For the fir"
type textarea "x"
type textarea "For the firs"
type textarea "x"
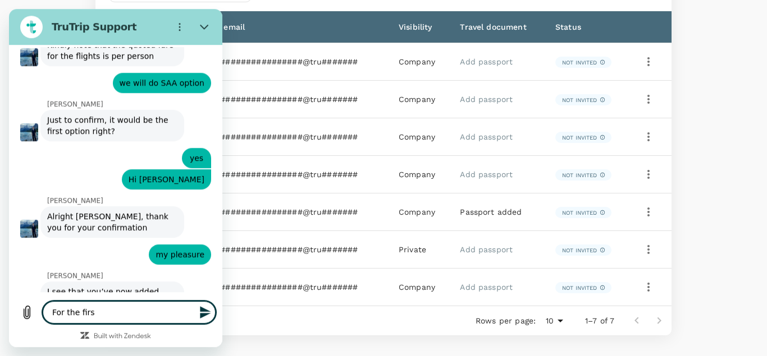
type textarea "For the first"
type textarea "x"
type textarea "For the first"
type textarea "x"
type textarea "For the first t"
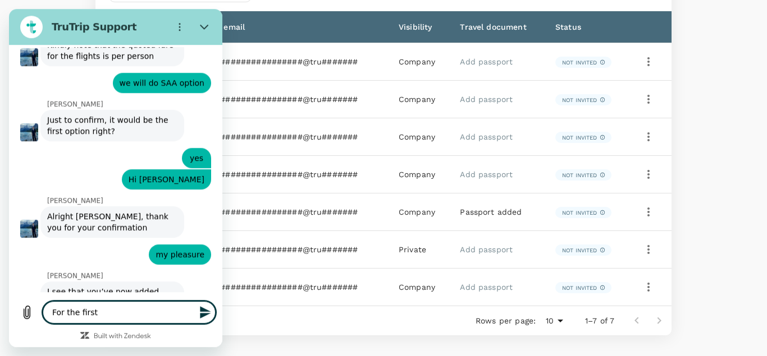
type textarea "x"
type textarea "For the first ti"
type textarea "x"
type textarea "For the first [PERSON_NAME]"
type textarea "x"
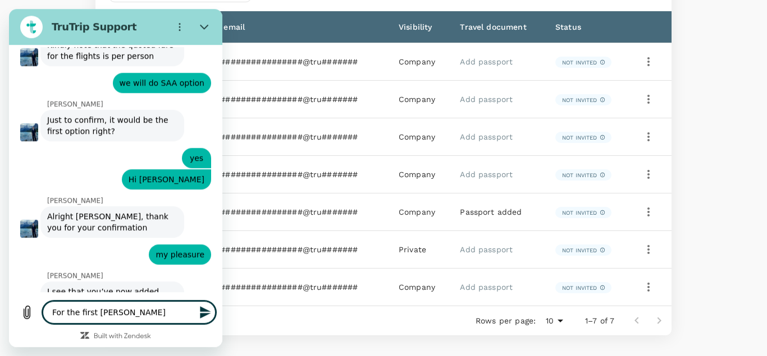
type textarea "For the first time"
type textarea "x"
type textarea "For the first time,"
type textarea "x"
type textarea "For the first time,I"
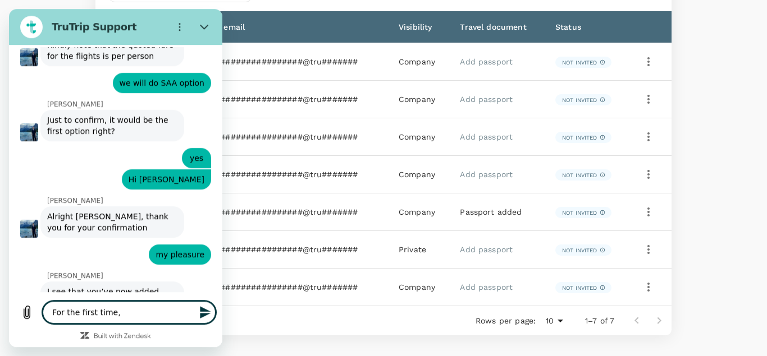
type textarea "x"
type textarea "For the first time,I"
type textarea "x"
type textarea "For the first time,I w"
type textarea "x"
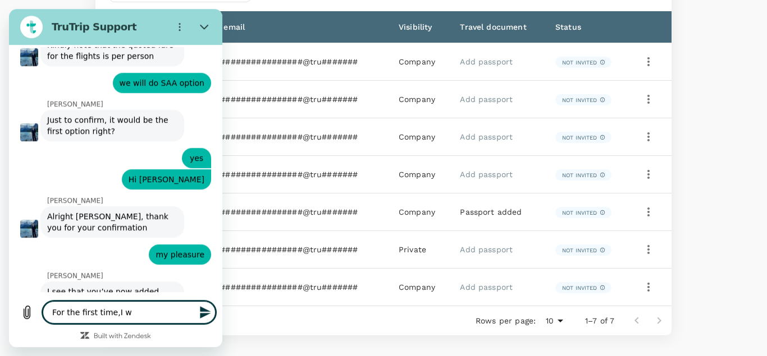
type textarea "For the first time,I [GEOGRAPHIC_DATA]"
type textarea "x"
type textarea "For the first time,I wil"
type textarea "x"
type textarea "For the first time,I will"
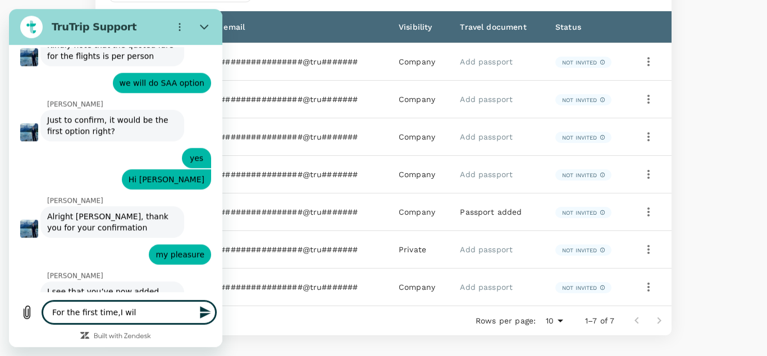
type textarea "x"
type textarea "For the first time,I will"
type textarea "x"
type textarea "For the first time,I will n"
type textarea "x"
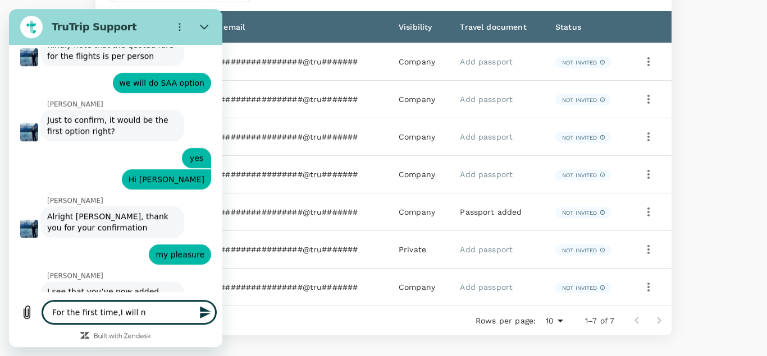
type textarea "For the first time,I will ne"
type textarea "x"
type textarea "For the first time,I [PERSON_NAME]"
type textarea "x"
type textarea "For the first time,I will need"
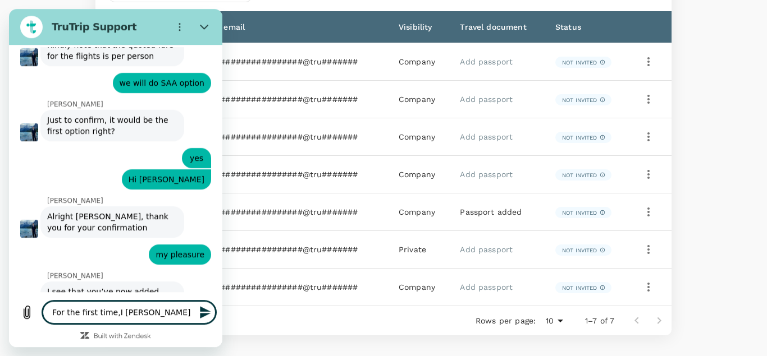
type textarea "x"
type textarea "For the first time,I will need"
type textarea "x"
type textarea "For the first time,I will need y"
type textarea "x"
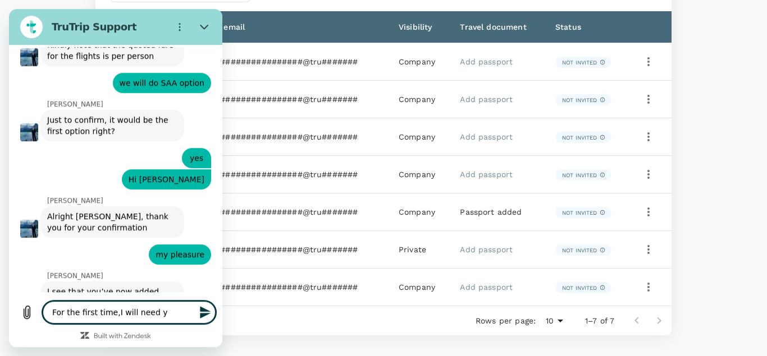
type textarea "For the first time,I will need yo"
type textarea "x"
type textarea "For the first time,I will need you"
type textarea "x"
type textarea "For the first time,I will need you"
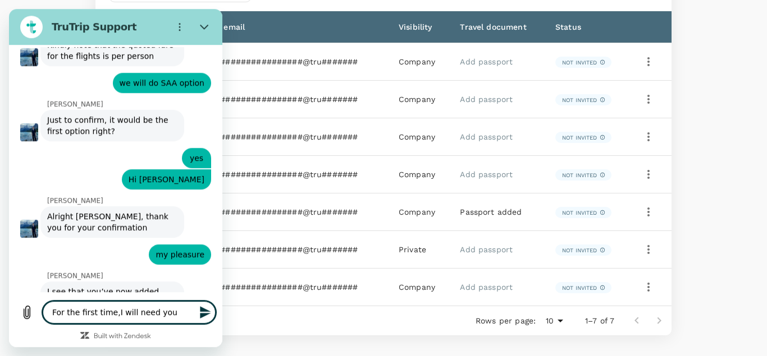
type textarea "x"
type textarea "For the first time,I will need you t"
type textarea "x"
type textarea "For the first time,I will need you to"
type textarea "x"
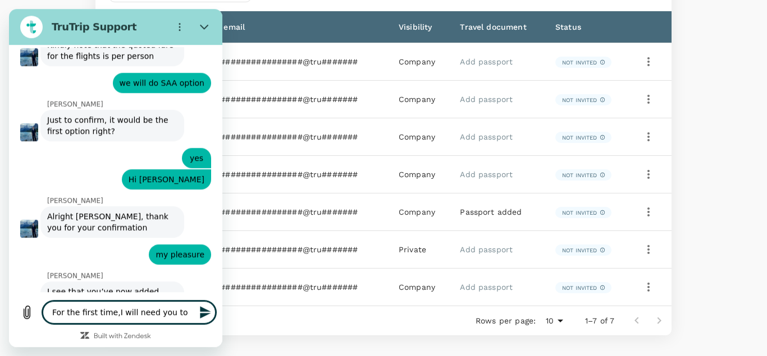
type textarea "For the first time,I will need you to"
type textarea "x"
type textarea "For the first time,I will need you to b"
type textarea "x"
type textarea "For the first time,I will need you to bo"
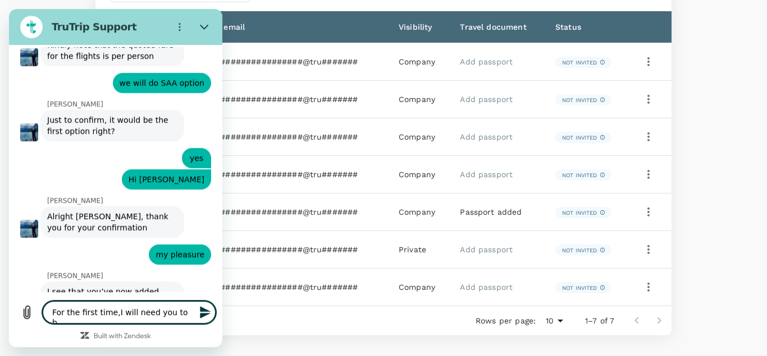
type textarea "x"
type textarea "For the first time,I will need you to boo"
type textarea "x"
type textarea "For the first time,I will need you to book"
type textarea "x"
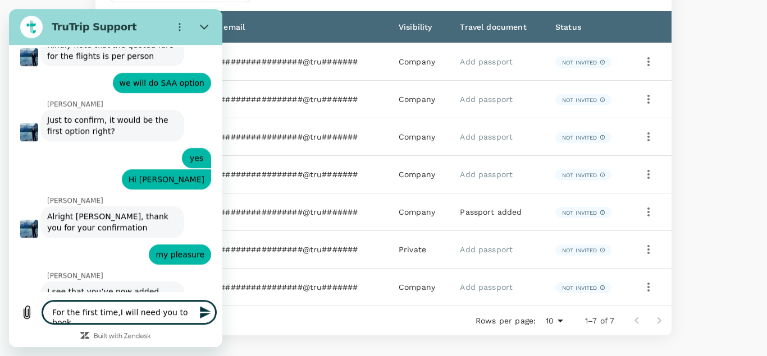
type textarea "For the first time,I will need you to book"
type textarea "x"
type textarea "For the first time,I will need you to book f"
type textarea "x"
type textarea "For the first time,I will need you to book fo"
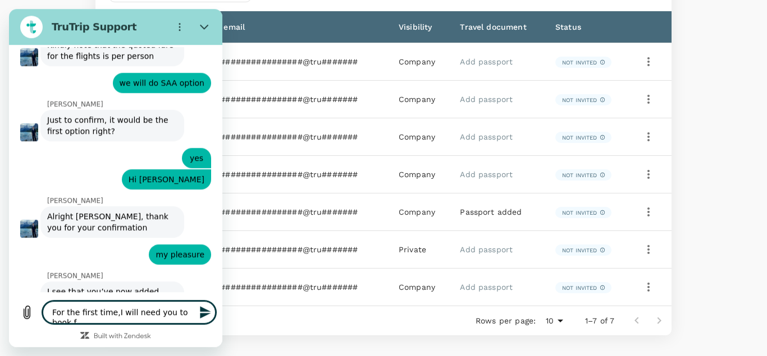
type textarea "x"
type textarea "For the first time,I will need you to book for"
type textarea "x"
type textarea "For the first time,I will need you to book for"
type textarea "x"
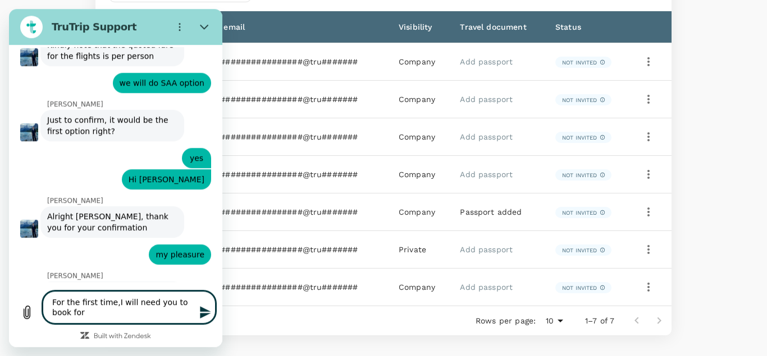
type textarea "For the first time,I will need you to book for m"
type textarea "x"
type textarea "For the first time,I will need you to book for me"
type textarea "x"
type textarea "For the first time,I will need you to book for me."
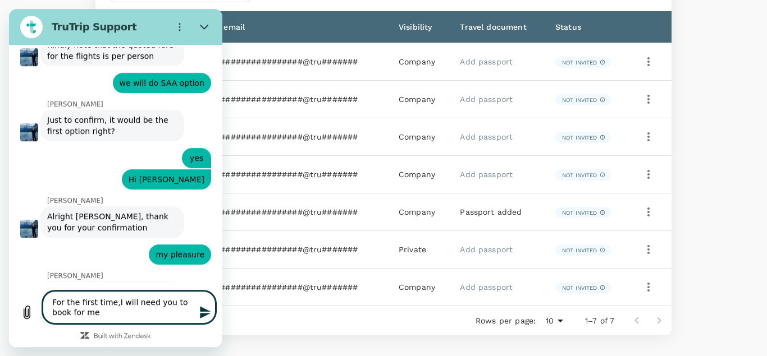
type textarea "x"
type textarea "For the first time,I will need you to book for me.L"
type textarea "x"
type textarea "For the first time,I will need you to book for me.Le"
type textarea "x"
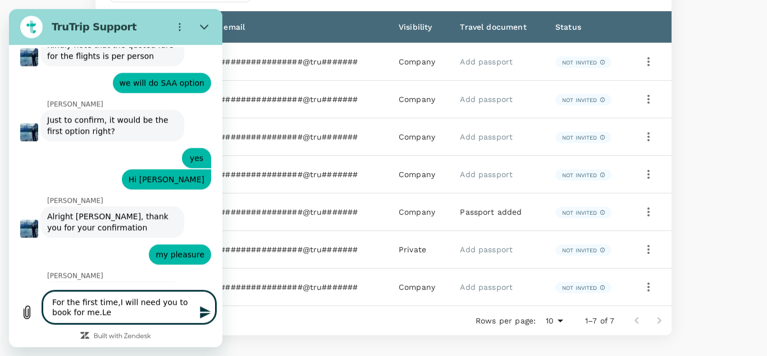
type textarea "For the first time,I will need you to book for me.Let"
type textarea "x"
type textarea "For the first time,I will need you to book for me.Let'"
type textarea "x"
type textarea "For the first time,I will need you to book for me.Let's"
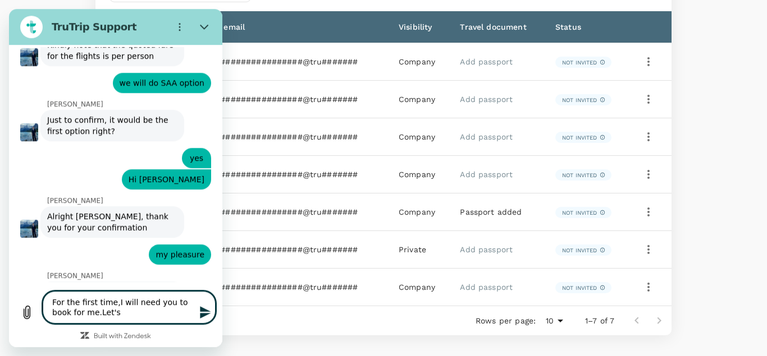
type textarea "x"
type textarea "For the first time,I will need you to book for me.Let's"
type textarea "x"
type textarea "For the first time,I will need you to book for me.Let's b"
type textarea "x"
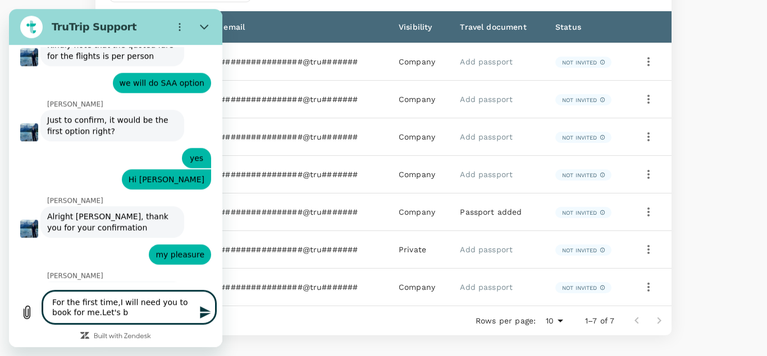
type textarea "For the first time,I will need you to book for me.Let's bo"
type textarea "x"
type textarea "For the first time,I will need you to book for me.Let's boo"
type textarea "x"
type textarea "For the first time,I will need you to book for me.Let's book"
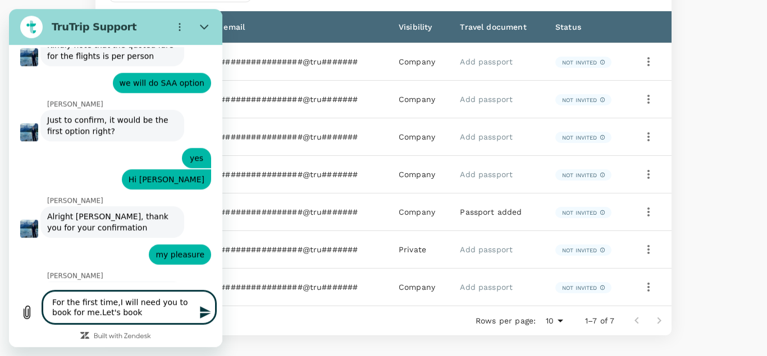
type textarea "x"
type textarea "For the first time,I will need you to book for me.Let's book"
type textarea "x"
type textarea "For the first time,I will need you to book for me.Let's book f"
type textarea "x"
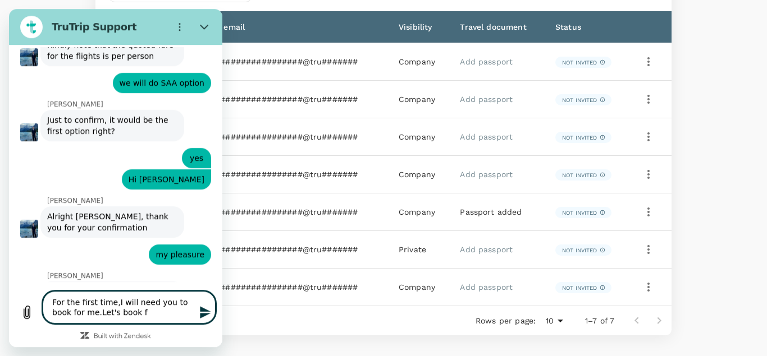
type textarea "For the first time,I will need you to book for me.Let's book fo"
type textarea "x"
type textarea "For the first time,I will need you to book for me.Let's book for"
type textarea "x"
type textarea "For the first time,I will need you to book for me.Let's book for"
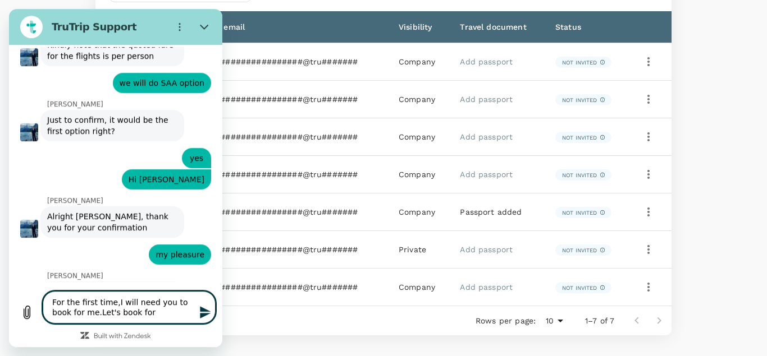
type textarea "x"
type textarea "For the first time,I will need you to book for me.Let's book for F"
type textarea "x"
type textarea "For the first time,I will need you to book for me.Let's book for Fr"
type textarea "x"
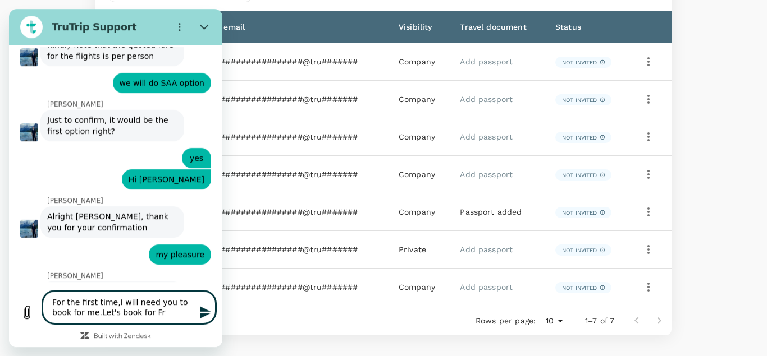
type textarea "For the first time,I will need you to book for me.Let's book for Fra"
type textarea "x"
type textarea "For the first time,I will need you to book for me.Let's book for [PERSON_NAME]"
type textarea "x"
type textarea "For the first time,I will need you to book for me.Let's book for [PERSON_NAME]"
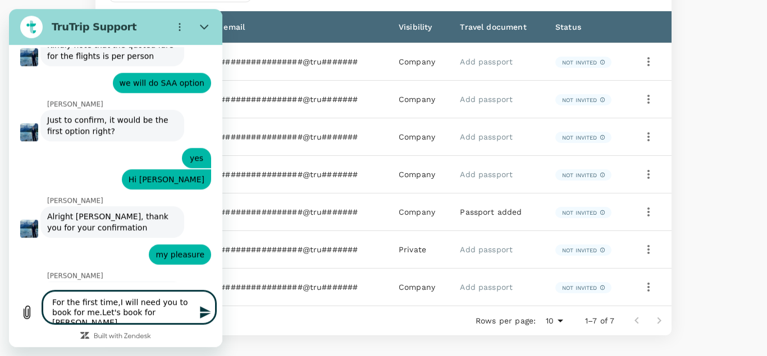
type textarea "x"
type textarea "For the first time,I will need you to book for me.Let's book for [PERSON_NAME]"
type textarea "x"
type textarea "For the first time,I will need you to book for me.Let's book for [PERSON_NAME]"
type textarea "x"
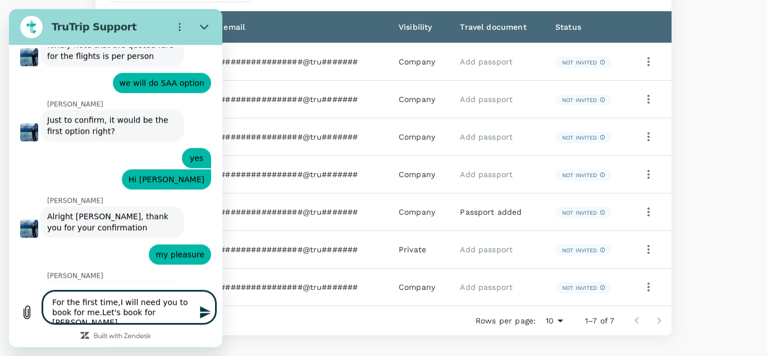
type textarea "For the first time,I will need you to book for me.Let's book for [PERSON_NAME]"
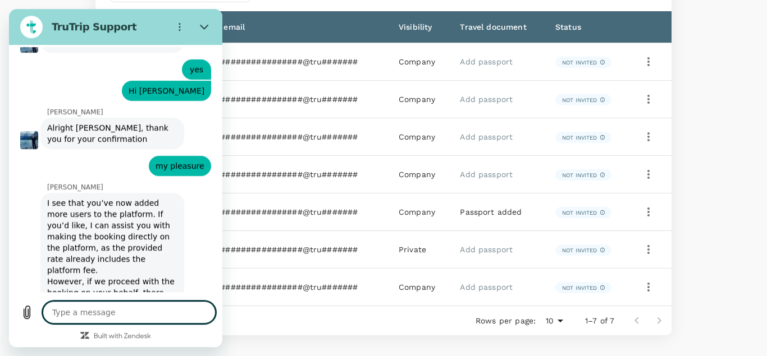
scroll to position [2086, 0]
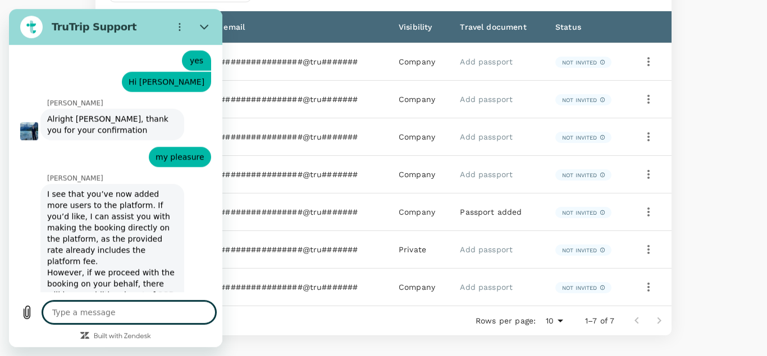
click at [158, 314] on textarea at bounding box center [129, 312] width 173 height 22
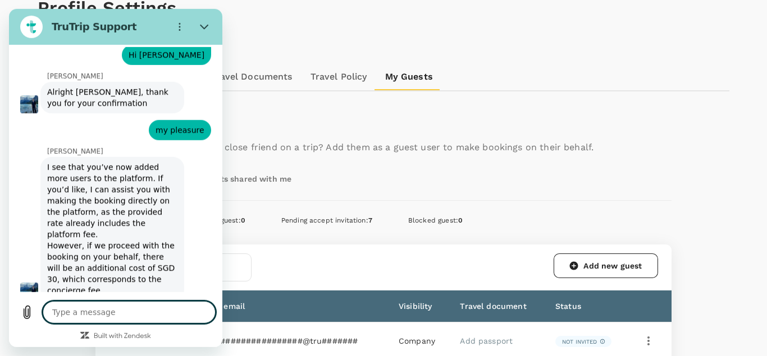
scroll to position [0, 0]
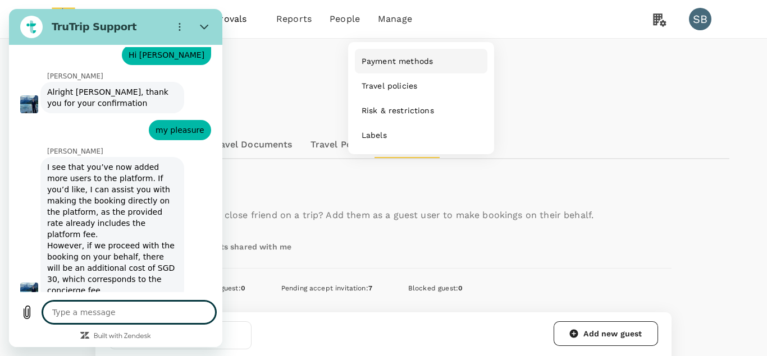
click at [389, 64] on span "Payment methods" at bounding box center [397, 61] width 71 height 11
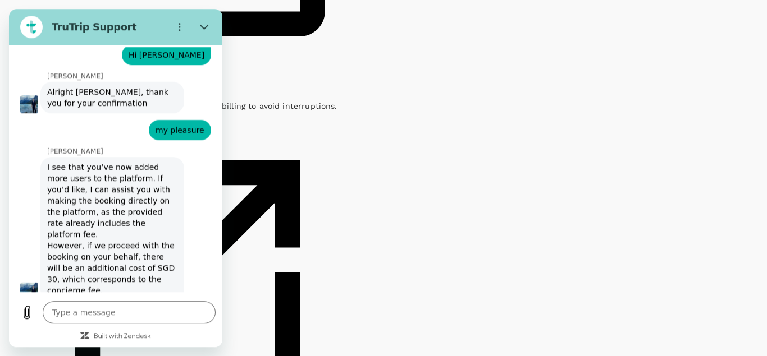
scroll to position [332, 0]
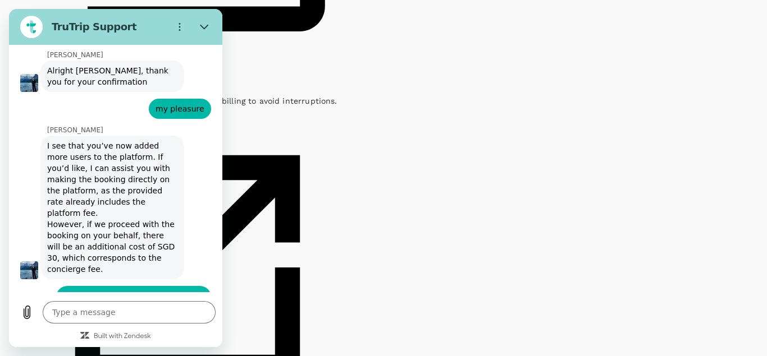
click at [104, 310] on textarea at bounding box center [129, 312] width 173 height 22
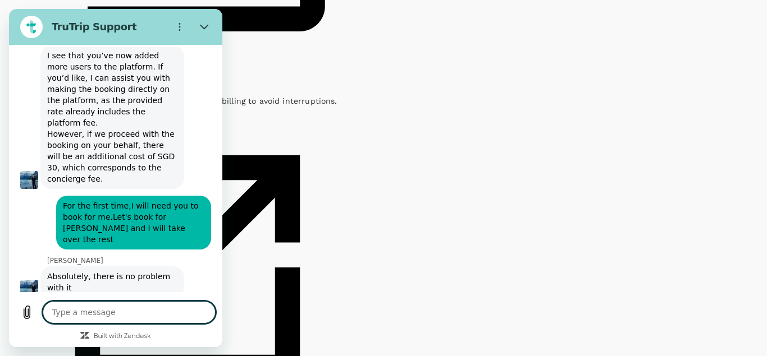
scroll to position [2225, 0]
click at [148, 311] on textarea at bounding box center [129, 312] width 173 height 22
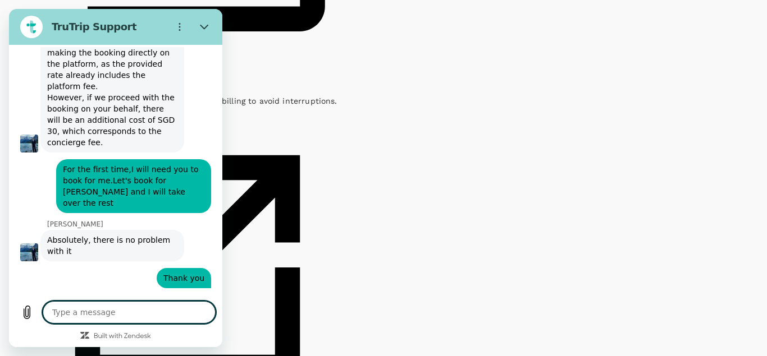
scroll to position [2264, 0]
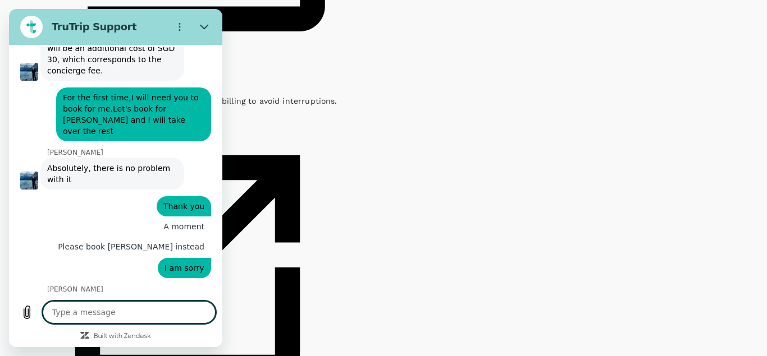
scroll to position [2335, 0]
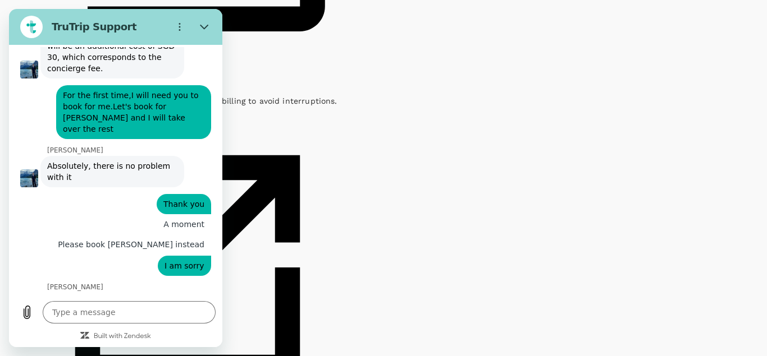
paste input "[PERSON_NAME]"
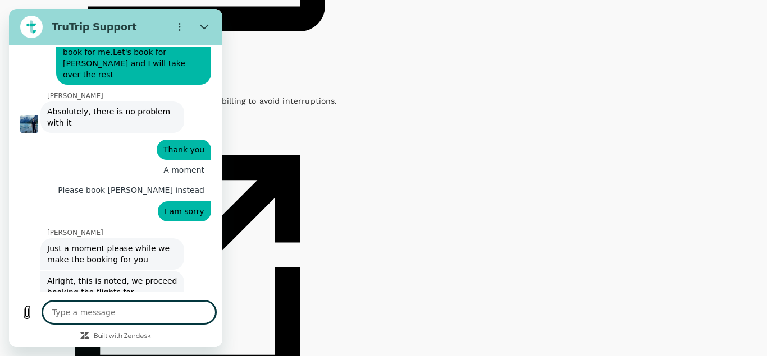
scroll to position [2390, 0]
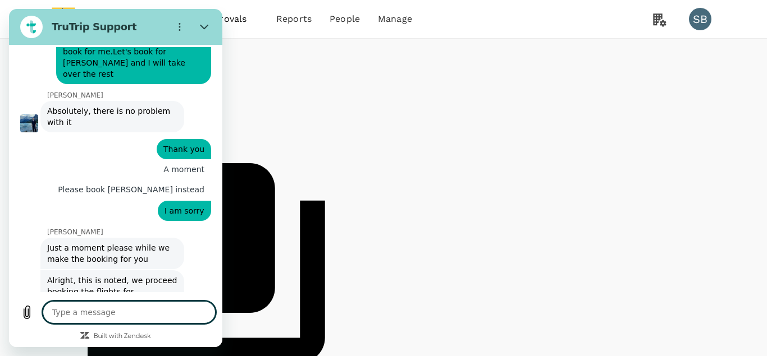
click at [86, 312] on textarea at bounding box center [129, 312] width 173 height 22
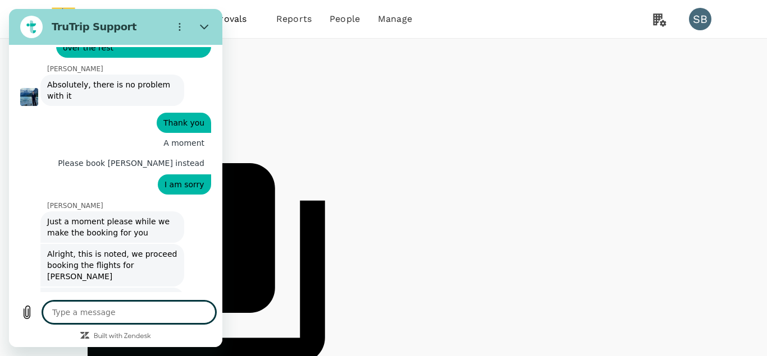
scroll to position [2417, 0]
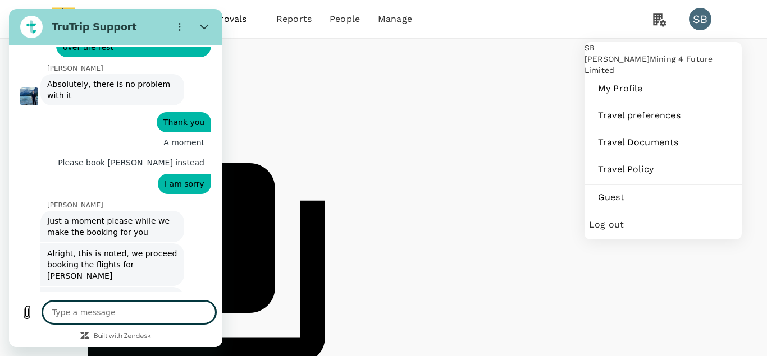
click at [706, 23] on div "SB" at bounding box center [700, 19] width 22 height 22
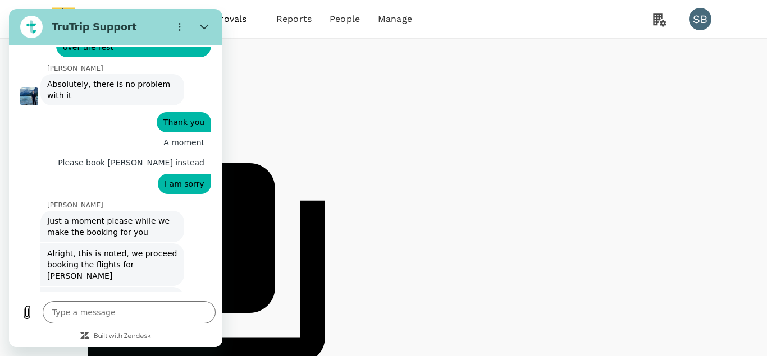
click at [706, 23] on div "SB" at bounding box center [700, 19] width 22 height 22
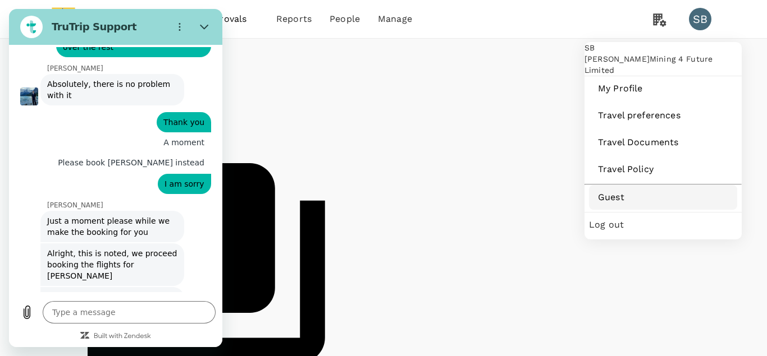
click at [615, 204] on span "Guest" at bounding box center [663, 197] width 130 height 13
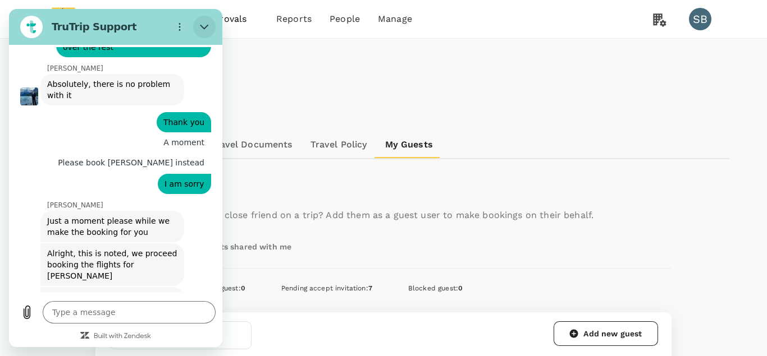
click at [203, 30] on icon "Close" at bounding box center [204, 26] width 9 height 9
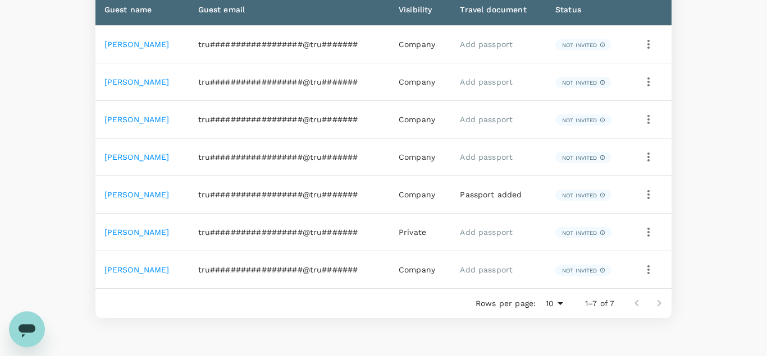
scroll to position [363, 0]
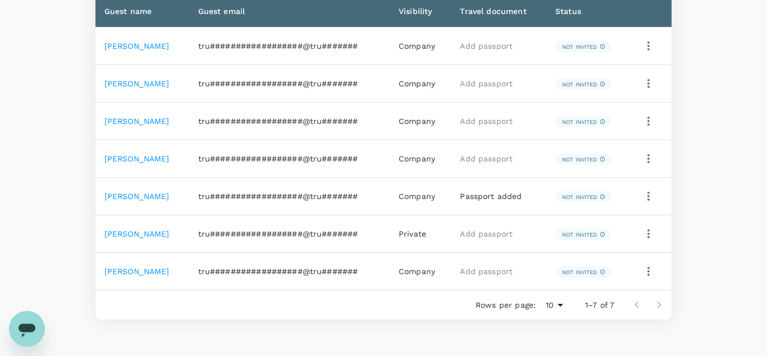
click at [497, 159] on link "Add passport" at bounding box center [486, 158] width 53 height 9
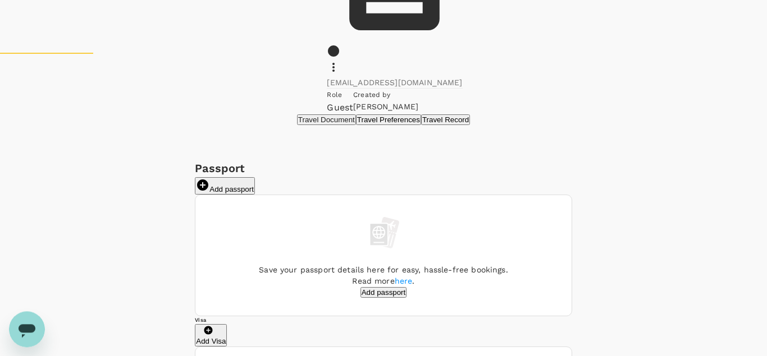
scroll to position [306, 0]
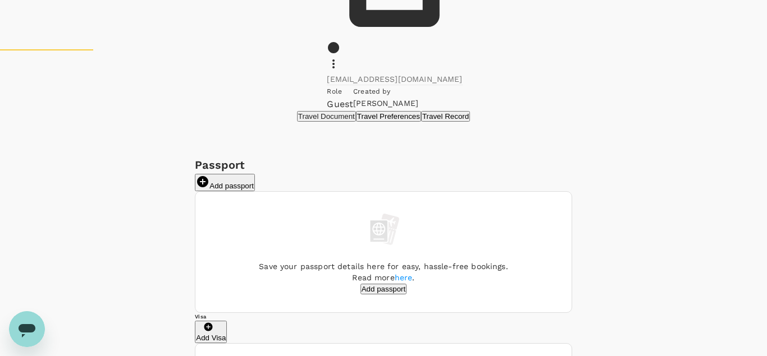
click at [392, 284] on button "Add passport" at bounding box center [383, 289] width 47 height 11
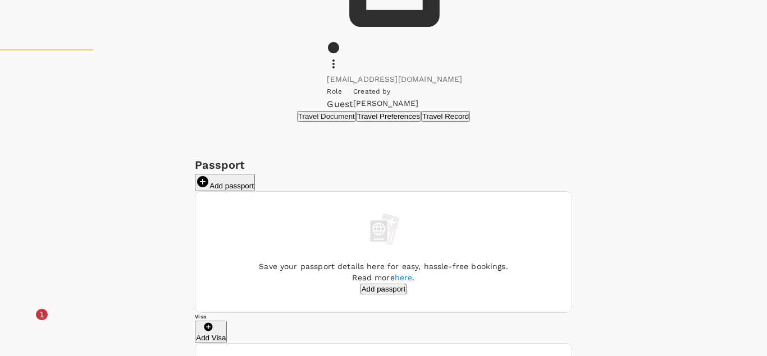
drag, startPoint x: 542, startPoint y: 122, endPoint x: 509, endPoint y: 121, distance: 32.6
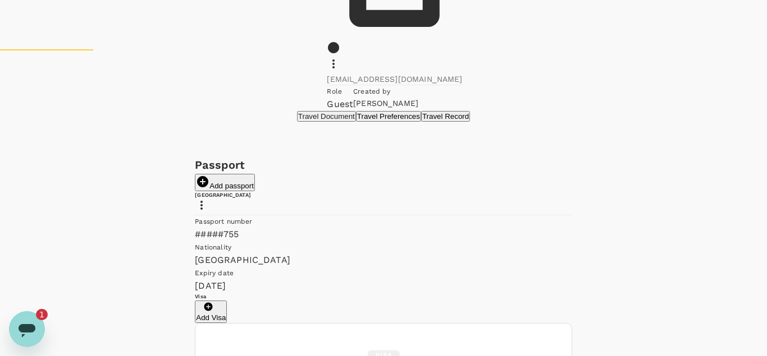
click at [29, 322] on icon "Open messaging window, 1 unread message" at bounding box center [27, 329] width 20 height 20
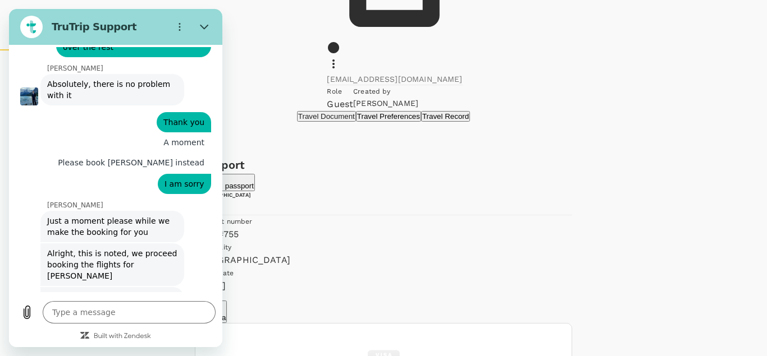
scroll to position [2484, 0]
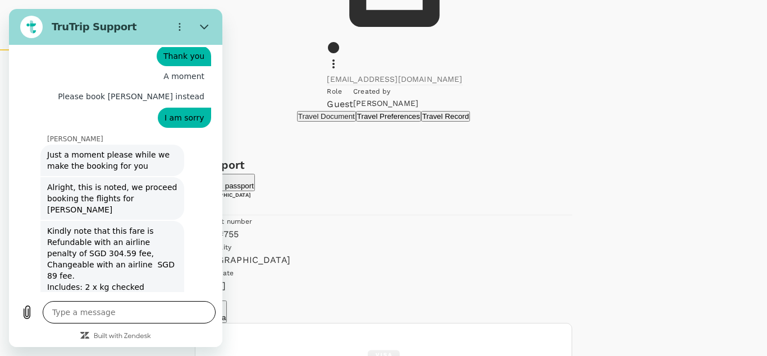
click at [126, 320] on textarea at bounding box center [129, 312] width 173 height 22
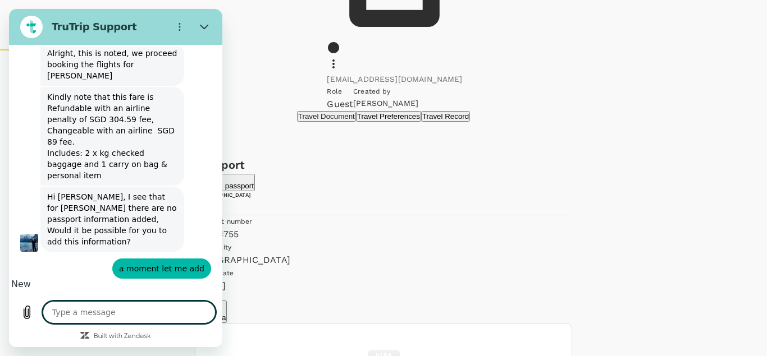
scroll to position [2618, 0]
click at [129, 313] on textarea at bounding box center [129, 312] width 173 height 22
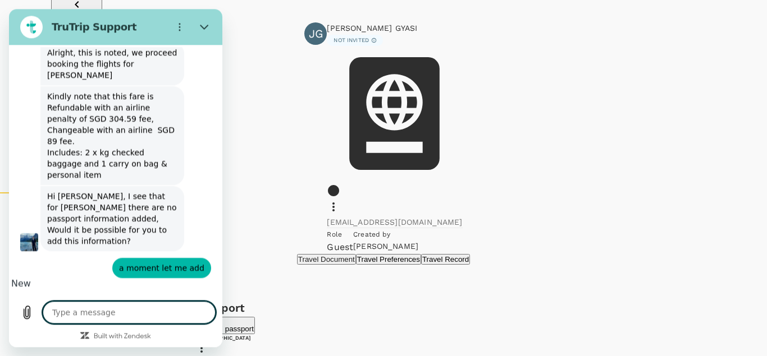
scroll to position [0, 0]
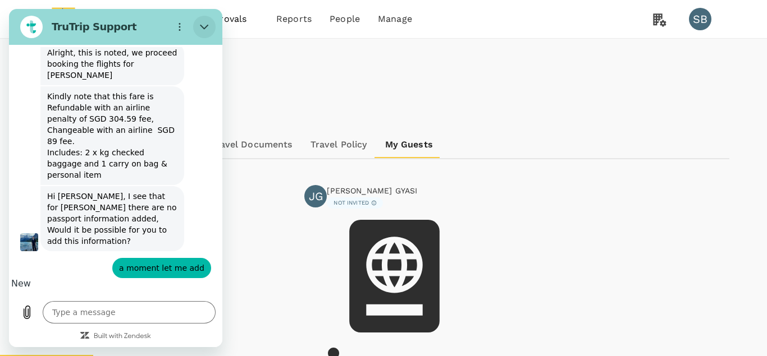
click at [202, 26] on icon "Close" at bounding box center [204, 27] width 8 height 5
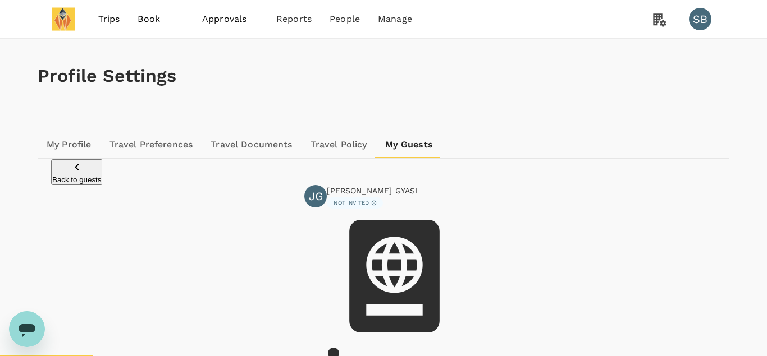
click at [109, 23] on span "Trips" at bounding box center [109, 18] width 22 height 13
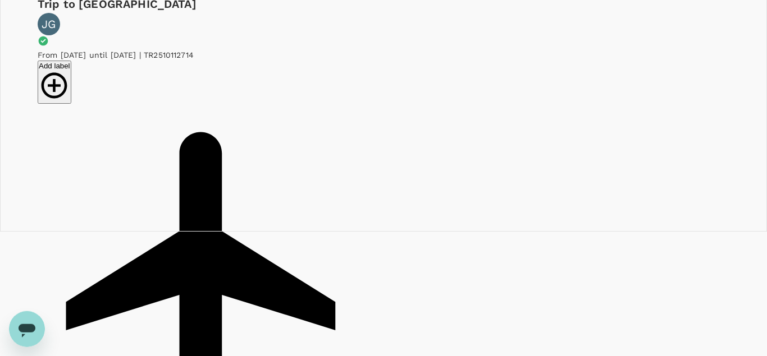
scroll to position [126, 0]
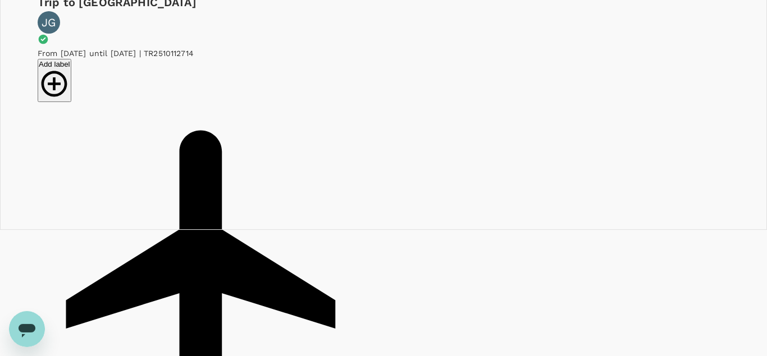
click at [43, 325] on div "Open messaging window" at bounding box center [27, 329] width 34 height 34
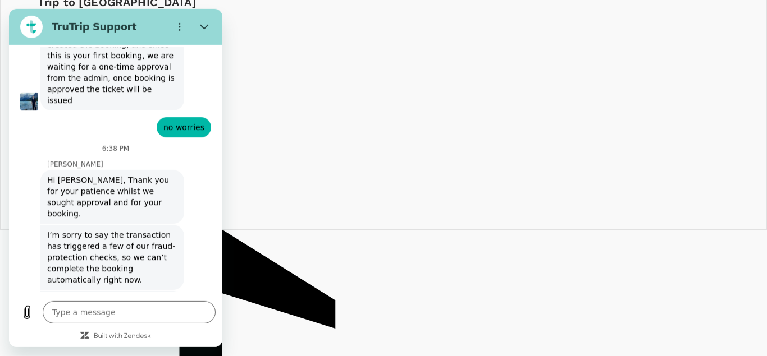
scroll to position [3107, 0]
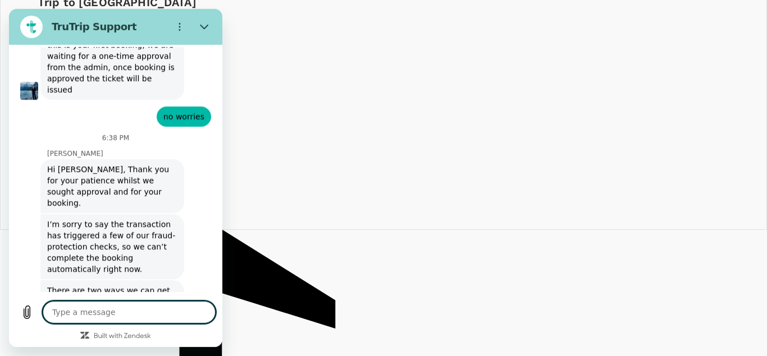
click at [112, 303] on textarea at bounding box center [129, 312] width 173 height 22
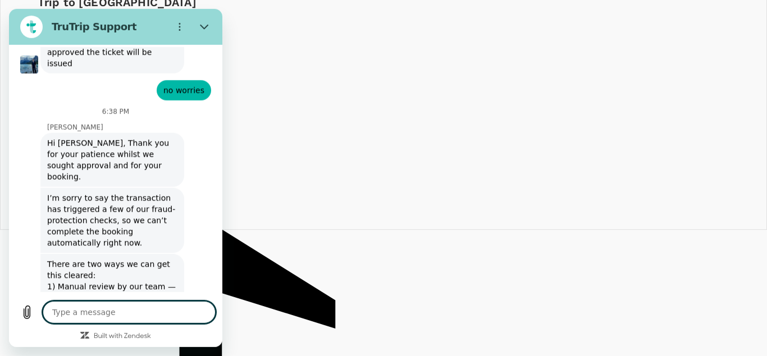
scroll to position [3134, 0]
click at [97, 314] on textarea at bounding box center [129, 312] width 173 height 22
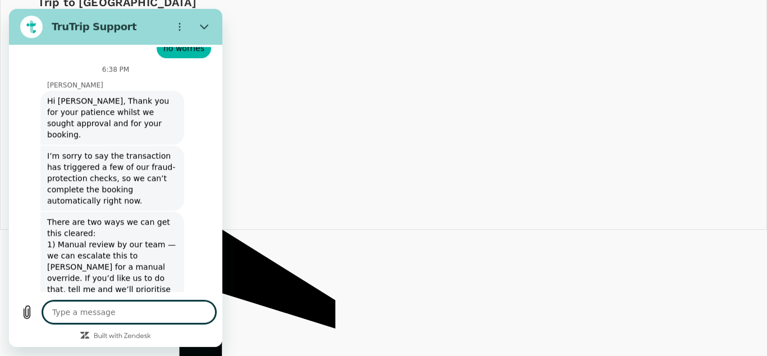
scroll to position [3178, 0]
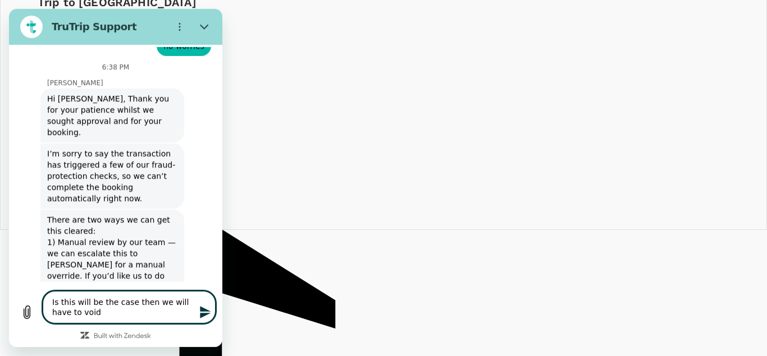
click at [127, 300] on textarea "Is this will be the case then we will have to void" at bounding box center [129, 307] width 173 height 33
click at [193, 317] on textarea "Is this will be the case every time we book with you, then we will have to void" at bounding box center [129, 307] width 173 height 33
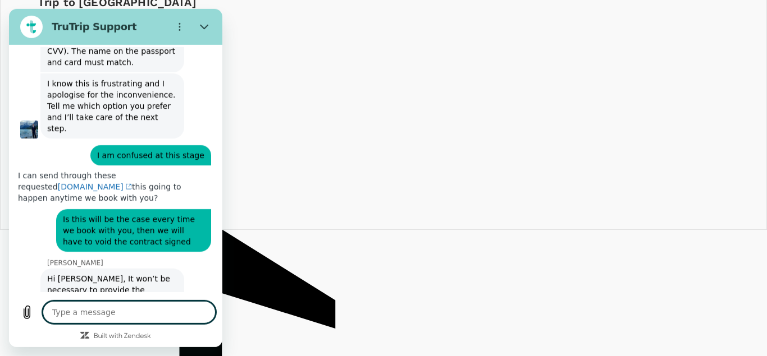
scroll to position [3516, 0]
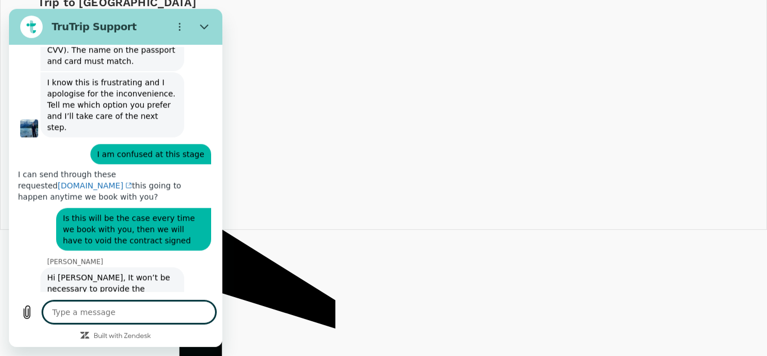
click at [89, 316] on textarea at bounding box center [129, 312] width 173 height 22
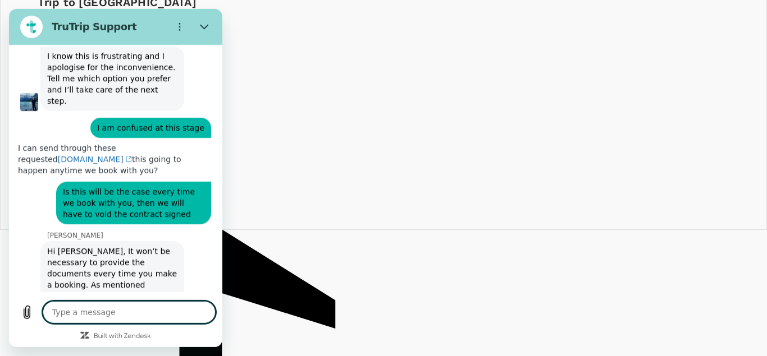
scroll to position [3543, 0]
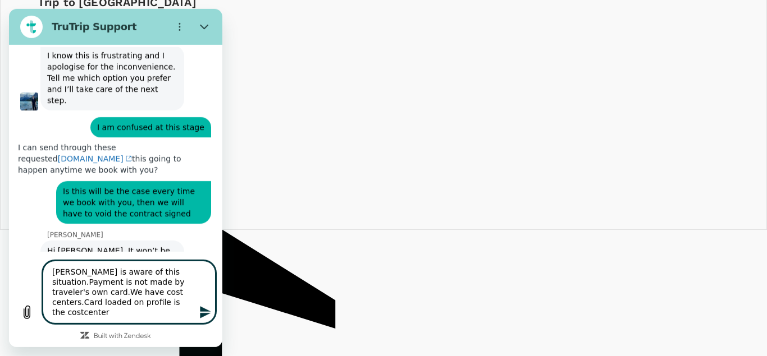
click at [67, 309] on textarea "[PERSON_NAME] is aware of this situation.Payment is not made by traveler's own …" at bounding box center [129, 291] width 173 height 63
click at [96, 312] on textarea "[PERSON_NAME] is aware of this situation.Payment is not made by traveler's own …" at bounding box center [129, 291] width 173 height 63
click at [107, 316] on textarea "[PERSON_NAME] is aware of this situation.Payment is not made by traveler's own …" at bounding box center [129, 291] width 173 height 63
drag, startPoint x: 122, startPoint y: 312, endPoint x: 100, endPoint y: 312, distance: 21.3
click at [100, 312] on textarea "[PERSON_NAME] is aware of this situation.Payment is not made by traveler's own …" at bounding box center [129, 291] width 173 height 63
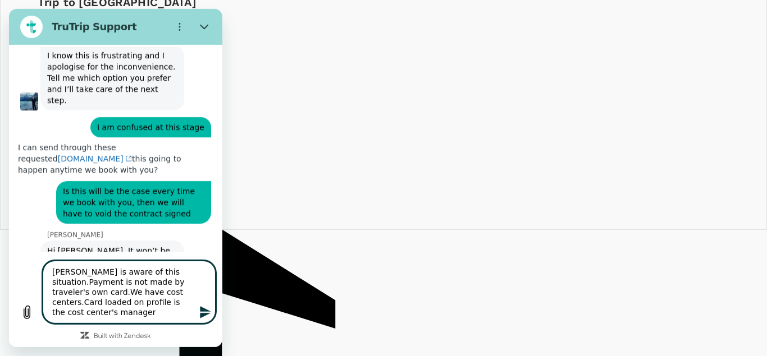
click at [132, 311] on textarea "[PERSON_NAME] is aware of this situation.Payment is not made by traveler's own …" at bounding box center [129, 291] width 173 height 63
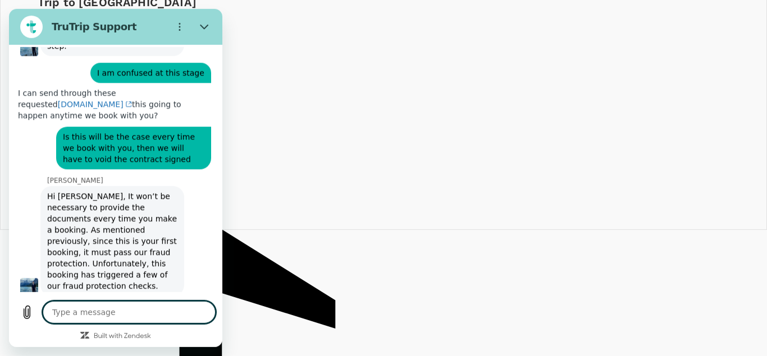
scroll to position [3598, 0]
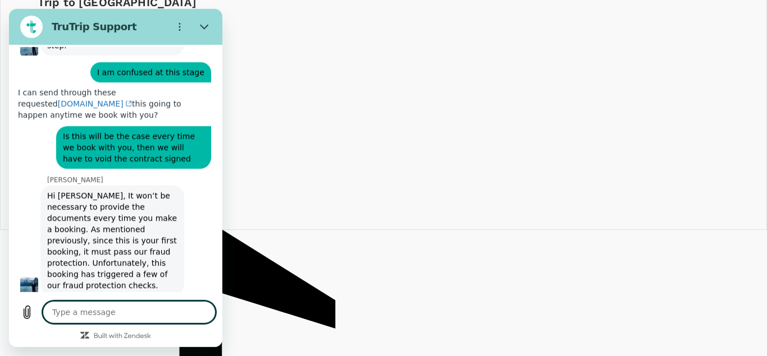
click at [152, 312] on textarea at bounding box center [129, 312] width 173 height 22
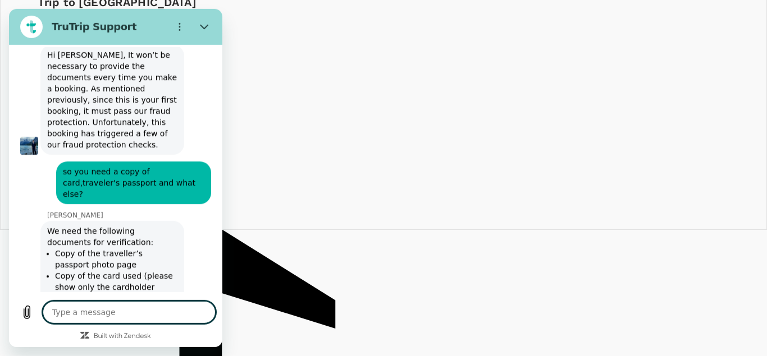
scroll to position [3739, 0]
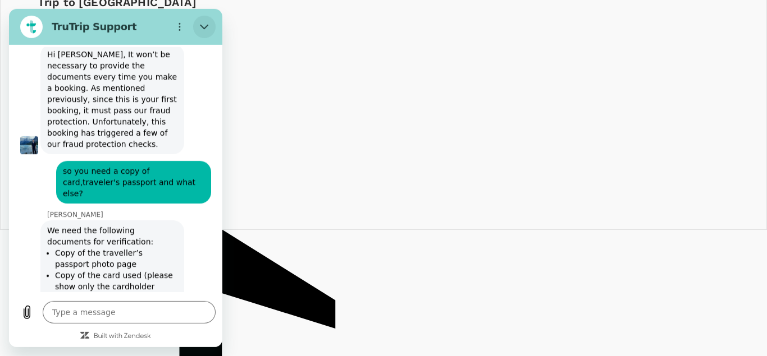
click at [203, 27] on icon "Close" at bounding box center [204, 26] width 8 height 5
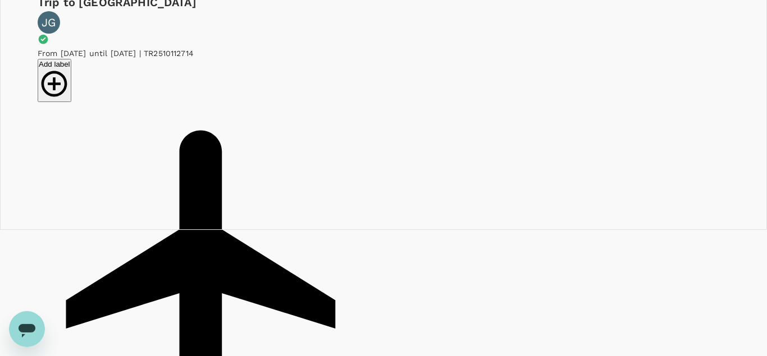
click at [30, 322] on icon "Open messaging window, 1 unread message" at bounding box center [27, 329] width 20 height 20
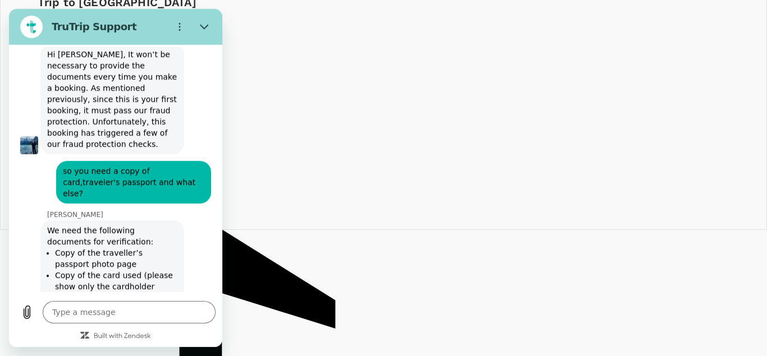
scroll to position [3878, 0]
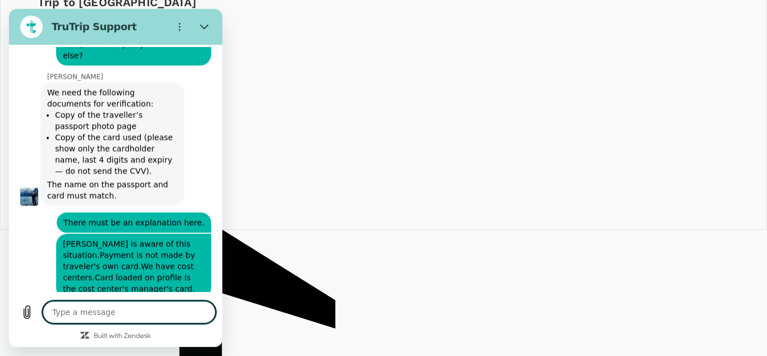
click at [126, 310] on textarea at bounding box center [129, 312] width 173 height 22
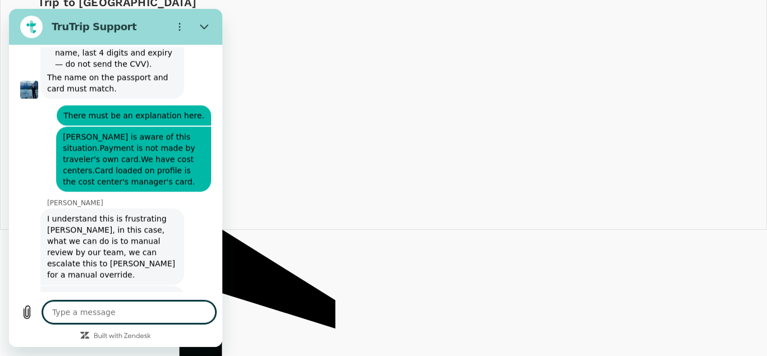
scroll to position [3985, 0]
click at [126, 309] on textarea at bounding box center [129, 312] width 173 height 22
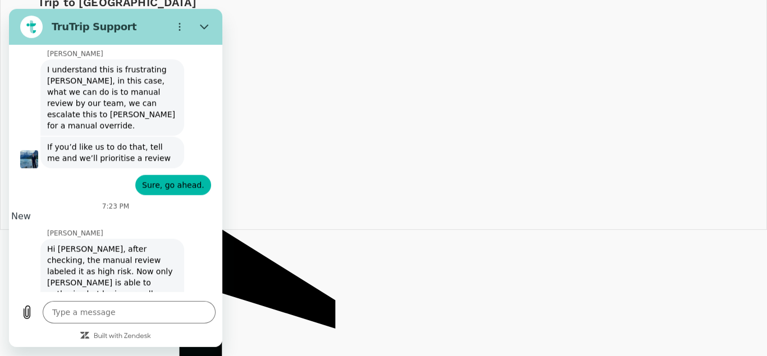
scroll to position [4148, 0]
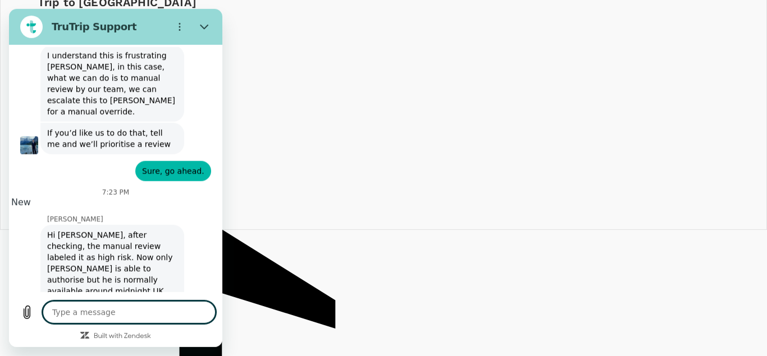
click at [129, 310] on textarea at bounding box center [129, 312] width 173 height 22
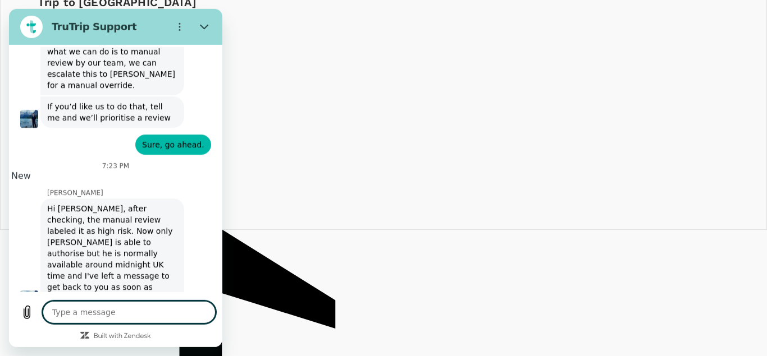
scroll to position [4175, 0]
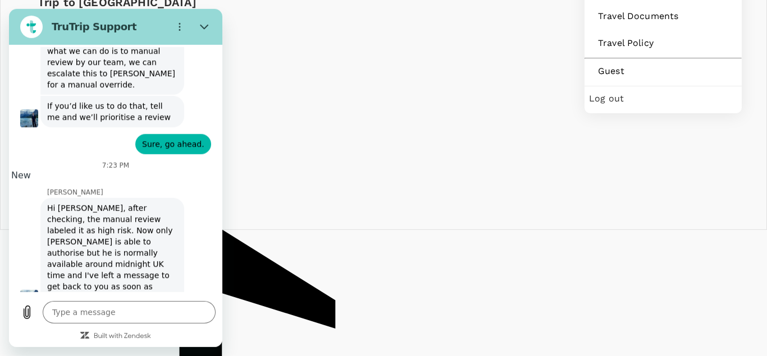
click at [624, 106] on span "Log out" at bounding box center [663, 98] width 148 height 13
